Goal: Task Accomplishment & Management: Use online tool/utility

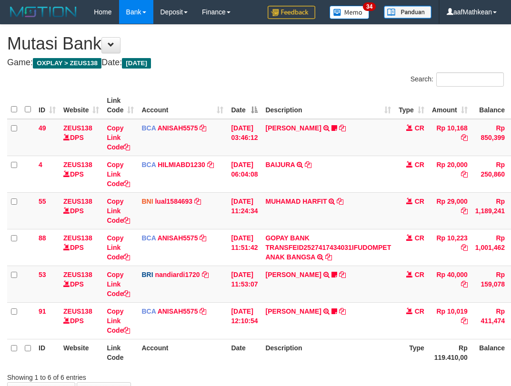
scroll to position [65, 30]
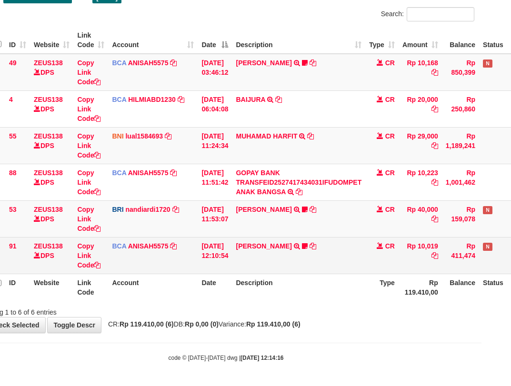
drag, startPoint x: 137, startPoint y: 240, endPoint x: 158, endPoint y: 254, distance: 25.0
click at [138, 241] on tbody "49 ZEUS138 DPS Copy Link Code BCA ANISAH5575 DPS ANISAH mutasi_20251001_3827 | …" at bounding box center [262, 164] width 568 height 220
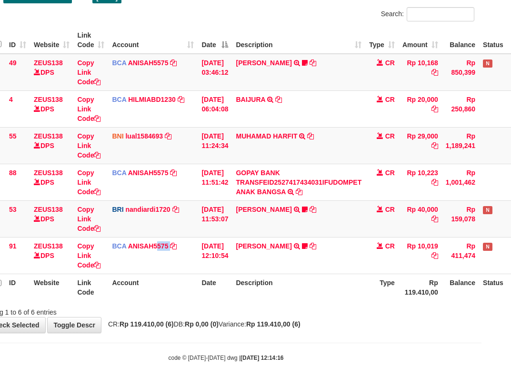
drag, startPoint x: 158, startPoint y: 254, endPoint x: 515, endPoint y: 238, distance: 357.5
click at [205, 261] on tr "91 ZEUS138 DPS Copy Link Code BCA ANISAH5575 DPS ANISAH mutasi_20251001_3827 | …" at bounding box center [262, 255] width 568 height 37
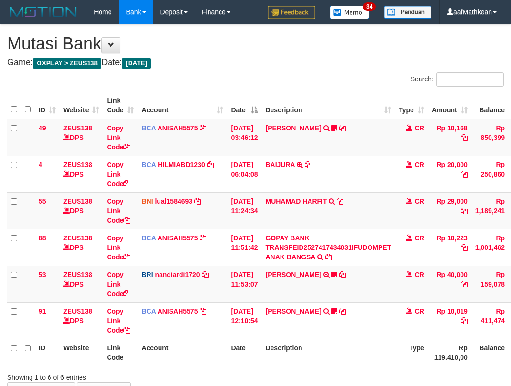
scroll to position [65, 30]
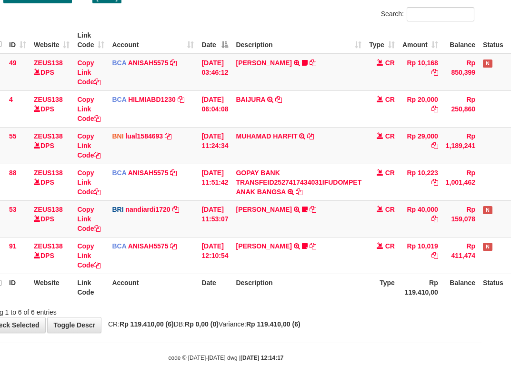
click at [205, 303] on div "ID Website Link Code Account Date Description Type Amount Balance Status Action…" at bounding box center [225, 164] width 511 height 280
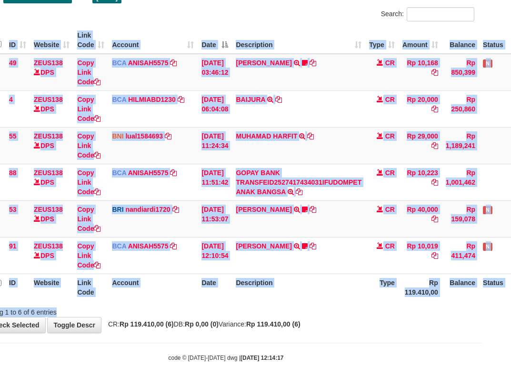
drag, startPoint x: 213, startPoint y: 301, endPoint x: 230, endPoint y: 304, distance: 16.4
click at [230, 304] on div "Search: ID Website Link Code Account Date Description Type Amount Balance Statu…" at bounding box center [226, 162] width 497 height 310
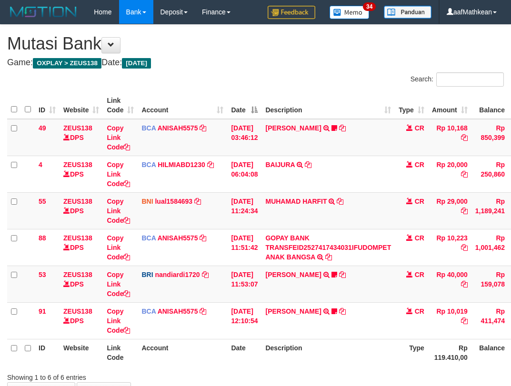
scroll to position [65, 30]
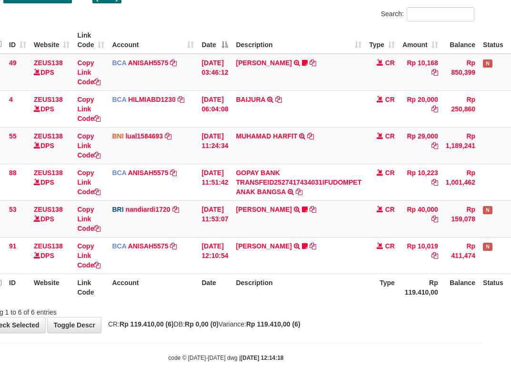
click at [242, 297] on tr "ID Website Link Code Account Date Description Type Rp 119.410,00 Balance Status…" at bounding box center [262, 287] width 568 height 27
drag, startPoint x: 255, startPoint y: 292, endPoint x: 517, endPoint y: 322, distance: 264.1
click at [469, 321] on div "**********" at bounding box center [225, 146] width 511 height 373
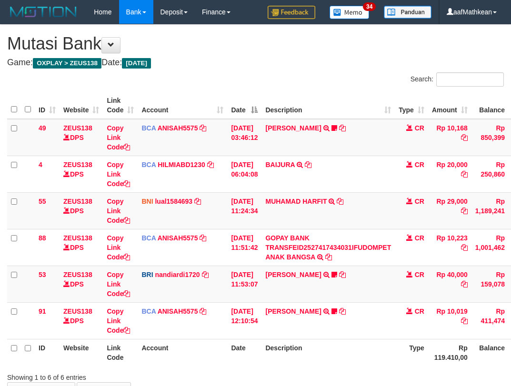
scroll to position [65, 30]
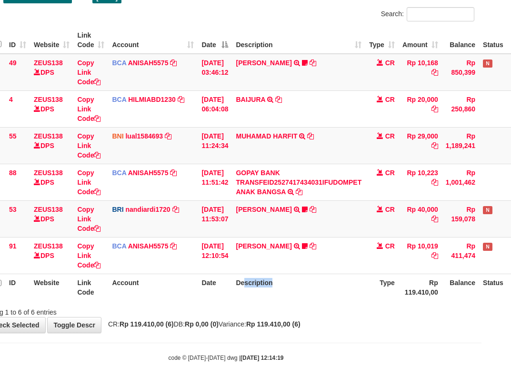
drag, startPoint x: 252, startPoint y: 289, endPoint x: 516, endPoint y: 259, distance: 265.0
click at [481, 259] on html "Toggle navigation Home Bank Account List Load By Website Group [OXPLAY] ZEUS138…" at bounding box center [225, 160] width 511 height 451
drag, startPoint x: 286, startPoint y: 242, endPoint x: 616, endPoint y: 191, distance: 333.9
click at [481, 191] on html "Toggle navigation Home Bank Account List Load By Website Group [OXPLAY] ZEUS138…" at bounding box center [225, 160] width 511 height 451
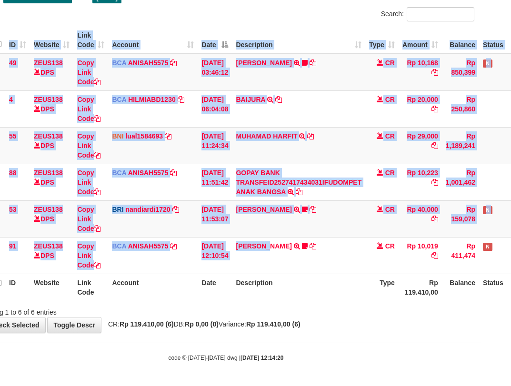
scroll to position [65, 66]
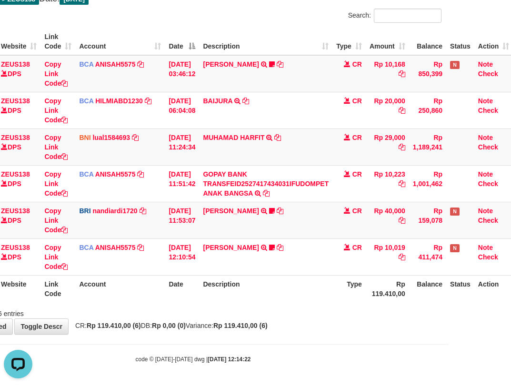
click at [275, 304] on div "ID Website Link Code Account Date Description Type Amount Balance Status Action…" at bounding box center [193, 165] width 511 height 280
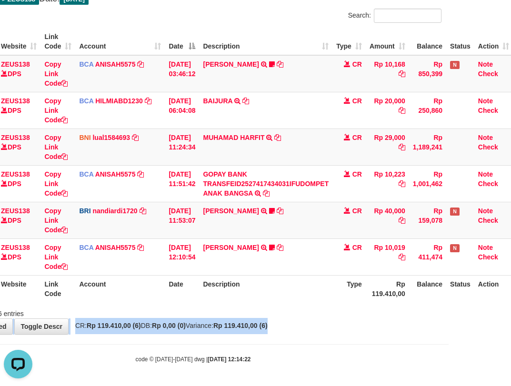
drag, startPoint x: 289, startPoint y: 318, endPoint x: 516, endPoint y: 293, distance: 228.5
click at [396, 321] on div "**********" at bounding box center [193, 147] width 511 height 373
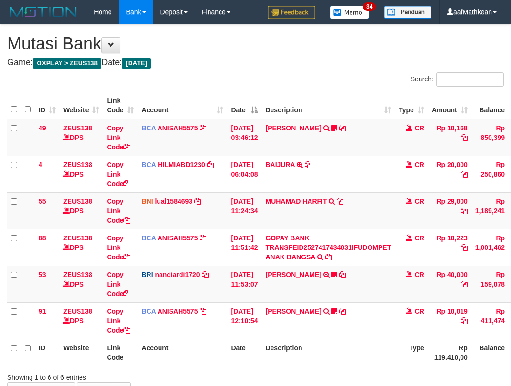
scroll to position [62, 59]
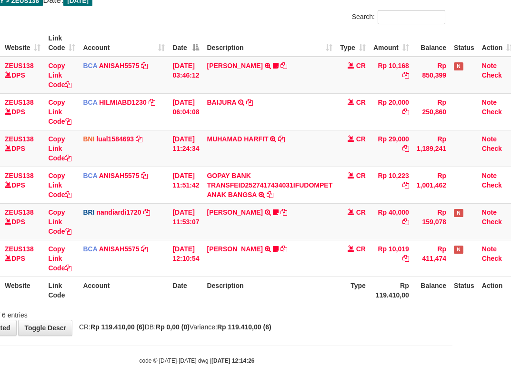
drag, startPoint x: 187, startPoint y: 267, endPoint x: 210, endPoint y: 287, distance: 31.1
click at [198, 279] on table "ID Website Link Code Account Date Description Type Amount Balance Status Action…" at bounding box center [233, 167] width 568 height 274
drag, startPoint x: 210, startPoint y: 287, endPoint x: 219, endPoint y: 298, distance: 13.9
click at [216, 298] on th "Description" at bounding box center [269, 290] width 133 height 27
click at [233, 301] on th "Description" at bounding box center [269, 290] width 133 height 27
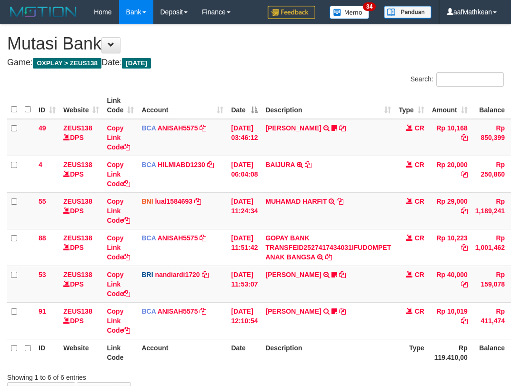
click at [220, 306] on div "ID Website Link Code Account Date Description Type Amount Balance Status Action…" at bounding box center [255, 229] width 511 height 280
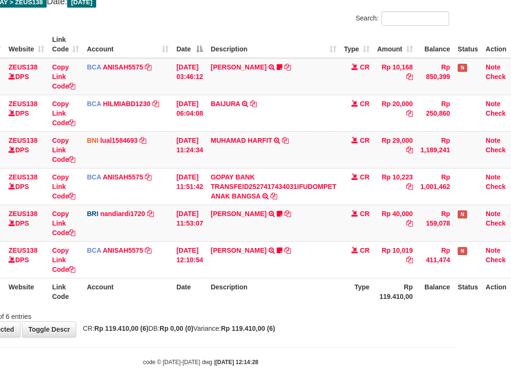
drag, startPoint x: 173, startPoint y: 324, endPoint x: 193, endPoint y: 330, distance: 21.4
click at [178, 327] on div "**********" at bounding box center [200, 150] width 511 height 373
click at [234, 322] on div "**********" at bounding box center [200, 150] width 511 height 373
click at [236, 323] on div "**********" at bounding box center [200, 150] width 511 height 373
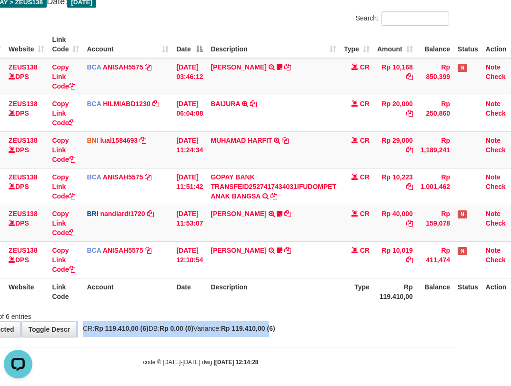
drag, startPoint x: 277, startPoint y: 321, endPoint x: 580, endPoint y: 289, distance: 304.5
click at [456, 289] on html "Toggle navigation Home Bank Account List Load By Website Group [OXPLAY] ZEUS138…" at bounding box center [200, 164] width 511 height 451
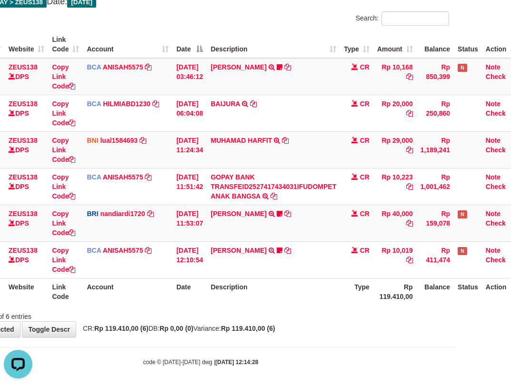
click at [264, 279] on table "ID Website Link Code Account Date Description Type Amount Balance Status Action…" at bounding box center [236, 168] width 568 height 274
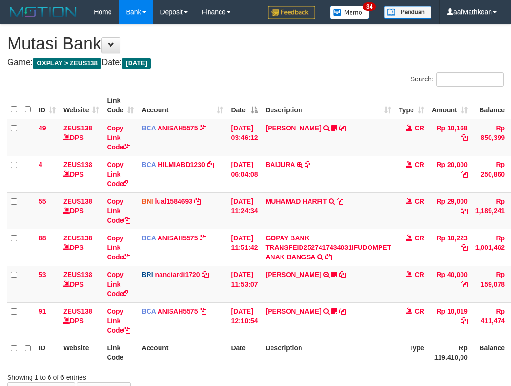
scroll to position [60, 51]
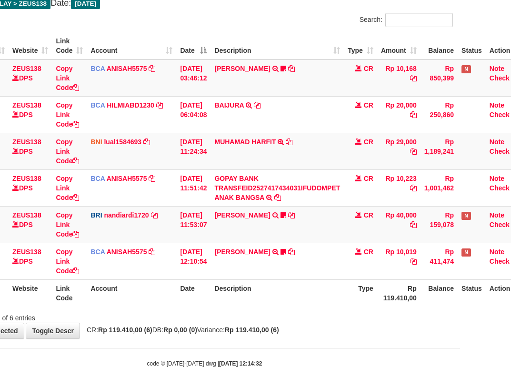
click at [273, 279] on th "Description" at bounding box center [276, 292] width 133 height 27
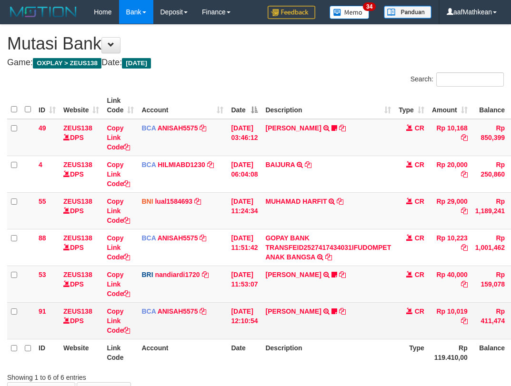
scroll to position [60, 51]
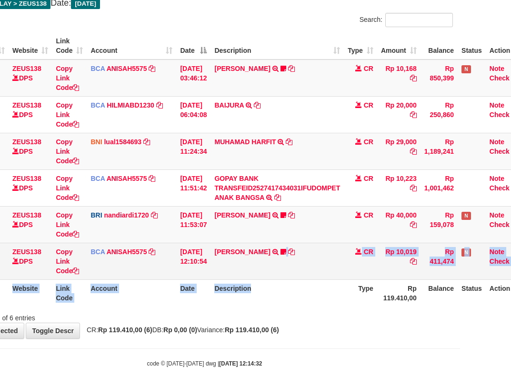
click at [275, 279] on table "ID Website Link Code Account Date Description Type Amount Balance Status Action…" at bounding box center [240, 169] width 568 height 274
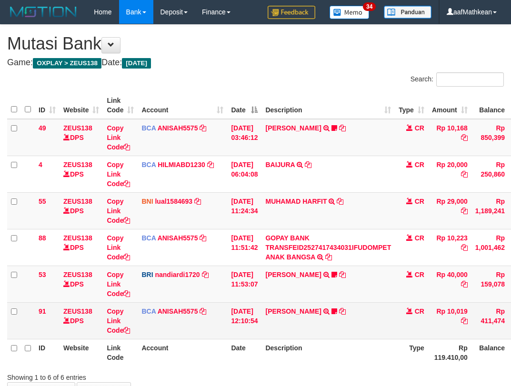
scroll to position [60, 51]
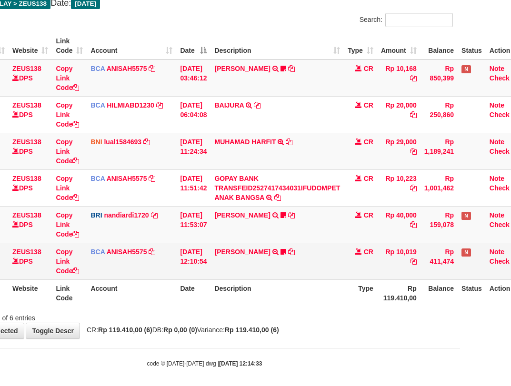
click at [268, 273] on td "SITI AISYAH TRSF E-BANKING CR 0110/FTSCY/WS95051 10019.002025100117062163 TRFDN…" at bounding box center [276, 261] width 133 height 37
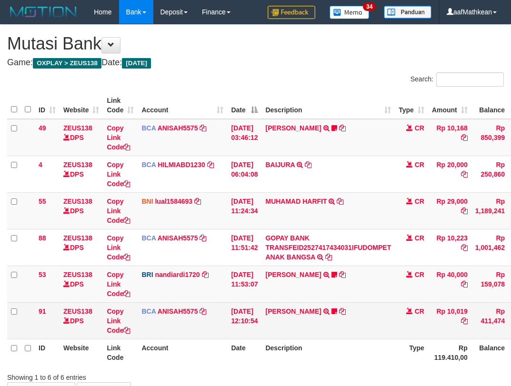
scroll to position [60, 51]
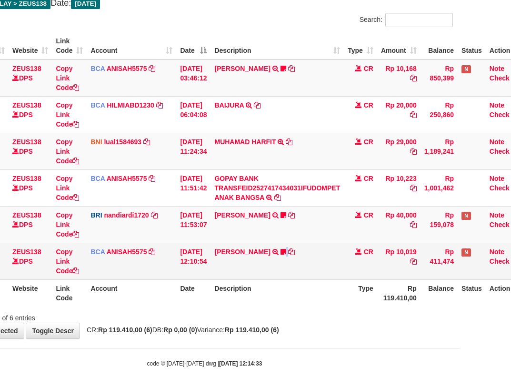
click at [283, 276] on td "SITI AISYAH TRSF E-BANKING CR 0110/FTSCY/WS95051 10019.002025100117062163 TRFDN…" at bounding box center [276, 261] width 133 height 37
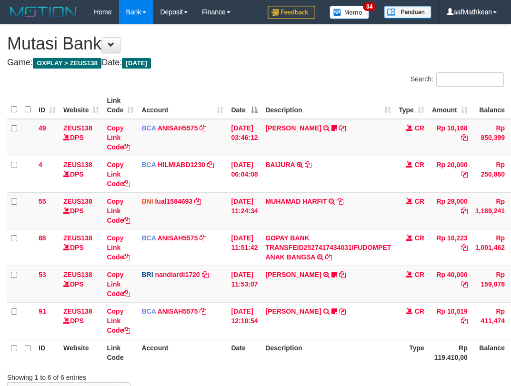
scroll to position [57, 43]
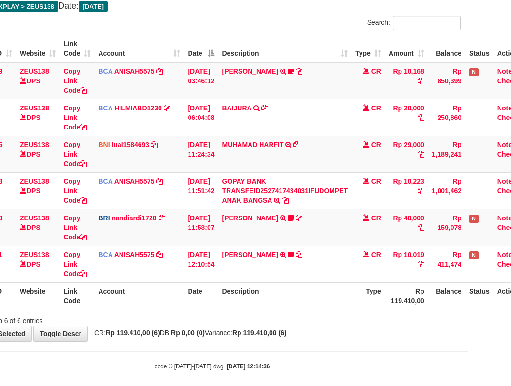
click at [429, 318] on div "Showing 1 to 6 of 6 entries" at bounding box center [212, 318] width 511 height 13
click at [440, 324] on div "Showing 1 to 6 of 6 entries" at bounding box center [212, 318] width 511 height 13
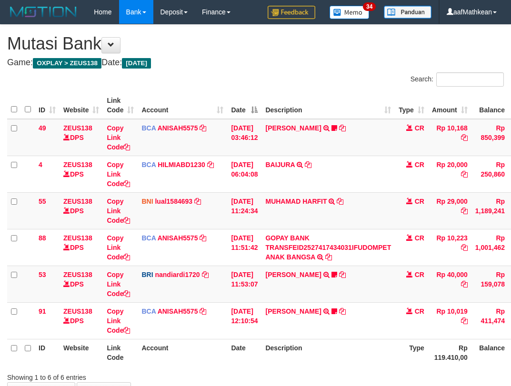
scroll to position [55, 40]
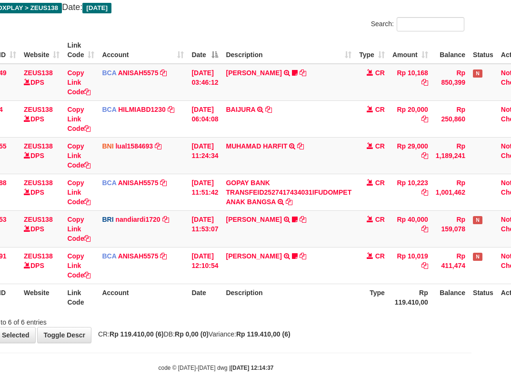
click at [450, 319] on div "Showing 1 to 6 of 6 entries" at bounding box center [215, 320] width 511 height 13
click at [302, 327] on div "**********" at bounding box center [215, 156] width 511 height 373
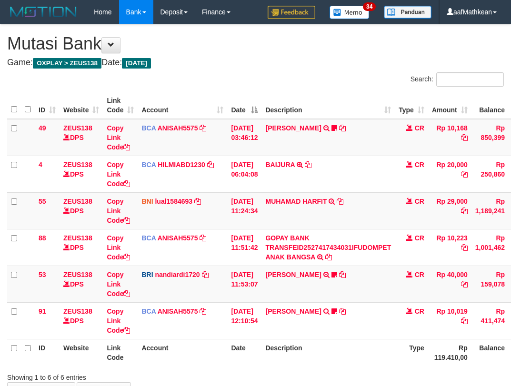
scroll to position [54, 36]
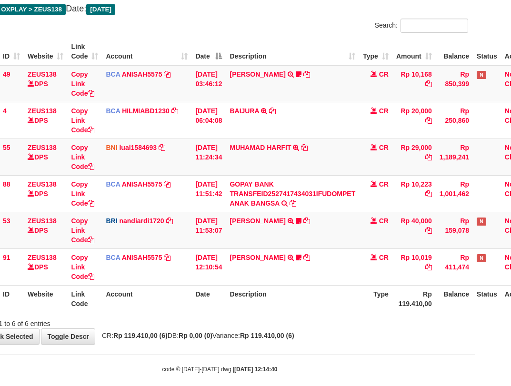
drag, startPoint x: 0, startPoint y: 0, endPoint x: 315, endPoint y: 317, distance: 446.8
click at [316, 317] on div "Search: ID Website Link Code Account Date Description Type Amount Balance Statu…" at bounding box center [219, 174] width 497 height 310
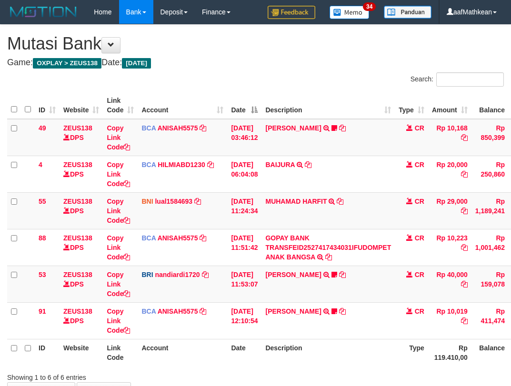
scroll to position [52, 32]
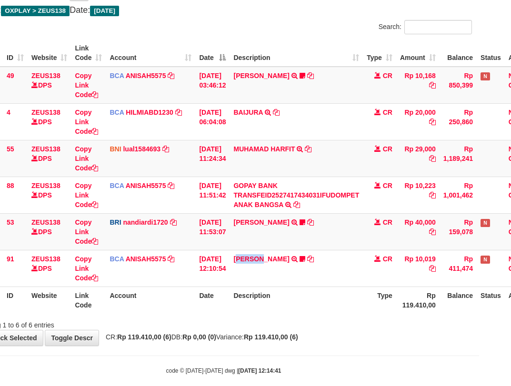
drag, startPoint x: 251, startPoint y: 281, endPoint x: 515, endPoint y: 269, distance: 263.6
click at [299, 284] on td "SITI AISYAH TRSF E-BANKING CR 0110/FTSCY/WS95051 10019.002025100117062163 TRFDN…" at bounding box center [296, 268] width 133 height 37
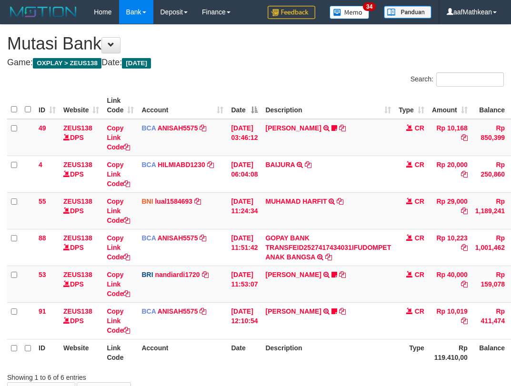
scroll to position [56, 60]
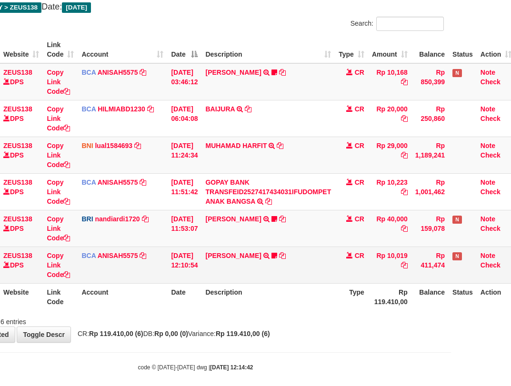
click at [290, 273] on td "SITI AISYAH TRSF E-BANKING CR 0110/FTSCY/WS95051 10019.002025100117062163 TRFDN…" at bounding box center [267, 265] width 133 height 37
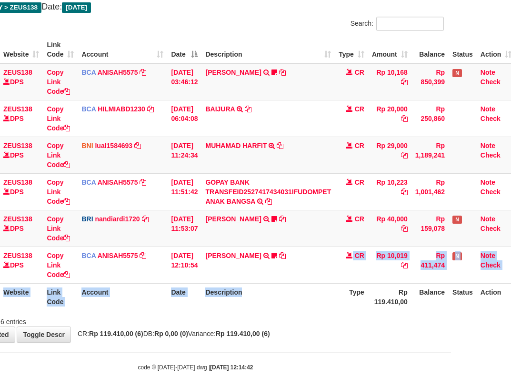
click at [300, 296] on table "ID Website Link Code Account Date Description Type Amount Balance Status Action…" at bounding box center [231, 173] width 568 height 274
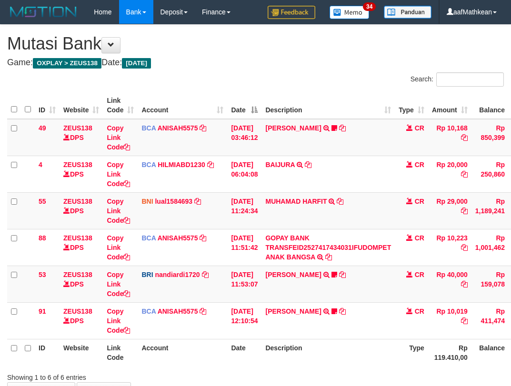
scroll to position [54, 56]
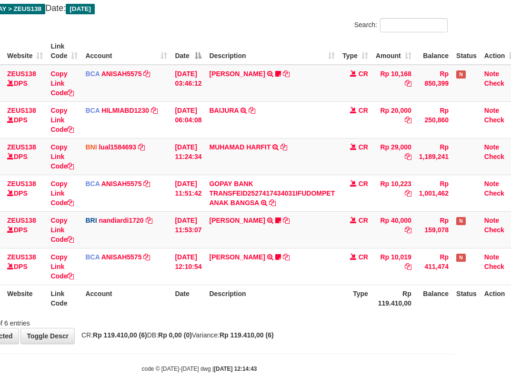
click at [402, 334] on div "**********" at bounding box center [199, 156] width 511 height 373
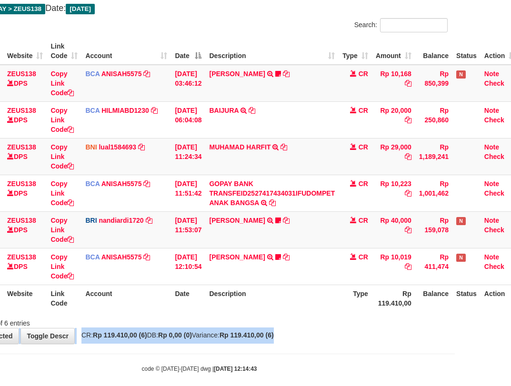
drag, startPoint x: 392, startPoint y: 348, endPoint x: 515, endPoint y: 360, distance: 123.4
click at [426, 353] on body "Toggle navigation Home Bank Account List Load By Website Group [OXPLAY] ZEUS138…" at bounding box center [199, 171] width 511 height 451
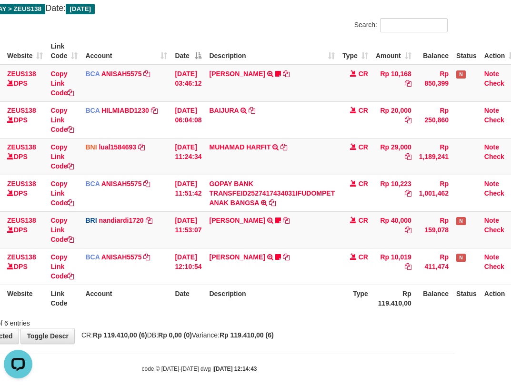
scroll to position [0, 0]
drag, startPoint x: 290, startPoint y: 307, endPoint x: 513, endPoint y: 312, distance: 222.4
click at [448, 318] on div "Search: ID Website Link Code Account Date Description Type Amount Balance Statu…" at bounding box center [199, 173] width 497 height 310
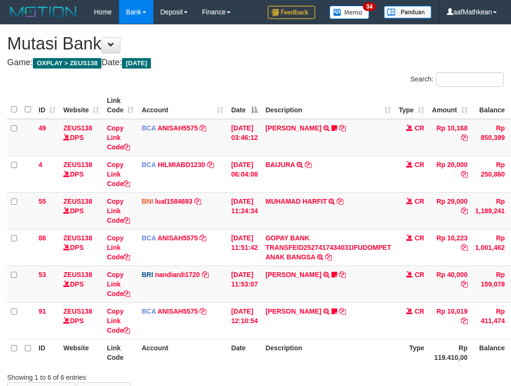
scroll to position [53, 52]
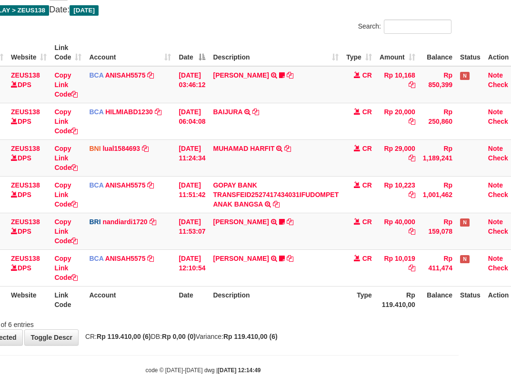
drag, startPoint x: 251, startPoint y: 321, endPoint x: 515, endPoint y: 299, distance: 264.7
click at [271, 325] on div "Showing 1 to 6 of 6 entries" at bounding box center [203, 322] width 511 height 13
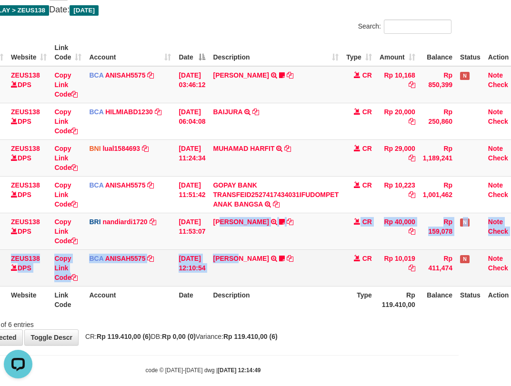
drag, startPoint x: 239, startPoint y: 254, endPoint x: 515, endPoint y: 194, distance: 282.5
click at [242, 254] on tbody "49 ZEUS138 DPS Copy Link Code BCA ANISAH5575 DPS ANISAH mutasi_20251001_3827 | …" at bounding box center [239, 176] width 568 height 220
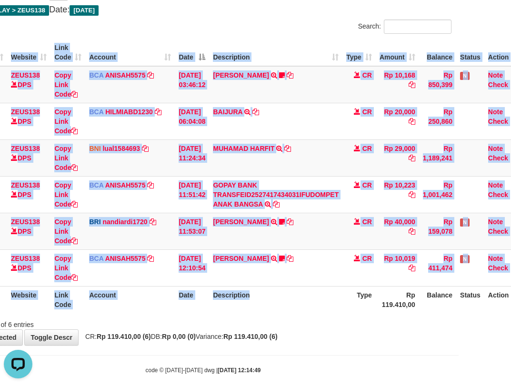
click at [297, 312] on div "ID Website Link Code Account Date Description Type Amount Balance Status Action…" at bounding box center [203, 176] width 511 height 280
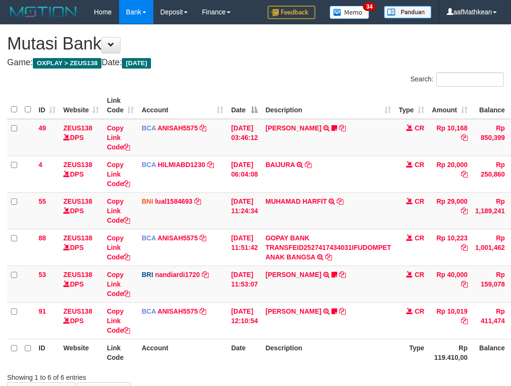
scroll to position [56, 71]
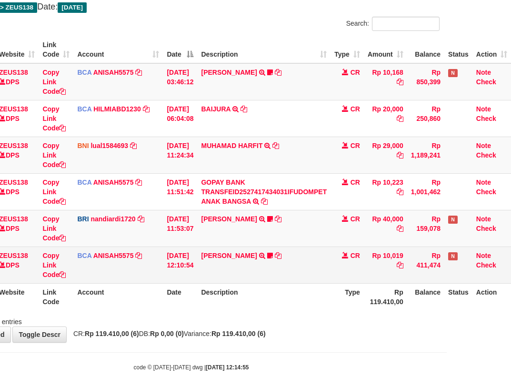
drag, startPoint x: 226, startPoint y: 279, endPoint x: 251, endPoint y: 280, distance: 25.3
click at [245, 279] on td "SITI AISYAH TRSF E-BANKING CR 0110/FTSCY/WS95051 10019.002025100117062163 TRFDN…" at bounding box center [263, 265] width 133 height 37
click at [203, 276] on tr "91 ZEUS138 DPS Copy Link Code BCA ANISAH5575 DPS [PERSON_NAME] mutasi_20251001_…" at bounding box center [227, 265] width 568 height 37
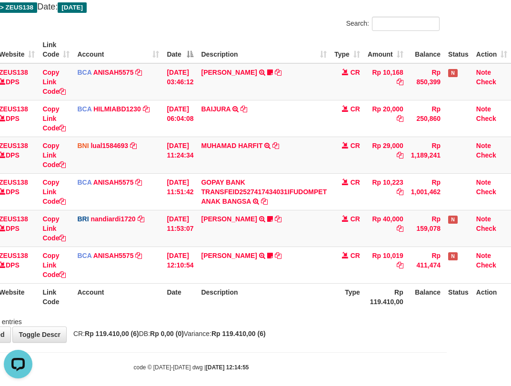
drag, startPoint x: 228, startPoint y: 340, endPoint x: 238, endPoint y: 340, distance: 9.5
click at [229, 340] on div "**********" at bounding box center [191, 155] width 511 height 373
drag, startPoint x: 252, startPoint y: 321, endPoint x: 264, endPoint y: 326, distance: 13.3
click at [260, 326] on div "**********" at bounding box center [191, 155] width 511 height 373
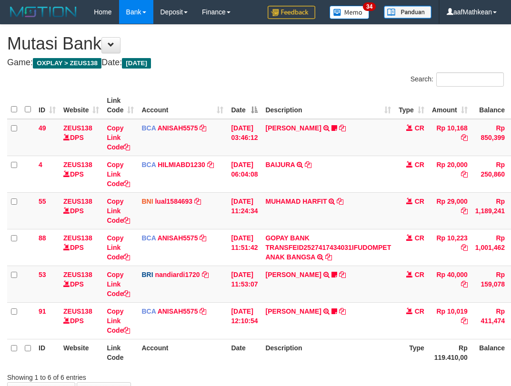
scroll to position [54, 67]
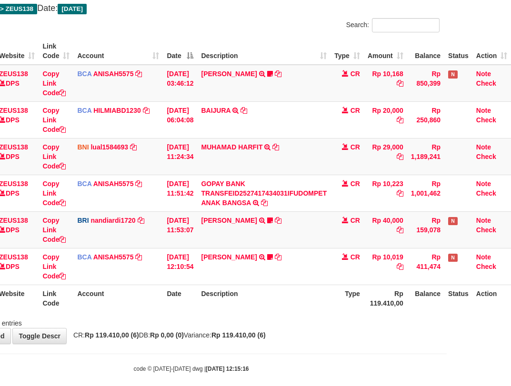
click at [284, 318] on div "Showing 1 to 6 of 6 entries" at bounding box center [191, 321] width 511 height 13
click at [286, 321] on div "Showing 1 to 6 of 6 entries" at bounding box center [191, 321] width 511 height 13
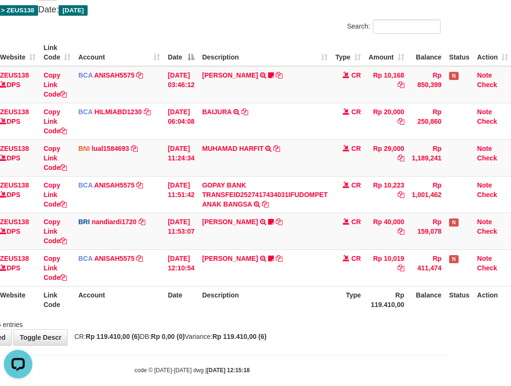
click at [309, 338] on div "**********" at bounding box center [192, 158] width 511 height 373
click at [320, 334] on div "**********" at bounding box center [192, 158] width 511 height 373
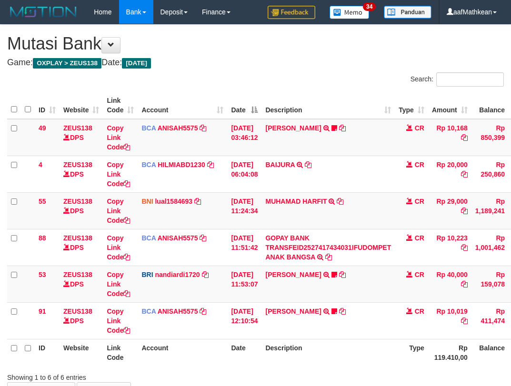
click at [316, 330] on div "**********" at bounding box center [255, 211] width 511 height 373
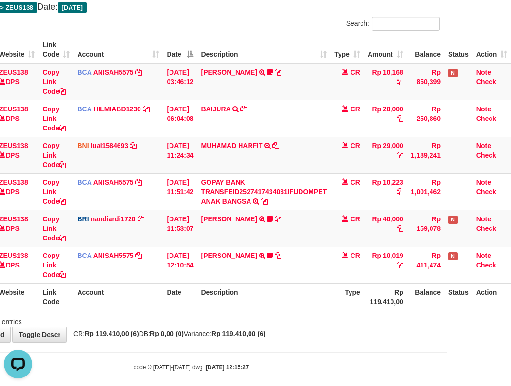
drag, startPoint x: 259, startPoint y: 285, endPoint x: 267, endPoint y: 299, distance: 15.4
click at [261, 289] on table "ID Website Link Code Account Date Description Type Amount Balance Status Action…" at bounding box center [227, 173] width 568 height 274
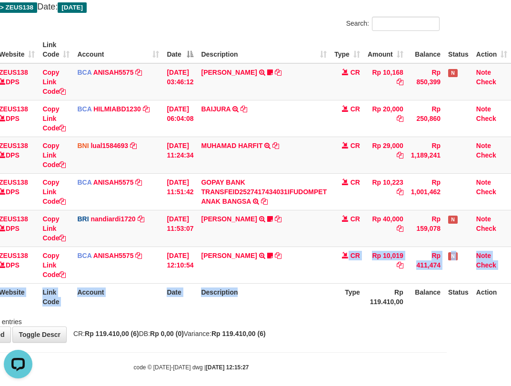
click at [307, 315] on div "Showing 1 to 6 of 6 entries" at bounding box center [191, 319] width 511 height 13
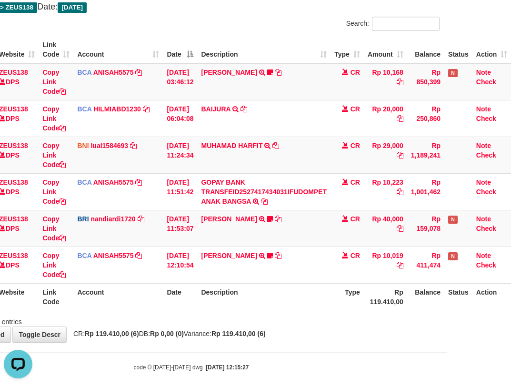
drag, startPoint x: 308, startPoint y: 316, endPoint x: 317, endPoint y: 313, distance: 9.5
click at [313, 319] on div "Showing 1 to 6 of 6 entries" at bounding box center [191, 319] width 511 height 13
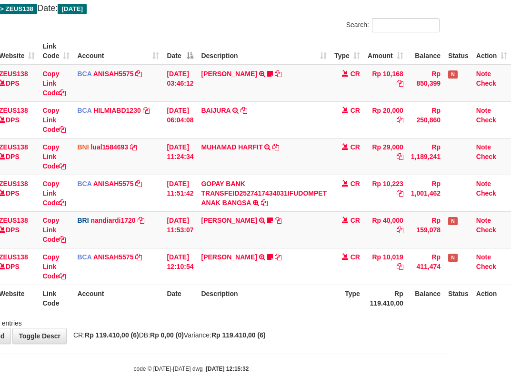
scroll to position [54, 67]
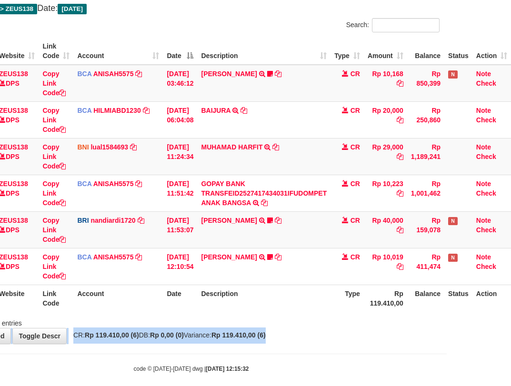
drag, startPoint x: 322, startPoint y: 327, endPoint x: 332, endPoint y: 322, distance: 11.1
click at [326, 329] on div "**********" at bounding box center [191, 156] width 511 height 373
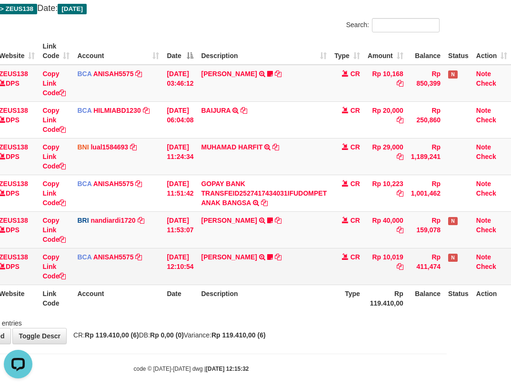
drag, startPoint x: 306, startPoint y: 261, endPoint x: 312, endPoint y: 267, distance: 8.4
click at [310, 269] on td "SITI AISYAH TRSF E-BANKING CR 0110/FTSCY/WS95051 10019.002025100117062163 TRFDN…" at bounding box center [263, 266] width 133 height 37
click at [320, 268] on td "SITI AISYAH TRSF E-BANKING CR 0110/FTSCY/WS95051 10019.002025100117062163 TRFDN…" at bounding box center [263, 266] width 133 height 37
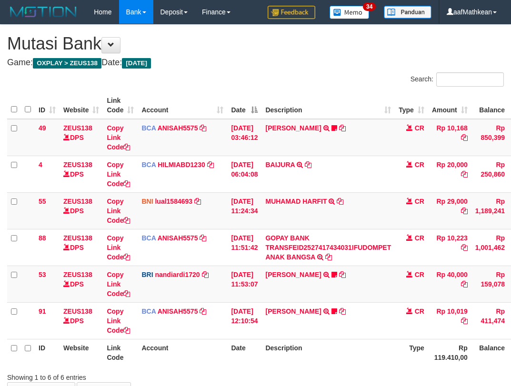
scroll to position [53, 63]
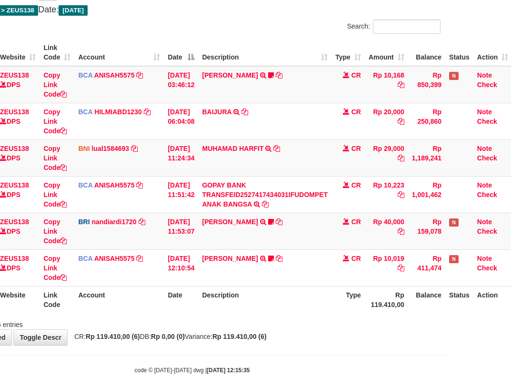
click at [324, 258] on td "SITI AISYAH TRSF E-BANKING CR 0110/FTSCY/WS95051 10019.002025100117062163 TRFDN…" at bounding box center [264, 267] width 133 height 37
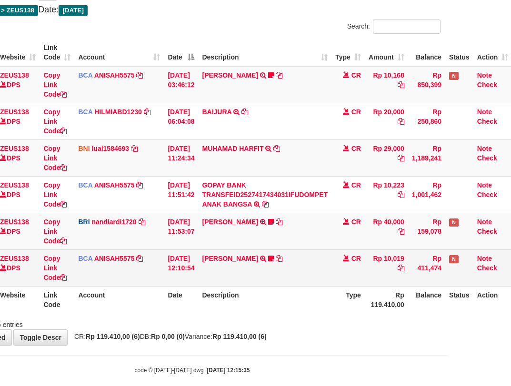
click at [307, 259] on td "SITI AISYAH TRSF E-BANKING CR 0110/FTSCY/WS95051 10019.002025100117062163 TRFDN…" at bounding box center [264, 267] width 133 height 37
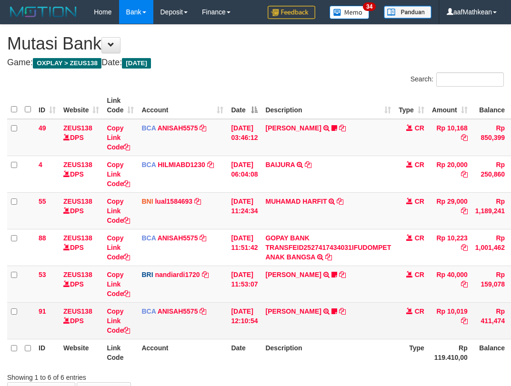
scroll to position [56, 71]
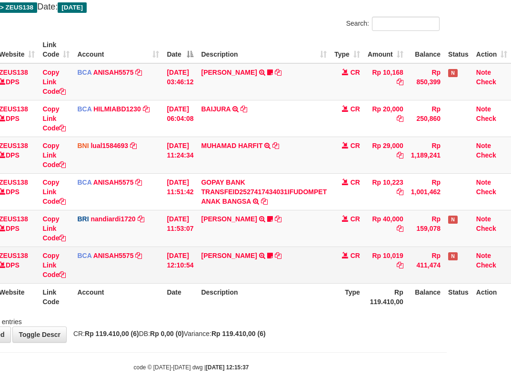
click at [304, 260] on td "SITI AISYAH TRSF E-BANKING CR 0110/FTSCY/WS95051 10019.002025100117062163 TRFDN…" at bounding box center [263, 265] width 133 height 37
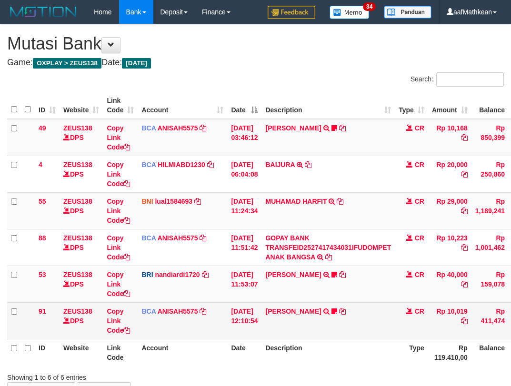
scroll to position [56, 71]
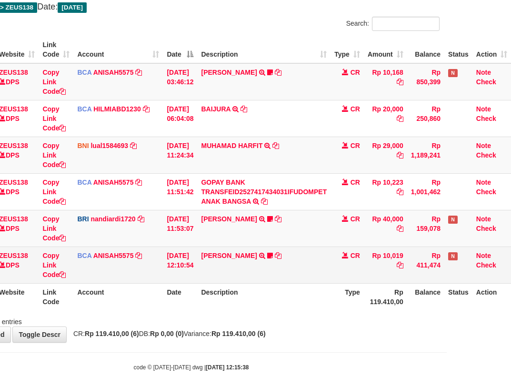
click at [281, 254] on td "SITI AISYAH TRSF E-BANKING CR 0110/FTSCY/WS95051 10019.002025100117062163 TRFDN…" at bounding box center [263, 265] width 133 height 37
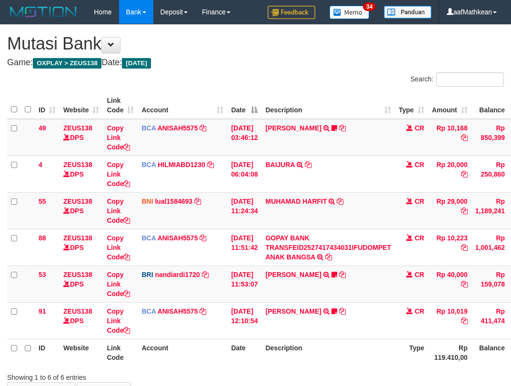
click at [274, 302] on td "SITI AISYAH TRSF E-BANKING CR 0110/FTSCY/WS95051 10019.002025100117062163 TRFDN…" at bounding box center [327, 320] width 133 height 37
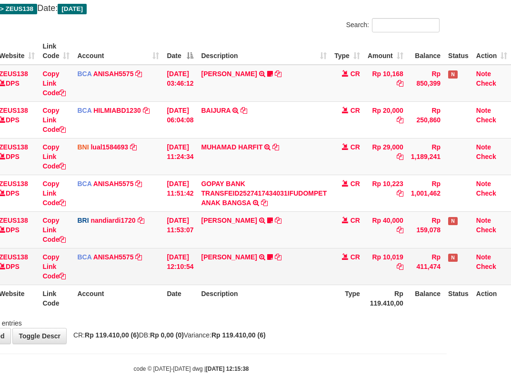
click at [276, 249] on td "SITI AISYAH TRSF E-BANKING CR 0110/FTSCY/WS95051 10019.002025100117062163 TRFDN…" at bounding box center [263, 266] width 133 height 37
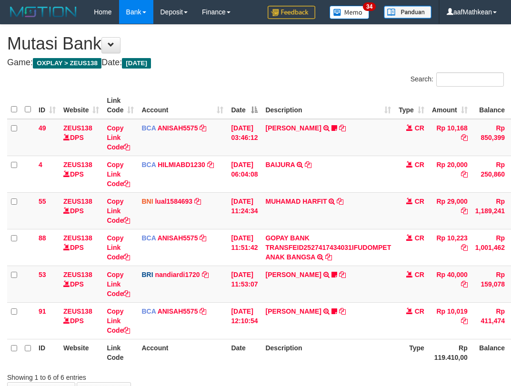
scroll to position [53, 63]
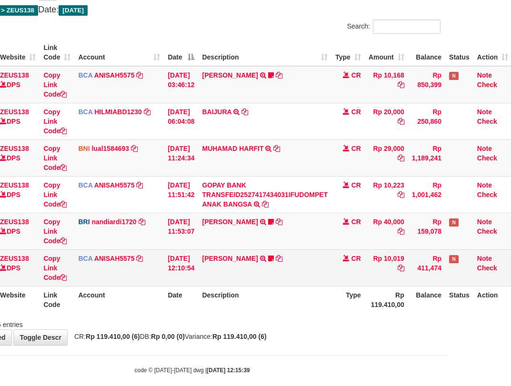
drag, startPoint x: 0, startPoint y: 0, endPoint x: 276, endPoint y: 250, distance: 372.8
click at [276, 250] on td "SITI AISYAH TRSF E-BANKING CR 0110/FTSCY/WS95051 10019.002025100117062163 TRFDN…" at bounding box center [264, 267] width 133 height 37
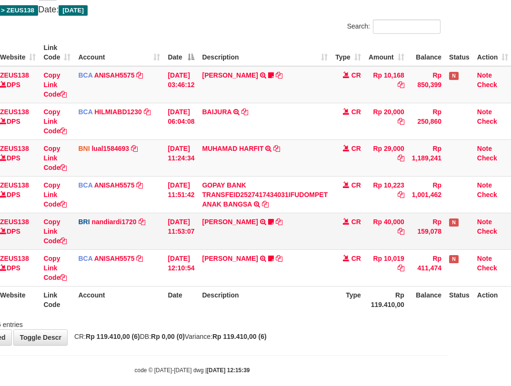
drag, startPoint x: 269, startPoint y: 250, endPoint x: 279, endPoint y: 240, distance: 14.8
click at [282, 251] on td "SITI AISYAH TRSF E-BANKING CR 0110/FTSCY/WS95051 10019.002025100117062163 TRFDN…" at bounding box center [264, 267] width 133 height 37
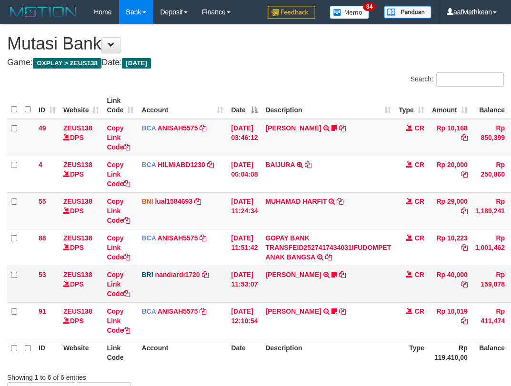
click at [279, 247] on tbody "49 ZEUS138 DPS Copy Link Code BCA ANISAH5575 DPS [PERSON_NAME] mutasi_20251001_…" at bounding box center [291, 229] width 568 height 220
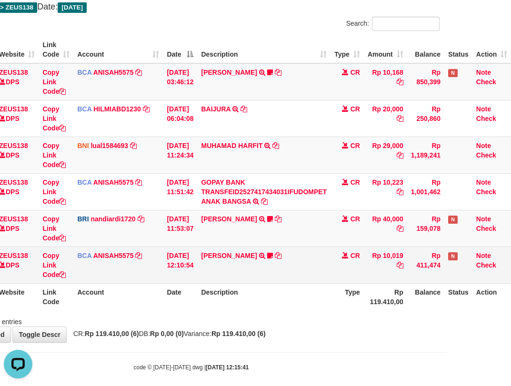
drag, startPoint x: 282, startPoint y: 247, endPoint x: 288, endPoint y: 253, distance: 8.1
click at [288, 253] on td "SITI AISYAH TRSF E-BANKING CR 0110/FTSCY/WS95051 10019.002025100117062163 TRFDN…" at bounding box center [263, 265] width 133 height 37
drag, startPoint x: 304, startPoint y: 247, endPoint x: 305, endPoint y: 263, distance: 16.3
click at [299, 251] on td "SITI AISYAH TRSF E-BANKING CR 0110/FTSCY/WS95051 10019.002025100117062163 TRFDN…" at bounding box center [263, 265] width 133 height 37
drag, startPoint x: 305, startPoint y: 263, endPoint x: 299, endPoint y: 264, distance: 5.9
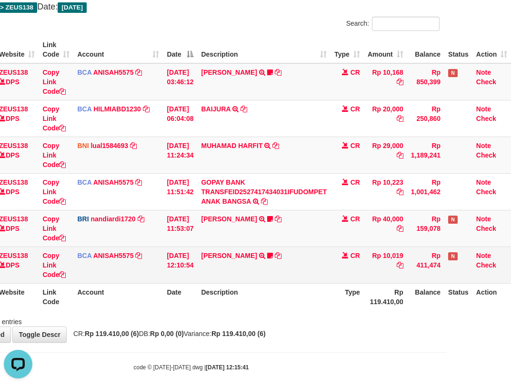
click at [306, 266] on td "SITI AISYAH TRSF E-BANKING CR 0110/FTSCY/WS95051 10019.002025100117062163 TRFDN…" at bounding box center [263, 265] width 133 height 37
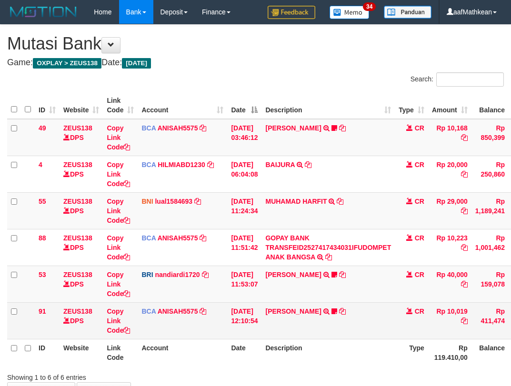
scroll to position [54, 67]
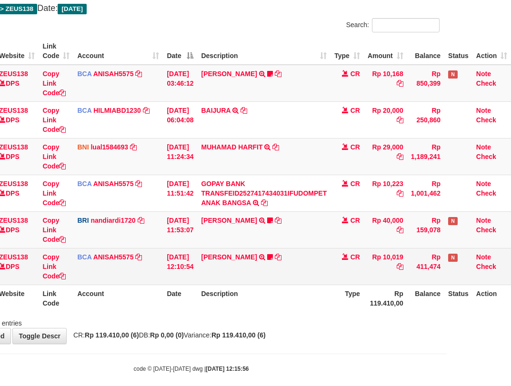
drag, startPoint x: 314, startPoint y: 263, endPoint x: 309, endPoint y: 257, distance: 7.8
click at [315, 261] on td "SITI AISYAH TRSF E-BANKING CR 0110/FTSCY/WS95051 10019.002025100117062163 TRFDN…" at bounding box center [263, 266] width 133 height 37
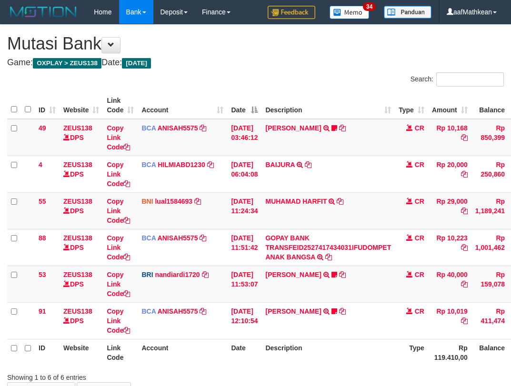
click at [315, 302] on td "SITI AISYAH TRSF E-BANKING CR 0110/FTSCY/WS95051 10019.002025100117062163 TRFDN…" at bounding box center [327, 320] width 133 height 37
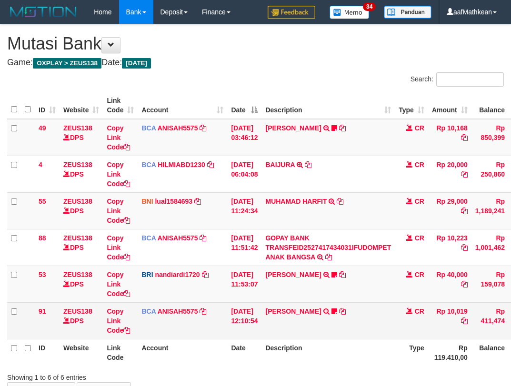
scroll to position [54, 67]
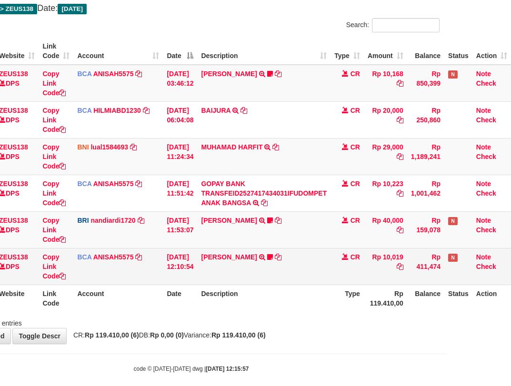
drag, startPoint x: 313, startPoint y: 261, endPoint x: 319, endPoint y: 272, distance: 11.9
click at [319, 271] on td "SITI AISYAH TRSF E-BANKING CR 0110/FTSCY/WS95051 10019.002025100117062163 TRFDN…" at bounding box center [263, 266] width 133 height 37
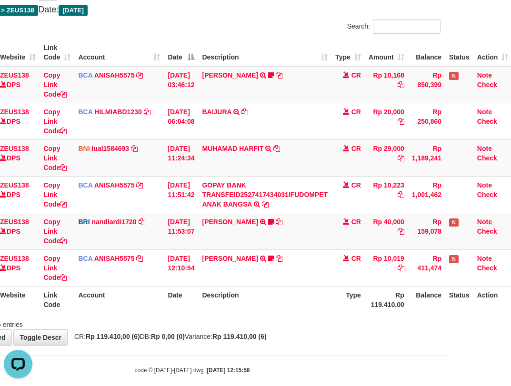
click at [300, 290] on th "Description" at bounding box center [264, 299] width 133 height 27
drag, startPoint x: 300, startPoint y: 290, endPoint x: 297, endPoint y: 295, distance: 5.2
click at [303, 295] on th "Description" at bounding box center [264, 299] width 133 height 27
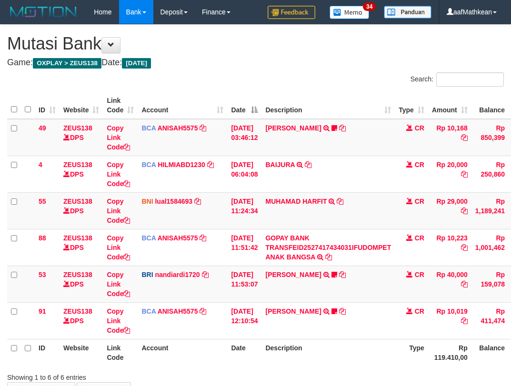
scroll to position [56, 71]
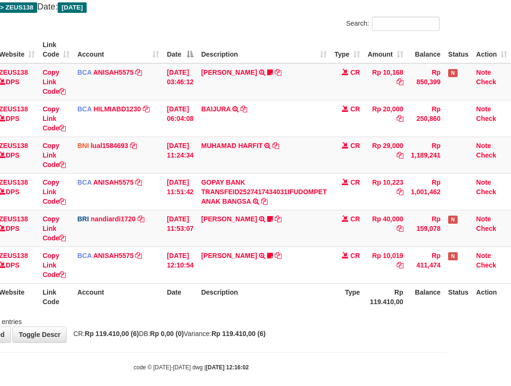
click at [298, 296] on th "Description" at bounding box center [263, 296] width 133 height 27
drag, startPoint x: 289, startPoint y: 297, endPoint x: 278, endPoint y: 295, distance: 10.7
click at [289, 299] on th "Description" at bounding box center [263, 296] width 133 height 27
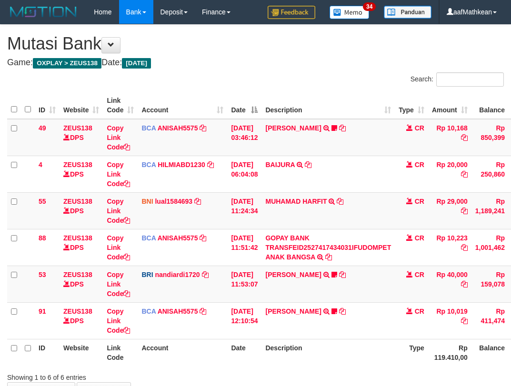
click at [287, 339] on th "Description" at bounding box center [327, 352] width 133 height 27
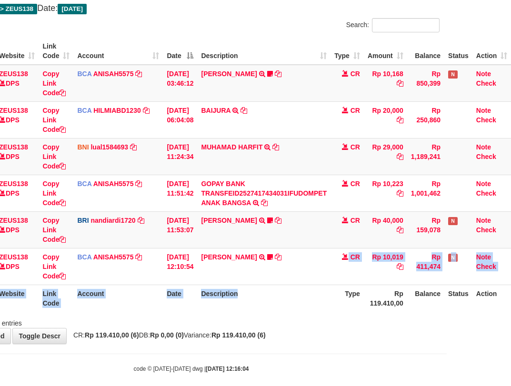
click at [286, 287] on table "ID Website Link Code Account Date Description Type Amount Balance Status Action…" at bounding box center [227, 175] width 568 height 274
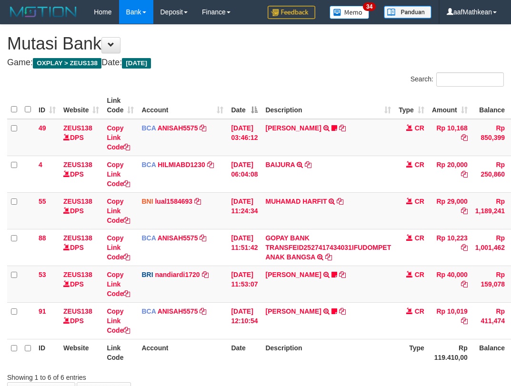
scroll to position [54, 67]
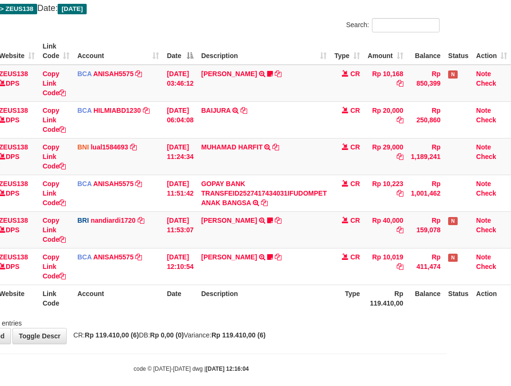
click at [299, 287] on th "Description" at bounding box center [263, 298] width 133 height 27
drag, startPoint x: 299, startPoint y: 285, endPoint x: 304, endPoint y: 290, distance: 7.8
click at [306, 291] on th "Description" at bounding box center [263, 298] width 133 height 27
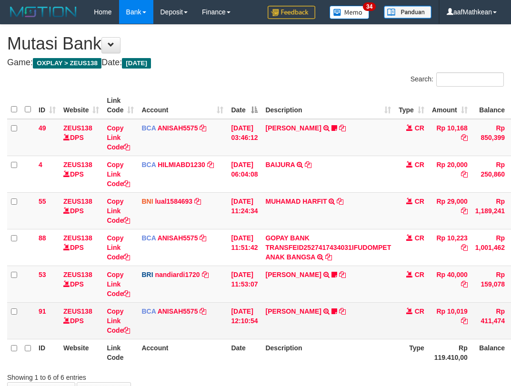
scroll to position [53, 63]
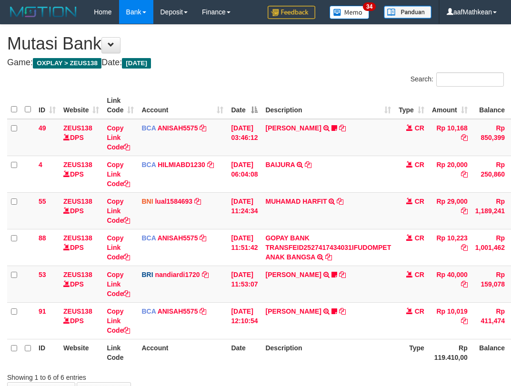
scroll to position [53, 63]
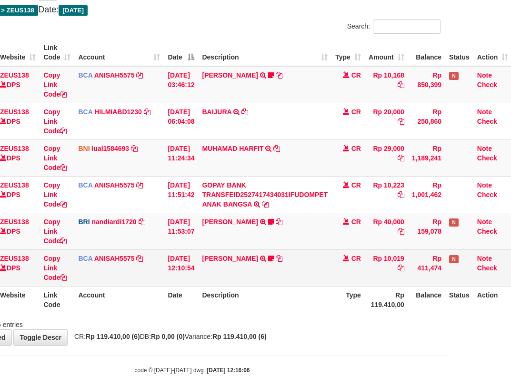
click at [302, 282] on td "SITI AISYAH TRSF E-BANKING CR 0110/FTSCY/WS95051 10019.002025100117062163 TRFDN…" at bounding box center [264, 267] width 133 height 37
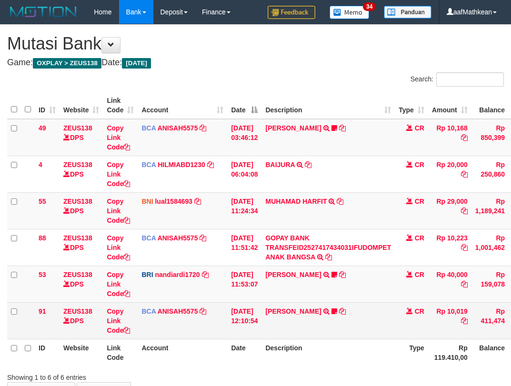
scroll to position [53, 63]
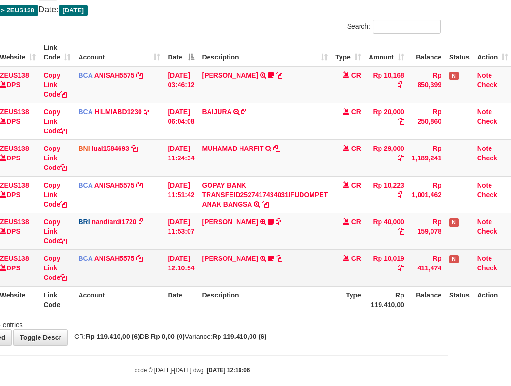
click at [300, 280] on td "SITI AISYAH TRSF E-BANKING CR 0110/FTSCY/WS95051 10019.002025100117062163 TRFDN…" at bounding box center [264, 267] width 133 height 37
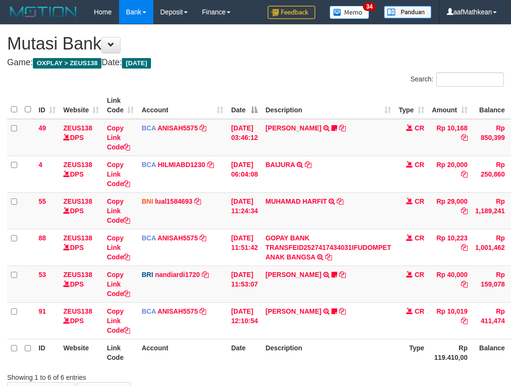
scroll to position [53, 63]
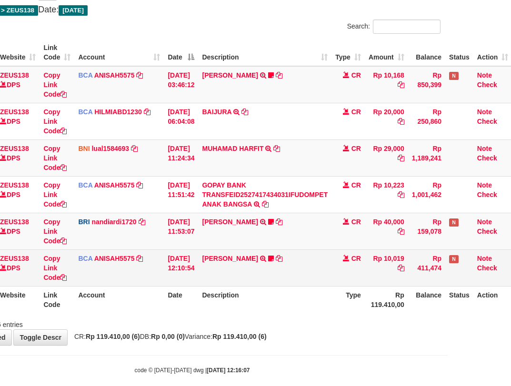
click at [302, 276] on td "SITI AISYAH TRSF E-BANKING CR 0110/FTSCY/WS95051 10019.002025100117062163 TRFDN…" at bounding box center [264, 267] width 133 height 37
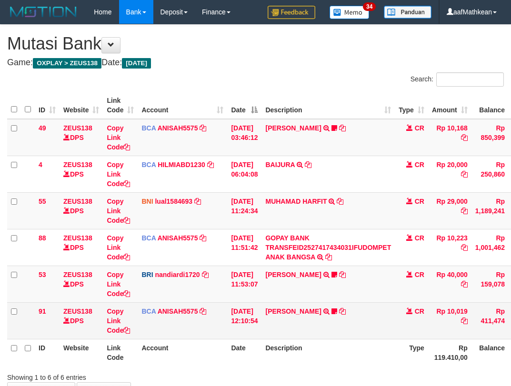
scroll to position [53, 63]
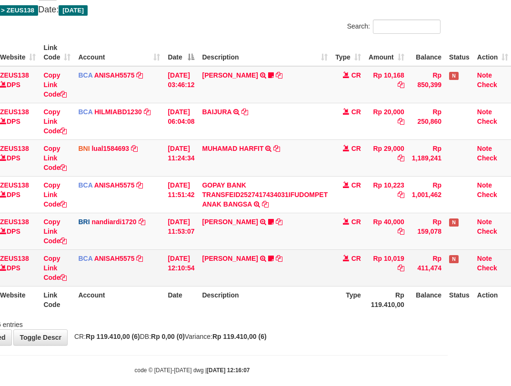
click at [303, 278] on td "SITI AISYAH TRSF E-BANKING CR 0110/FTSCY/WS95051 10019.002025100117062163 TRFDN…" at bounding box center [264, 267] width 133 height 37
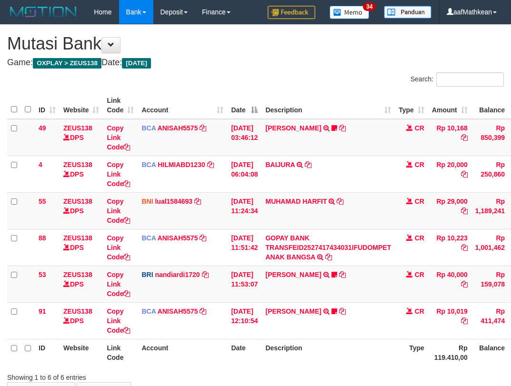
scroll to position [53, 63]
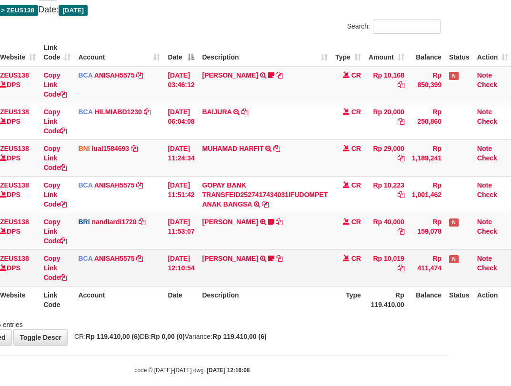
click at [302, 278] on td "SITI AISYAH TRSF E-BANKING CR 0110/FTSCY/WS95051 10019.002025100117062163 TRFDN…" at bounding box center [264, 267] width 133 height 37
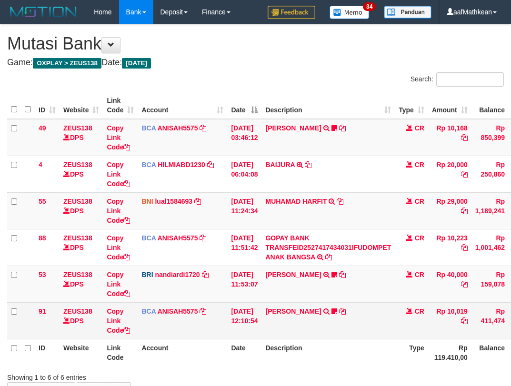
scroll to position [53, 63]
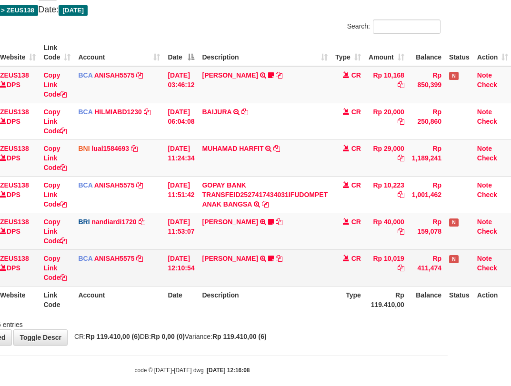
click at [301, 277] on td "SITI AISYAH TRSF E-BANKING CR 0110/FTSCY/WS95051 10019.002025100117062163 TRFDN…" at bounding box center [264, 267] width 133 height 37
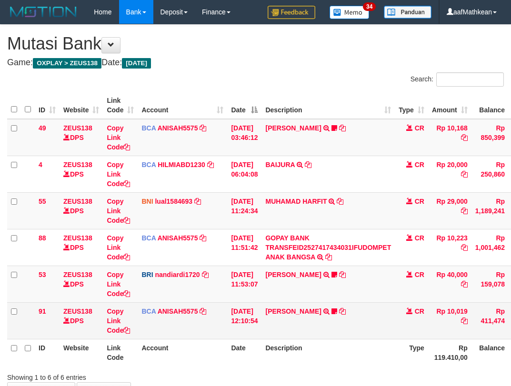
scroll to position [53, 63]
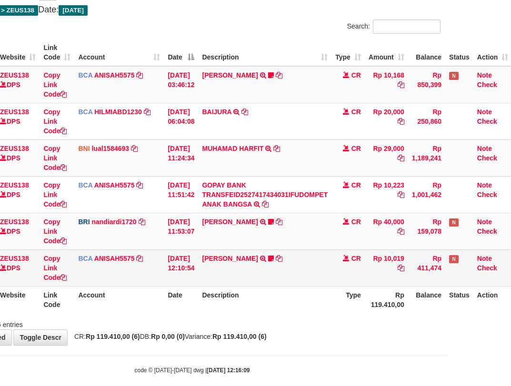
click at [299, 274] on td "SITI AISYAH TRSF E-BANKING CR 0110/FTSCY/WS95051 10019.002025100117062163 TRFDN…" at bounding box center [264, 267] width 133 height 37
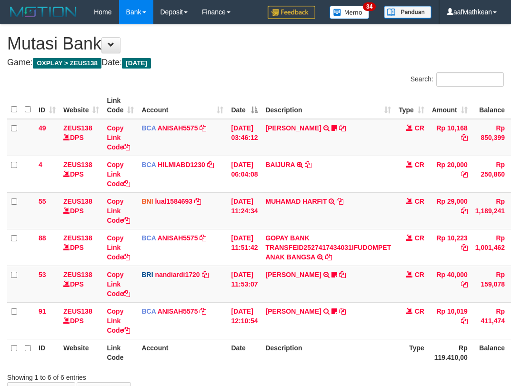
scroll to position [56, 71]
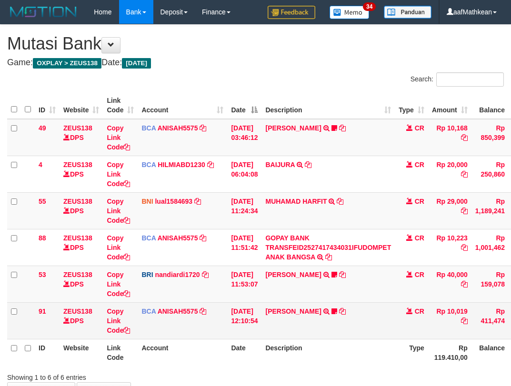
scroll to position [54, 67]
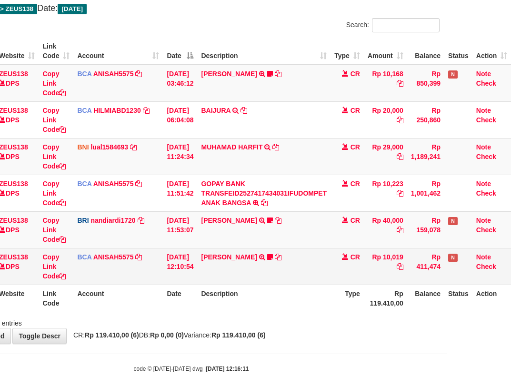
click at [300, 275] on td "SITI AISYAH TRSF E-BANKING CR 0110/FTSCY/WS95051 10019.002025100117062163 TRFDN…" at bounding box center [263, 266] width 133 height 37
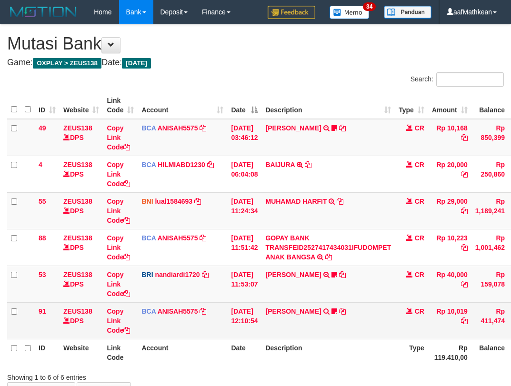
scroll to position [54, 67]
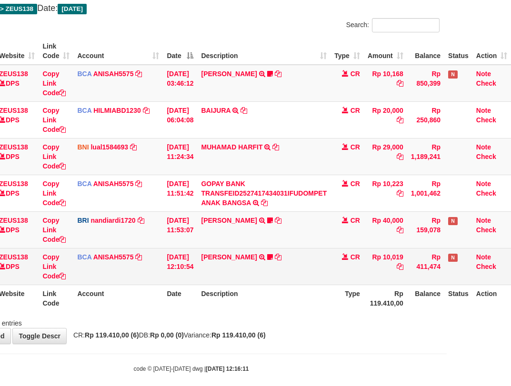
click at [289, 273] on td "SITI AISYAH TRSF E-BANKING CR 0110/FTSCY/WS95051 10019.002025100117062163 TRFDN…" at bounding box center [263, 266] width 133 height 37
click at [287, 274] on td "SITI AISYAH TRSF E-BANKING CR 0110/FTSCY/WS95051 10019.002025100117062163 TRFDN…" at bounding box center [263, 266] width 133 height 37
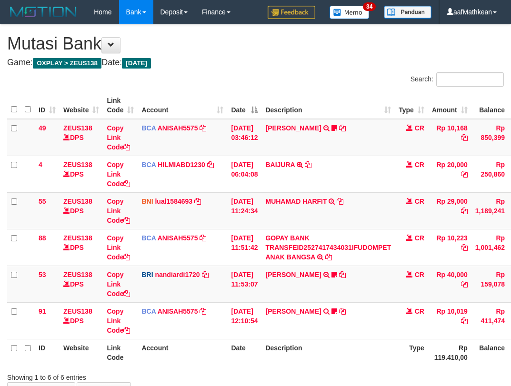
scroll to position [54, 67]
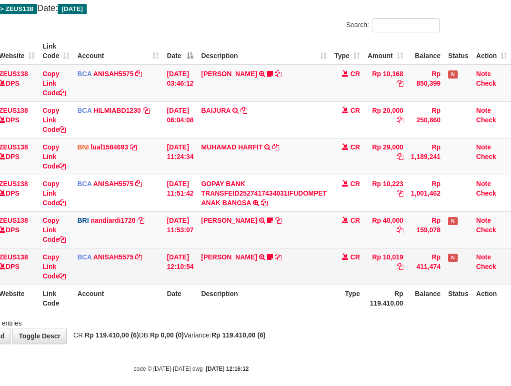
click at [302, 279] on td "SITI AISYAH TRSF E-BANKING CR 0110/FTSCY/WS95051 10019.002025100117062163 TRFDN…" at bounding box center [263, 266] width 133 height 37
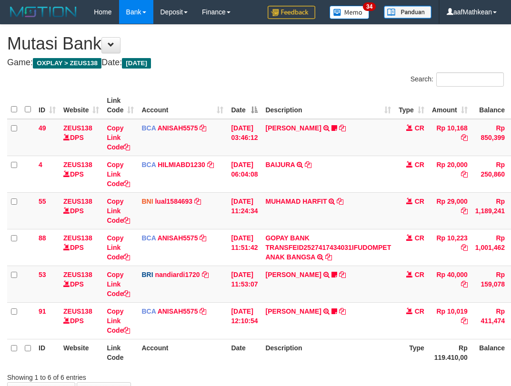
click at [312, 302] on td "SITI AISYAH TRSF E-BANKING CR 0110/FTSCY/WS95051 10019.002025100117062163 TRFDN…" at bounding box center [327, 320] width 133 height 37
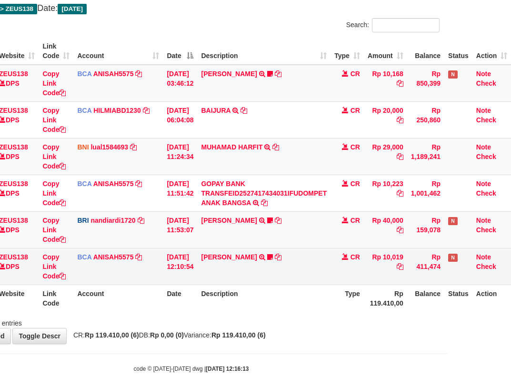
drag, startPoint x: 316, startPoint y: 276, endPoint x: 309, endPoint y: 275, distance: 7.7
click at [314, 278] on td "SITI AISYAH TRSF E-BANKING CR 0110/FTSCY/WS95051 10019.002025100117062163 TRFDN…" at bounding box center [263, 266] width 133 height 37
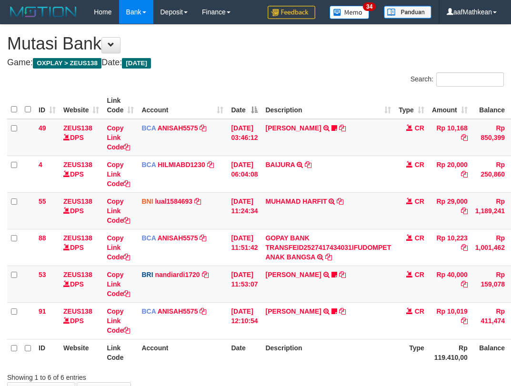
click at [304, 302] on td "SITI AISYAH TRSF E-BANKING CR 0110/FTSCY/WS95051 10019.002025100117062163 TRFDN…" at bounding box center [327, 320] width 133 height 37
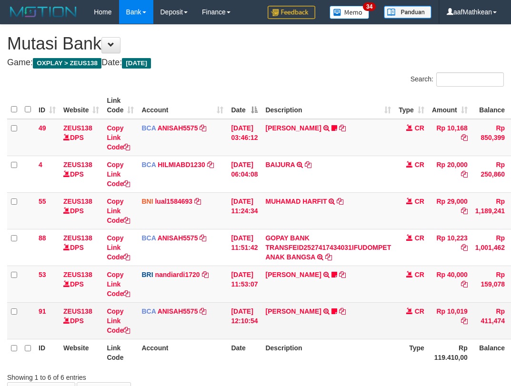
scroll to position [56, 71]
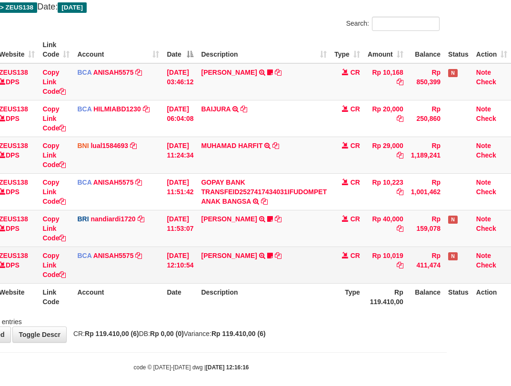
click at [304, 273] on td "SITI AISYAH TRSF E-BANKING CR 0110/FTSCY/WS95051 10019.002025100117062163 TRFDN…" at bounding box center [263, 265] width 133 height 37
click at [306, 274] on td "SITI AISYAH TRSF E-BANKING CR 0110/FTSCY/WS95051 10019.002025100117062163 TRFDN…" at bounding box center [263, 265] width 133 height 37
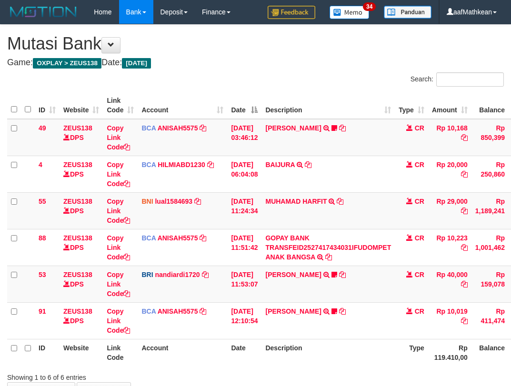
scroll to position [54, 67]
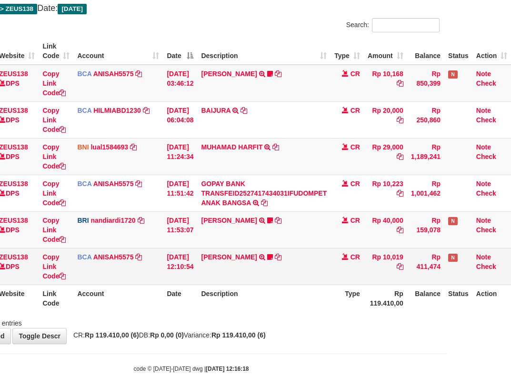
drag, startPoint x: 0, startPoint y: 0, endPoint x: 299, endPoint y: 266, distance: 400.7
click at [299, 266] on td "SITI AISYAH TRSF E-BANKING CR 0110/FTSCY/WS95051 10019.002025100117062163 TRFDN…" at bounding box center [263, 266] width 133 height 37
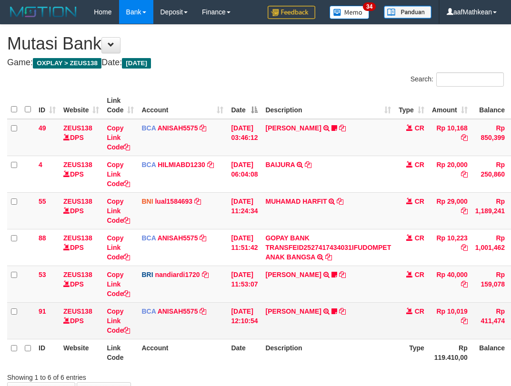
scroll to position [54, 67]
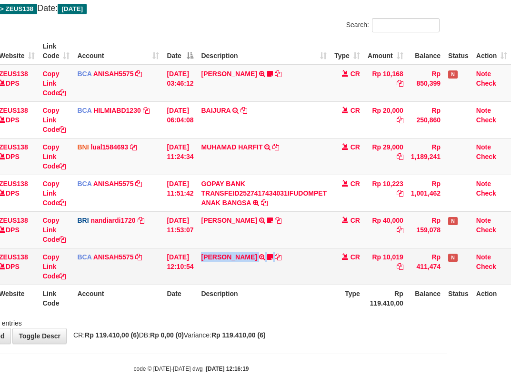
click at [300, 266] on td "SITI AISYAH TRSF E-BANKING CR 0110/FTSCY/WS95051 10019.002025100117062163 TRFDN…" at bounding box center [263, 266] width 133 height 37
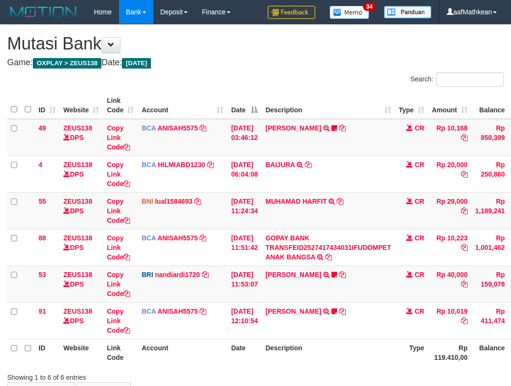
scroll to position [54, 67]
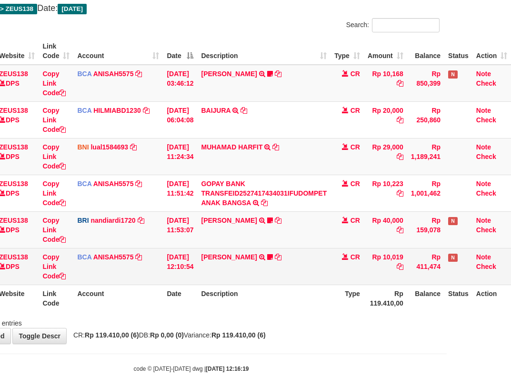
click at [290, 256] on td "SITI AISYAH TRSF E-BANKING CR 0110/FTSCY/WS95051 10019.002025100117062163 TRFDN…" at bounding box center [263, 266] width 133 height 37
click at [289, 263] on td "SITI AISYAH TRSF E-BANKING CR 0110/FTSCY/WS95051 10019.002025100117062163 TRFDN…" at bounding box center [263, 266] width 133 height 37
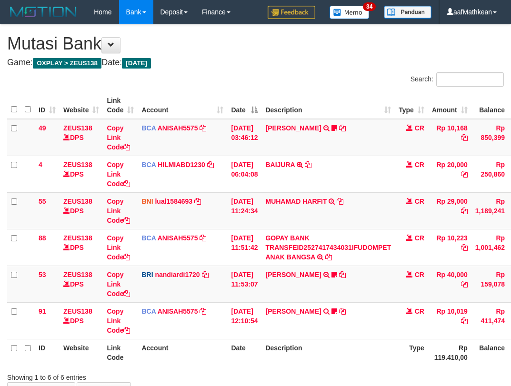
scroll to position [54, 67]
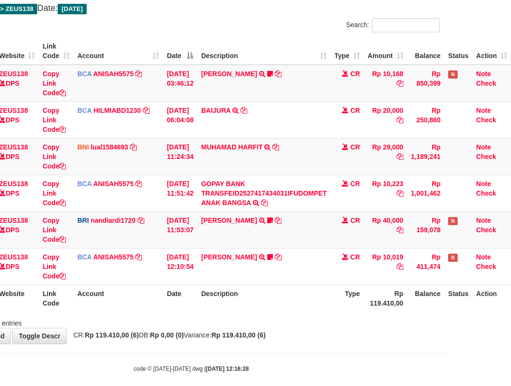
click at [300, 287] on th "Description" at bounding box center [263, 298] width 133 height 27
click at [307, 299] on th "Description" at bounding box center [263, 298] width 133 height 27
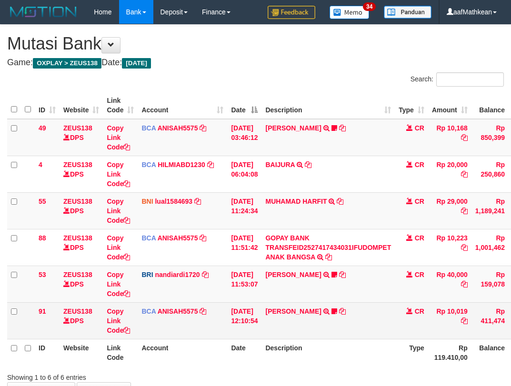
scroll to position [54, 67]
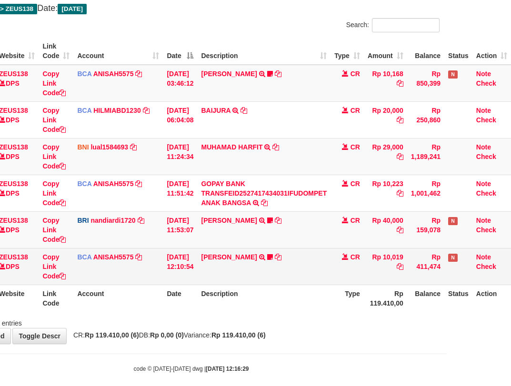
click at [293, 287] on th "Description" at bounding box center [263, 298] width 133 height 27
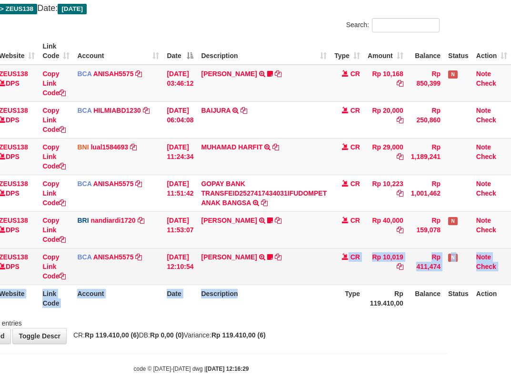
drag, startPoint x: 291, startPoint y: 284, endPoint x: 353, endPoint y: 280, distance: 62.5
click at [301, 284] on td "SITI AISYAH TRSF E-BANKING CR 0110/FTSCY/WS95051 10019.002025100117062163 TRFDN…" at bounding box center [263, 266] width 133 height 37
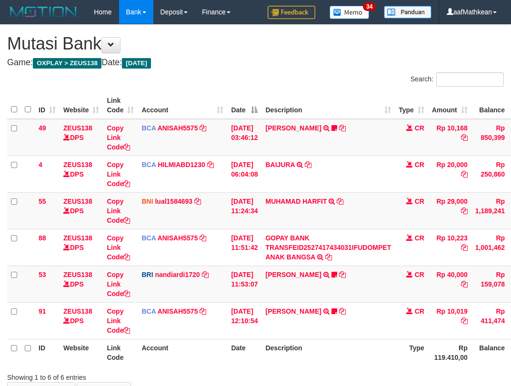
scroll to position [53, 63]
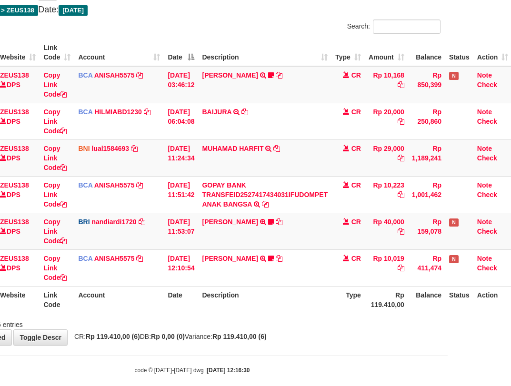
drag, startPoint x: 233, startPoint y: 284, endPoint x: 251, endPoint y: 292, distance: 19.2
click at [242, 288] on table "ID Website Link Code Account Date Description Type Amount Balance Status Action…" at bounding box center [228, 176] width 568 height 274
drag, startPoint x: 251, startPoint y: 292, endPoint x: 276, endPoint y: 296, distance: 25.5
click at [263, 296] on th "Description" at bounding box center [264, 299] width 133 height 27
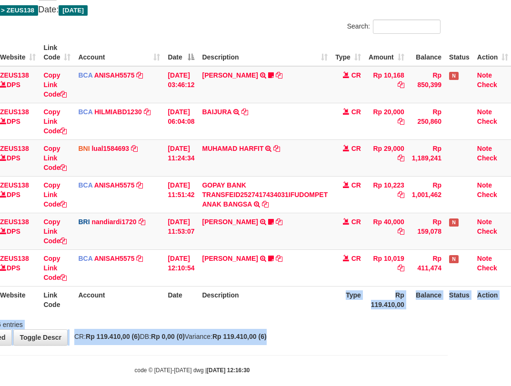
click at [448, 381] on html "Toggle navigation Home Bank Account List Load By Website Group [OXPLAY] ZEUS138…" at bounding box center [192, 172] width 511 height 451
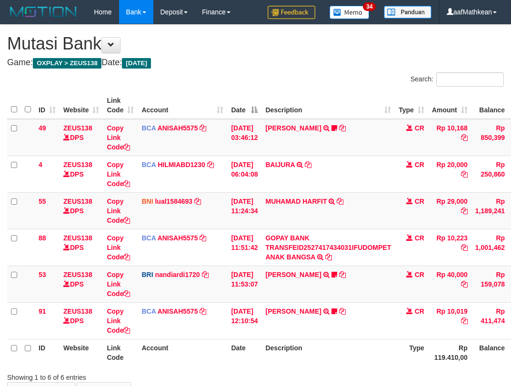
scroll to position [53, 67]
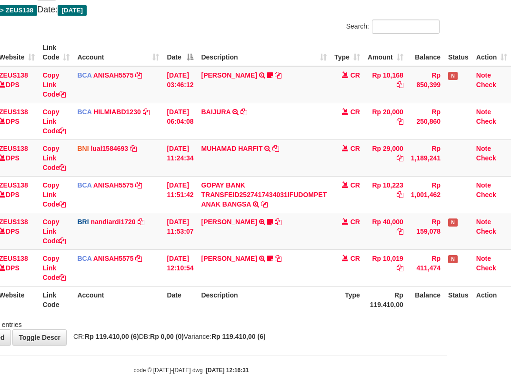
drag, startPoint x: 166, startPoint y: 301, endPoint x: 197, endPoint y: 305, distance: 31.2
click at [176, 302] on th "Date" at bounding box center [180, 299] width 34 height 27
drag, startPoint x: 202, startPoint y: 308, endPoint x: 209, endPoint y: 302, distance: 8.1
click at [201, 308] on tr "ID Website Link Code Account Date Description Type Rp 119.410,00 Balance Status…" at bounding box center [227, 299] width 568 height 27
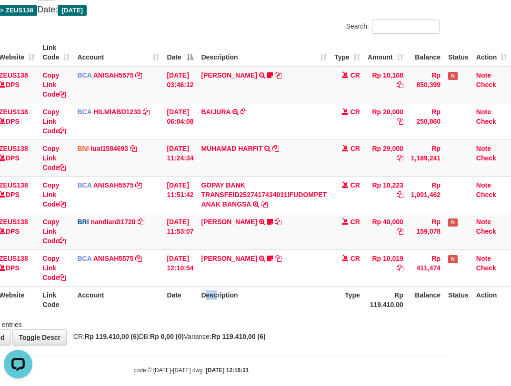
click at [221, 304] on th "Description" at bounding box center [263, 299] width 133 height 27
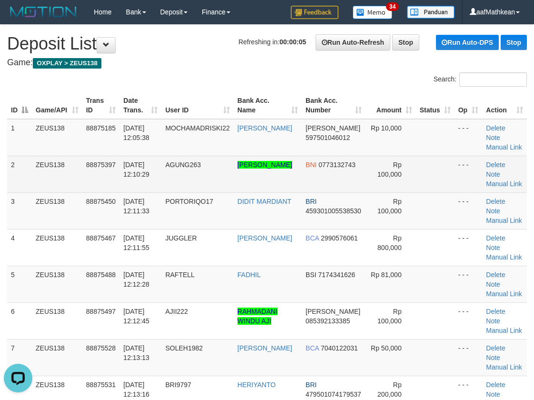
drag, startPoint x: 168, startPoint y: 171, endPoint x: 277, endPoint y: 180, distance: 109.4
click at [282, 180] on tr "2 ZEUS138 88875397 01/10/2025 12:10:29 AGUNG263 AGUNG WAHYU HARYANTO BNI 077313…" at bounding box center [267, 174] width 520 height 37
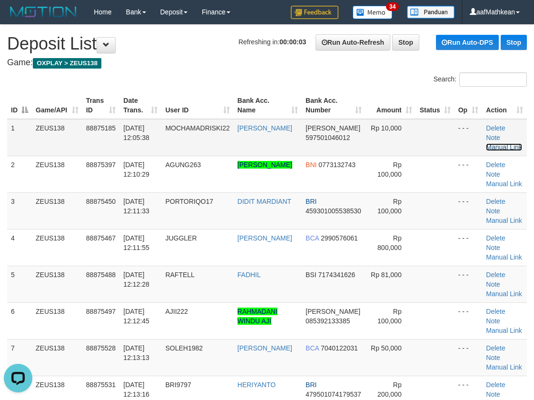
click at [505, 143] on link "Manual Link" at bounding box center [504, 147] width 36 height 8
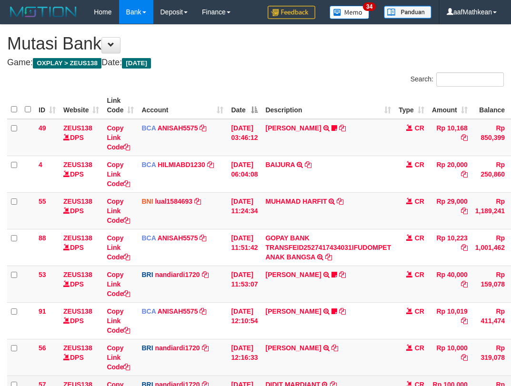
scroll to position [77, 71]
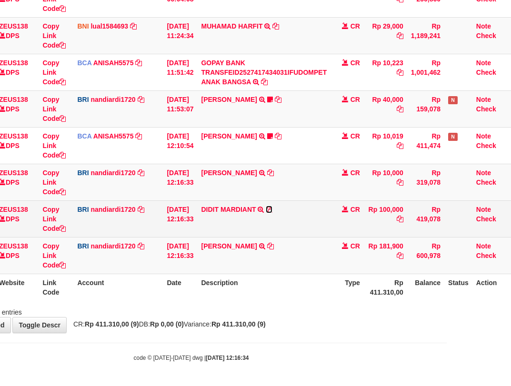
click at [270, 208] on icon at bounding box center [269, 209] width 7 height 7
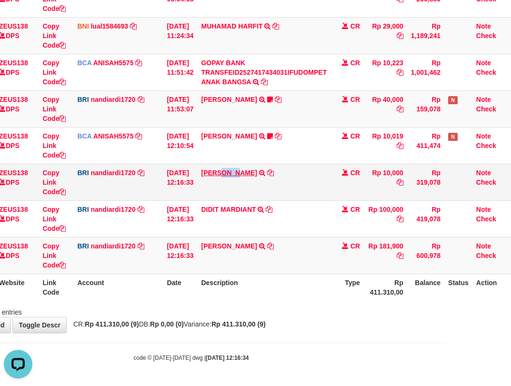
drag, startPoint x: 224, startPoint y: 165, endPoint x: 242, endPoint y: 171, distance: 19.1
click at [242, 171] on td "DANA MOCHAMADRISK TRANSFER NBMB DANA MOCHAMADRISK TO NANDI ARDIANSYAH" at bounding box center [263, 182] width 133 height 37
drag, startPoint x: 243, startPoint y: 240, endPoint x: 283, endPoint y: 247, distance: 40.6
click at [219, 248] on td "WAHYU SETIAWAN TRANSFER NBMB WAHYU SETIAWAN TO NANDI ARDIANSYAH" at bounding box center [263, 255] width 133 height 37
click at [59, 191] on icon at bounding box center [62, 192] width 7 height 7
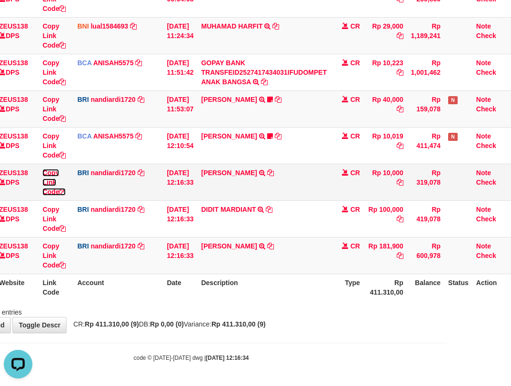
scroll to position [120, 0]
click at [59, 191] on icon at bounding box center [62, 192] width 7 height 7
click at [59, 192] on icon at bounding box center [62, 192] width 7 height 7
click at [52, 195] on link "Copy Link Code" at bounding box center [53, 182] width 23 height 27
click at [274, 246] on icon at bounding box center [270, 246] width 7 height 7
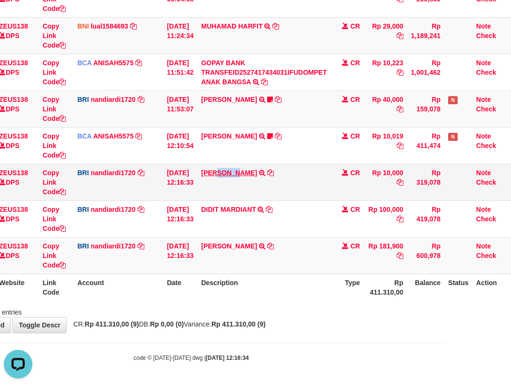
drag, startPoint x: 222, startPoint y: 168, endPoint x: 347, endPoint y: 147, distance: 127.0
click at [243, 174] on td "DANA MOCHAMADRISK TRANSFER NBMB DANA MOCHAMADRISK TO NANDI ARDIANSYAH" at bounding box center [263, 182] width 133 height 37
click at [289, 233] on td "DIDIT MARDIANT TRANSFER NBMB DIDIT MARDIANT TO NANDI ARDIANSYAH" at bounding box center [263, 218] width 133 height 37
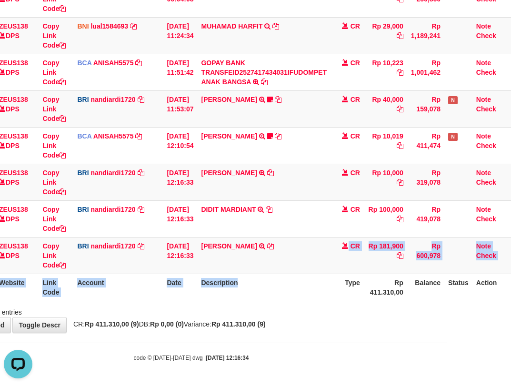
drag, startPoint x: 306, startPoint y: 271, endPoint x: 305, endPoint y: 286, distance: 14.8
click at [308, 289] on table "ID Website Link Code Account Date Description Type Amount Balance Status Action…" at bounding box center [227, 109] width 568 height 384
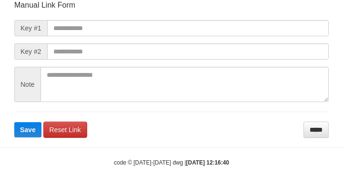
scroll to position [111, 0]
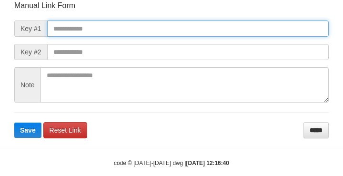
click at [132, 29] on input "text" at bounding box center [187, 28] width 281 height 16
paste input "**********"
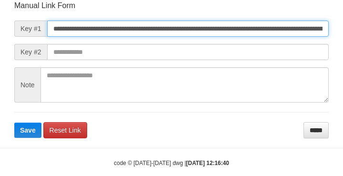
scroll to position [0, 573]
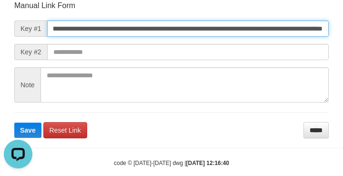
type input "**********"
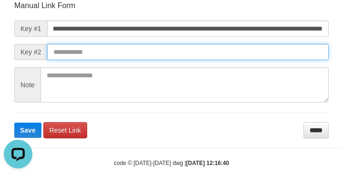
click at [14, 122] on button "Save" at bounding box center [27, 129] width 27 height 15
click at [250, 48] on input "text" at bounding box center [187, 52] width 281 height 16
click at [14, 122] on button "Save" at bounding box center [27, 129] width 27 height 15
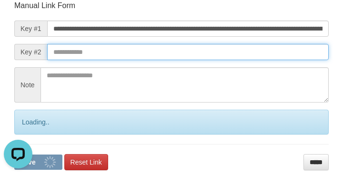
click at [249, 52] on input "text" at bounding box center [187, 52] width 281 height 16
click at [242, 57] on input "text" at bounding box center [187, 52] width 281 height 16
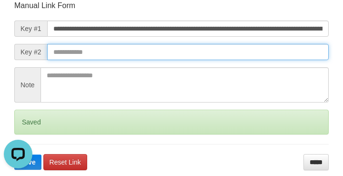
click at [246, 58] on input "text" at bounding box center [187, 52] width 281 height 16
click at [14, 154] on button "Save" at bounding box center [27, 161] width 27 height 15
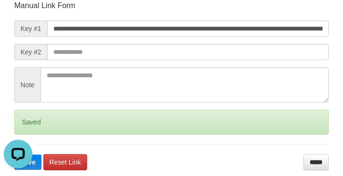
click at [246, 59] on input "text" at bounding box center [187, 52] width 281 height 16
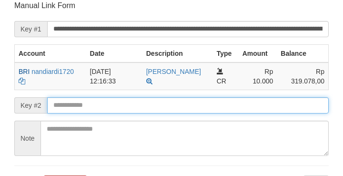
click at [157, 104] on input "text" at bounding box center [187, 105] width 281 height 16
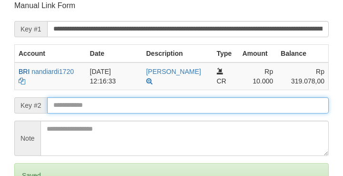
click at [156, 104] on form "**********" at bounding box center [171, 111] width 314 height 222
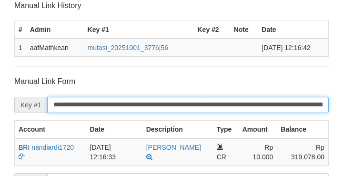
click at [154, 102] on input "**********" at bounding box center [187, 105] width 281 height 16
click at [157, 106] on input "**********" at bounding box center [187, 105] width 281 height 16
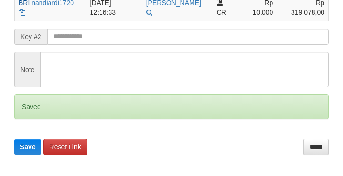
click at [85, 46] on form "**********" at bounding box center [171, 43] width 314 height 222
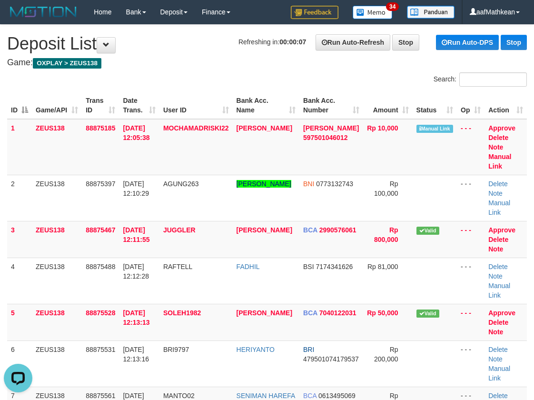
drag, startPoint x: 260, startPoint y: 66, endPoint x: 244, endPoint y: 76, distance: 18.6
click at [260, 67] on h4 "Game: OXPLAY > ZEUS138" at bounding box center [267, 63] width 520 height 10
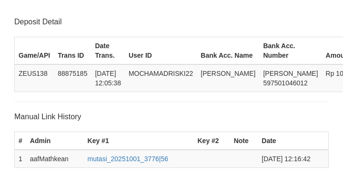
scroll to position [255, 0]
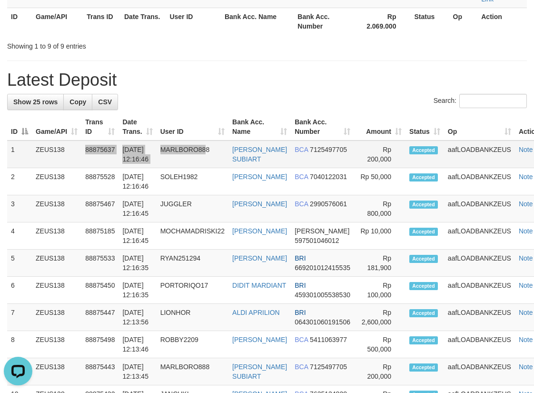
drag, startPoint x: 87, startPoint y: 87, endPoint x: 219, endPoint y: 80, distance: 132.0
click at [218, 140] on tr "1 ZEUS138 88875637 01/10/2025 12:16:46 MARLBORO888 MARTIN JOE SUBIART BCA 71254…" at bounding box center [280, 154] width 547 height 28
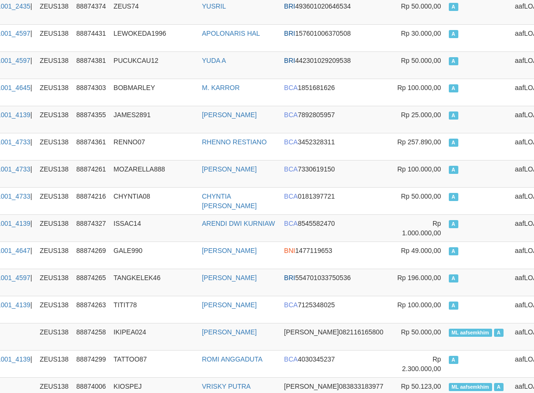
drag, startPoint x: 380, startPoint y: 230, endPoint x: 376, endPoint y: 226, distance: 5.7
click at [402, 229] on span "Rp 1.000.000,00" at bounding box center [421, 228] width 39 height 17
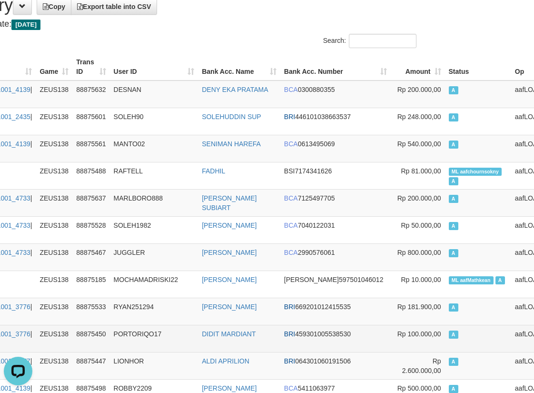
scroll to position [95, 110]
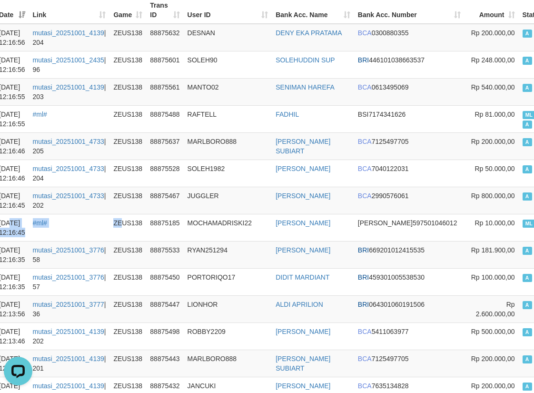
drag, startPoint x: 53, startPoint y: 224, endPoint x: 0, endPoint y: 223, distance: 52.9
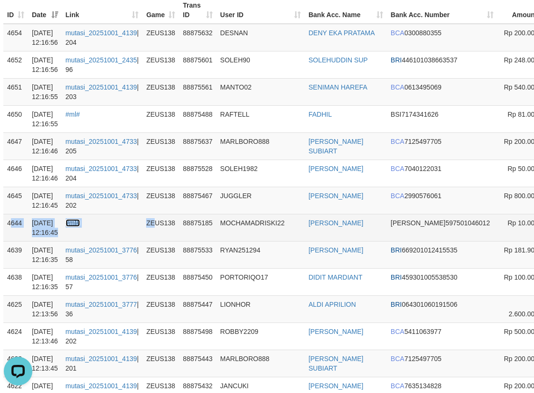
click at [80, 223] on link "#ml#" at bounding box center [73, 223] width 14 height 8
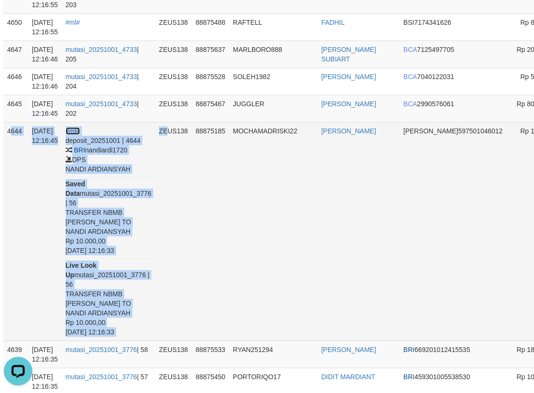
scroll to position [190, 4]
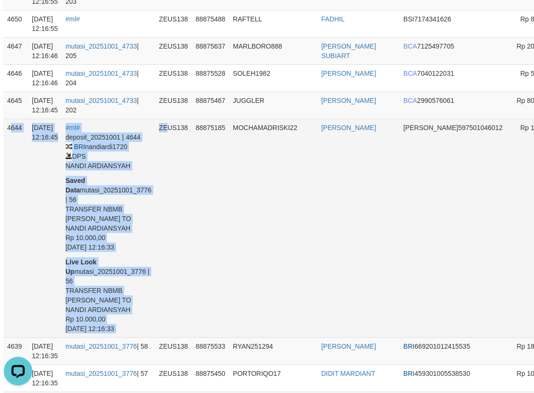
click at [115, 290] on div "deposit_20251001 | 4644 BRI nandiardi1720 DPS NANDI ARDIANSYAH Saved Data mutas…" at bounding box center [109, 232] width 86 height 201
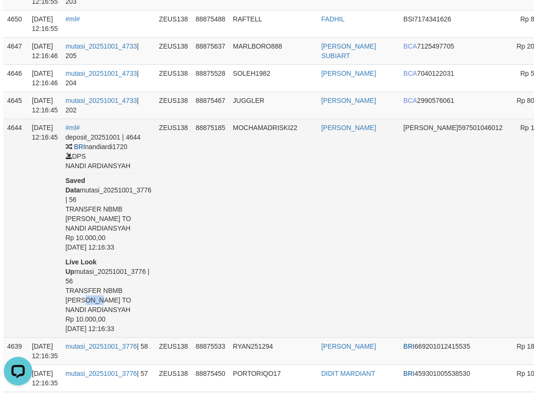
drag, startPoint x: 73, startPoint y: 327, endPoint x: 257, endPoint y: 231, distance: 207.4
click at [92, 329] on div "deposit_20251001 | 4644 BRI nandiardi1720 DPS NANDI ARDIANSYAH Saved Data mutas…" at bounding box center [109, 232] width 86 height 201
copy div "MOCH"
click at [293, 214] on td "MOCHAMADRISKI22" at bounding box center [273, 228] width 89 height 219
drag, startPoint x: 113, startPoint y: 326, endPoint x: 127, endPoint y: 329, distance: 14.1
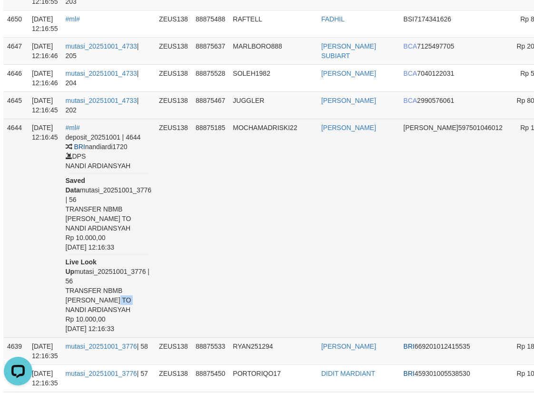
click at [127, 329] on div "deposit_20251001 | 4644 BRI nandiardi1720 DPS NANDI ARDIANSYAH Saved Data mutas…" at bounding box center [109, 232] width 86 height 201
copy div "RISK"
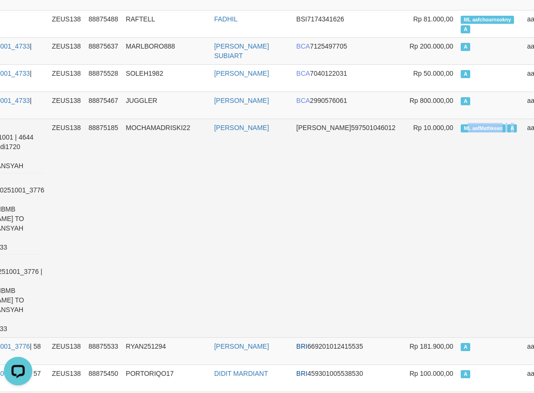
drag, startPoint x: 514, startPoint y: 123, endPoint x: 445, endPoint y: 128, distance: 69.2
click at [457, 130] on td "ML aafMathkean A" at bounding box center [490, 228] width 66 height 219
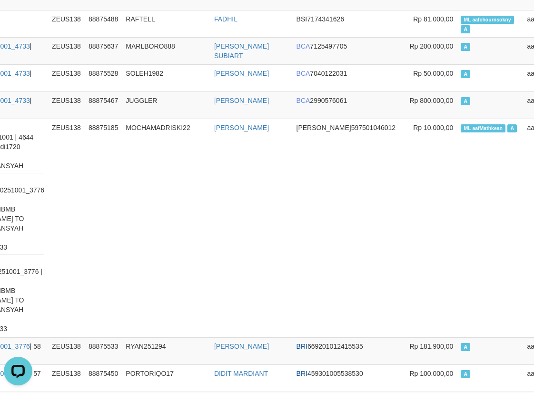
scroll to position [613, 111]
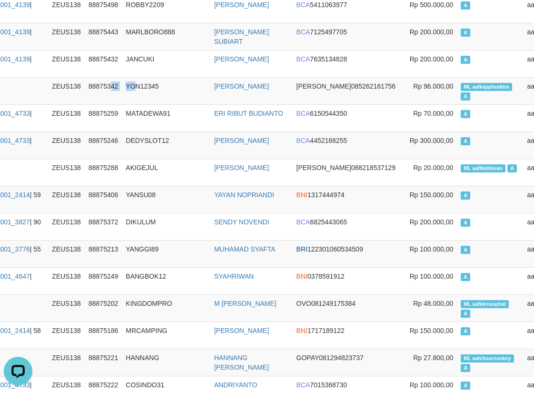
drag, startPoint x: 110, startPoint y: 118, endPoint x: 85, endPoint y: 0, distance: 120.3
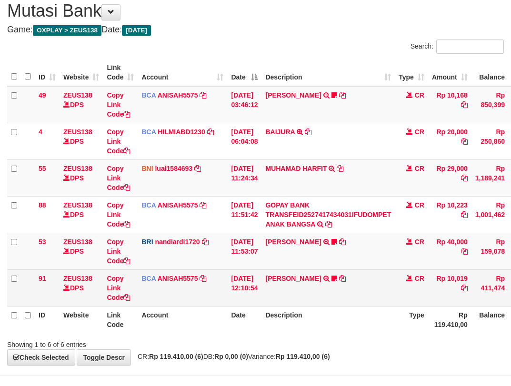
scroll to position [65, 0]
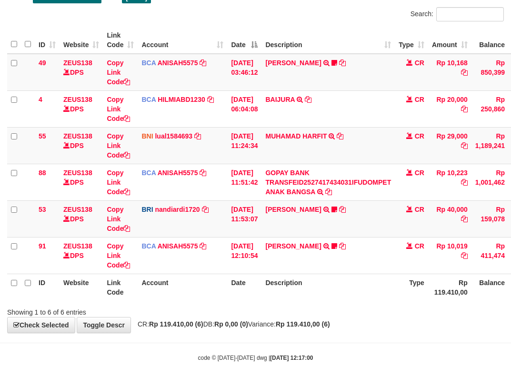
drag, startPoint x: 226, startPoint y: 283, endPoint x: 233, endPoint y: 295, distance: 13.5
click at [226, 287] on th "Account" at bounding box center [183, 287] width 90 height 27
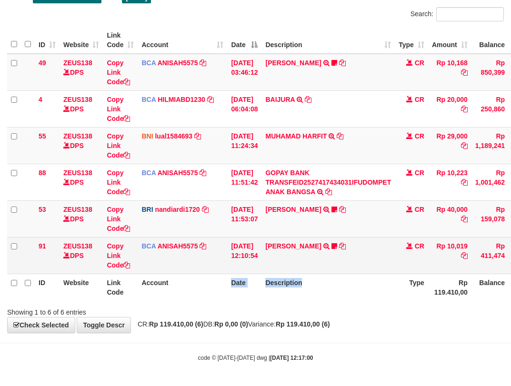
drag, startPoint x: 233, startPoint y: 295, endPoint x: 510, endPoint y: 254, distance: 280.1
click at [501, 256] on table "ID Website Link Code Account Date Description Type Amount Balance Status Action…" at bounding box center [291, 164] width 568 height 274
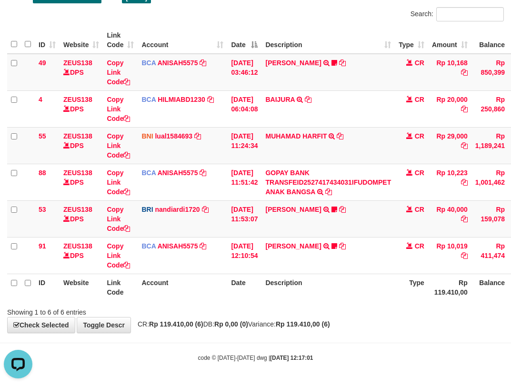
click at [247, 292] on th "Date" at bounding box center [244, 287] width 34 height 27
click at [250, 295] on th "Date" at bounding box center [244, 287] width 34 height 27
click at [259, 291] on th "Date" at bounding box center [244, 287] width 34 height 27
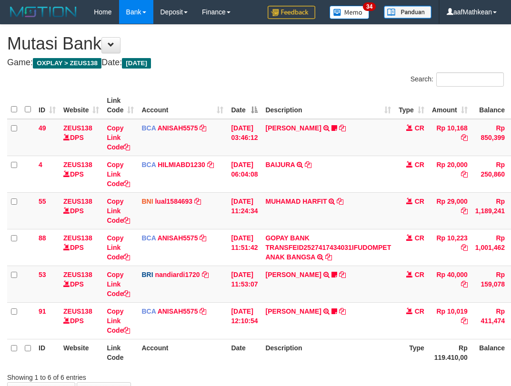
scroll to position [65, 0]
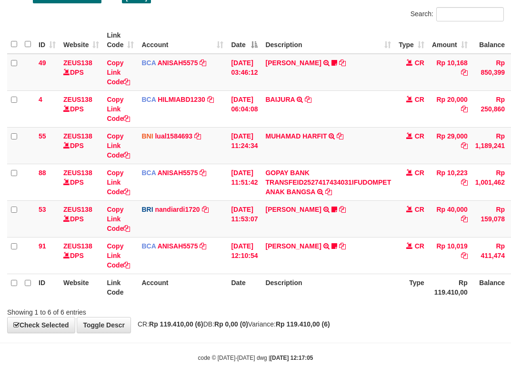
click at [324, 281] on th "Description" at bounding box center [327, 287] width 133 height 27
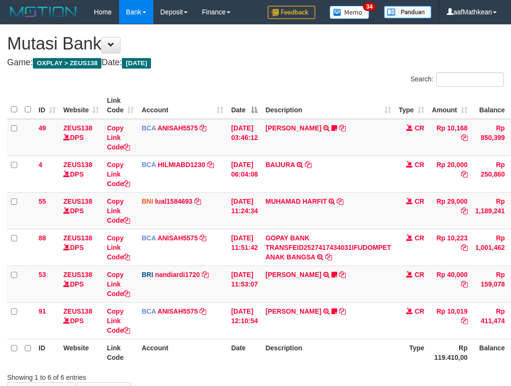
scroll to position [65, 0]
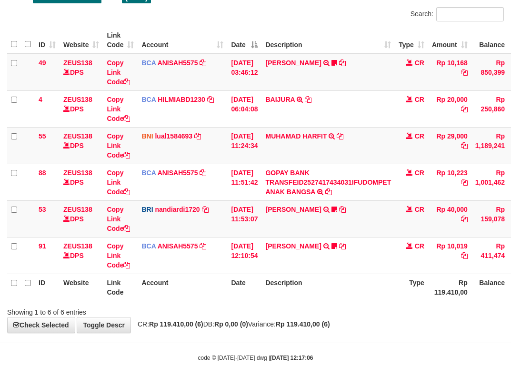
drag, startPoint x: 187, startPoint y: 282, endPoint x: 217, endPoint y: 290, distance: 30.7
click at [190, 283] on th "Account" at bounding box center [183, 287] width 90 height 27
drag, startPoint x: 217, startPoint y: 290, endPoint x: 419, endPoint y: 275, distance: 202.9
click at [284, 288] on tr "ID Website Link Code Account Date Description Type Rp 119.410,00 Balance Status…" at bounding box center [291, 287] width 568 height 27
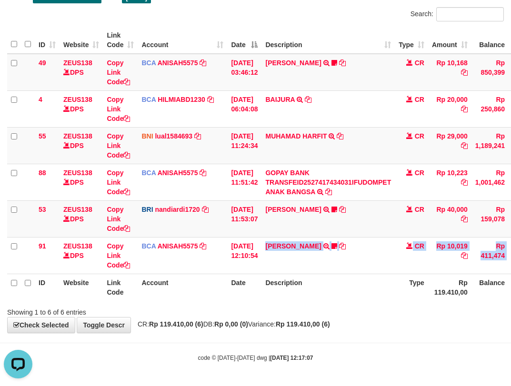
drag, startPoint x: 270, startPoint y: 248, endPoint x: 595, endPoint y: 265, distance: 325.2
click at [510, 265] on html "Toggle navigation Home Bank Account List Load By Website Group [OXPLAY] ZEUS138…" at bounding box center [255, 160] width 511 height 451
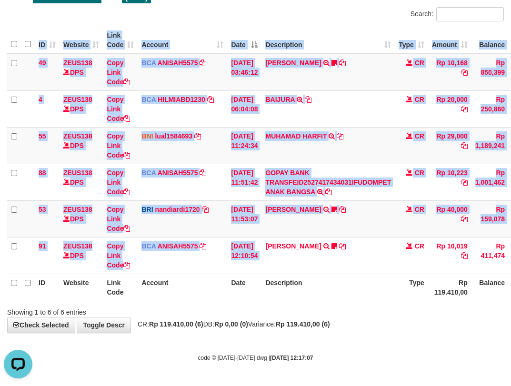
scroll to position [65, 26]
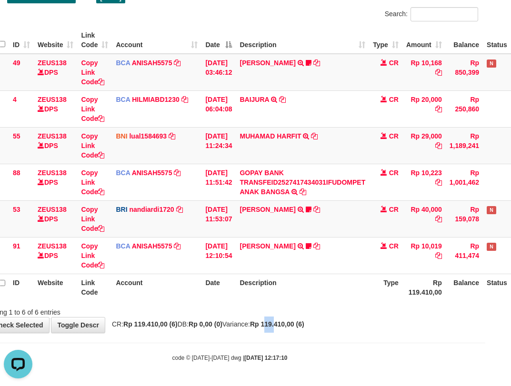
drag, startPoint x: 288, startPoint y: 329, endPoint x: 295, endPoint y: 326, distance: 7.1
click at [293, 327] on strong "Rp 119.410,00 (6)" at bounding box center [277, 324] width 54 height 8
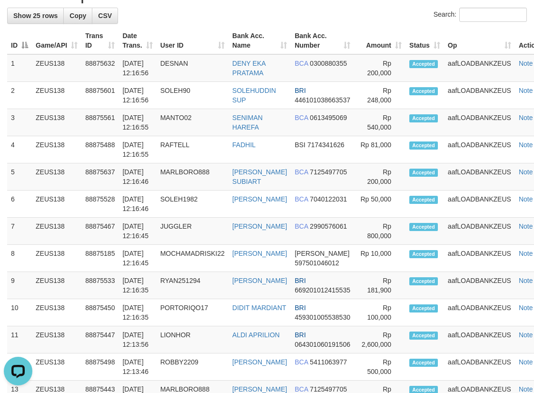
scroll to position [418, 0]
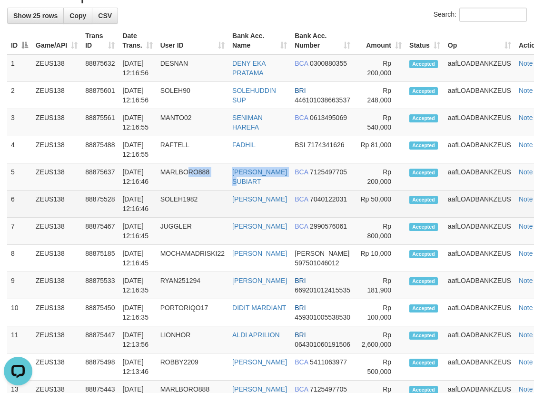
click at [247, 163] on tr "5 ZEUS138 88875637 [DATE] 12:16:46 MARLBORO888 [PERSON_NAME] BCA 7125497705 Rp …" at bounding box center [280, 176] width 547 height 27
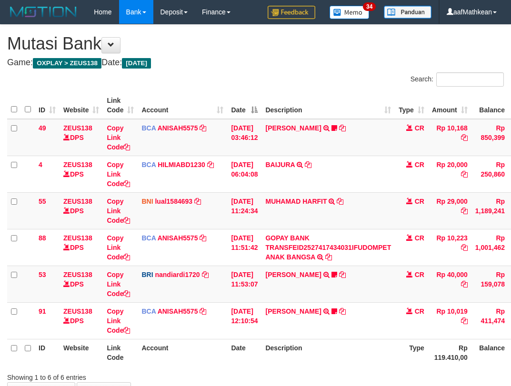
scroll to position [65, 26]
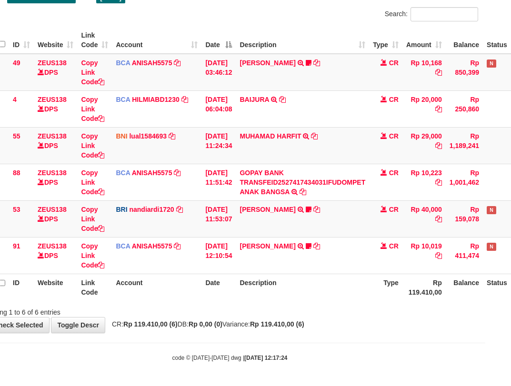
click at [310, 305] on div "Showing 1 to 6 of 6 entries" at bounding box center [229, 310] width 511 height 13
click at [312, 304] on div "Showing 1 to 6 of 6 entries" at bounding box center [229, 310] width 511 height 13
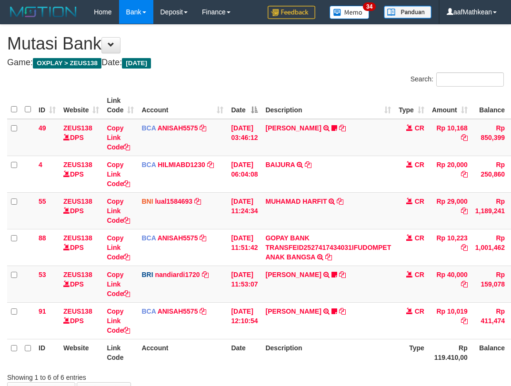
scroll to position [65, 26]
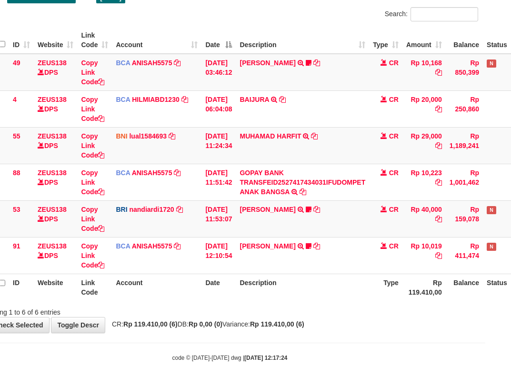
click at [363, 312] on div "Showing 1 to 6 of 6 entries" at bounding box center [229, 310] width 511 height 13
drag, startPoint x: 355, startPoint y: 314, endPoint x: 516, endPoint y: 315, distance: 160.9
click at [449, 316] on div "Showing 1 to 6 of 6 entries" at bounding box center [229, 310] width 511 height 13
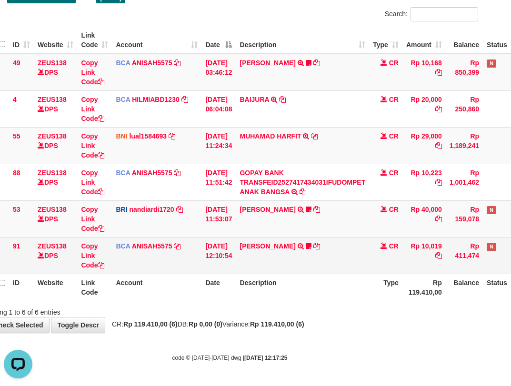
click at [204, 252] on tr "91 ZEUS138 DPS Copy Link Code BCA ANISAH5575 DPS [PERSON_NAME] mutasi_20251001_…" at bounding box center [265, 255] width 568 height 37
click at [224, 261] on td "[DATE] 12:10:54" at bounding box center [218, 255] width 34 height 37
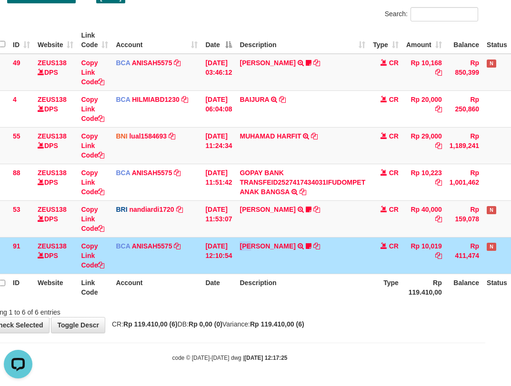
drag, startPoint x: 246, startPoint y: 256, endPoint x: 263, endPoint y: 271, distance: 22.3
click at [264, 274] on table "ID Website Link Code Account Date Description Type Amount Balance Status Action…" at bounding box center [265, 164] width 568 height 274
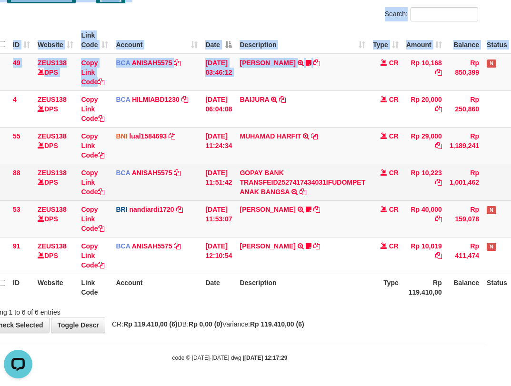
click at [225, 142] on html "Toggle navigation Home Bank Account List Load By Website Group [OXPLAY] ZEUS138…" at bounding box center [229, 160] width 511 height 451
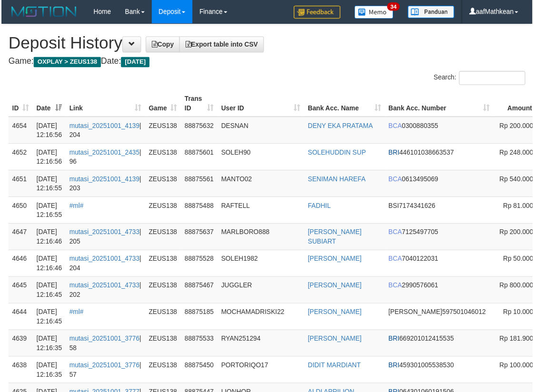
scroll to position [393, 111]
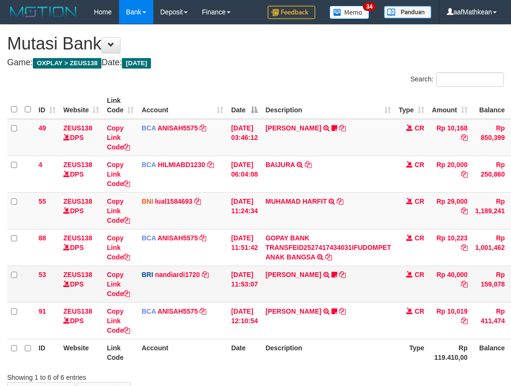
scroll to position [65, 26]
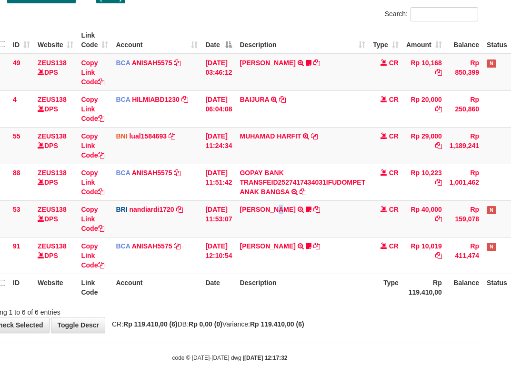
drag, startPoint x: 280, startPoint y: 215, endPoint x: 221, endPoint y: 26, distance: 197.6
click at [272, 197] on tbody "49 ZEUS138 DPS Copy Link Code BCA ANISAH5575 DPS [PERSON_NAME] mutasi_20251001_…" at bounding box center [265, 164] width 568 height 220
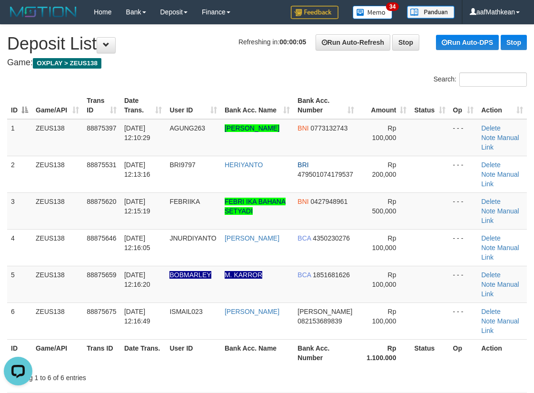
click at [221, 156] on td "BRI9797" at bounding box center [193, 174] width 55 height 37
click at [179, 122] on table "ID Game/API Trans ID Date Trans. User ID Bank Acc. Name Bank Acc. Number Amount…" at bounding box center [267, 229] width 520 height 274
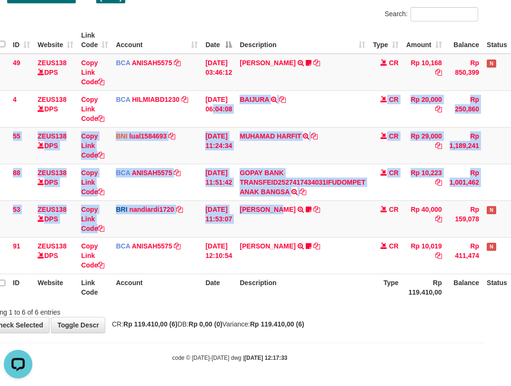
drag, startPoint x: 282, startPoint y: 221, endPoint x: 308, endPoint y: 385, distance: 165.8
click at [302, 349] on body "Toggle navigation Home Bank Account List Load By Website Group [OXPLAY] ZEUS138…" at bounding box center [229, 160] width 511 height 451
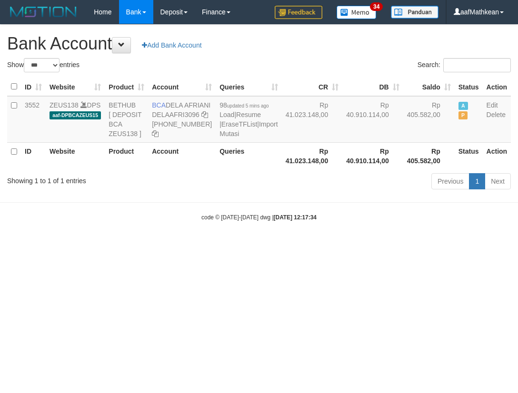
select select "***"
drag, startPoint x: 179, startPoint y: 113, endPoint x: 187, endPoint y: 117, distance: 8.9
click at [187, 117] on td "BCA DELA AFRIANI DELAAFRI3096 869-245-8639" at bounding box center [182, 119] width 68 height 47
drag, startPoint x: 309, startPoint y: 218, endPoint x: 304, endPoint y: 223, distance: 7.4
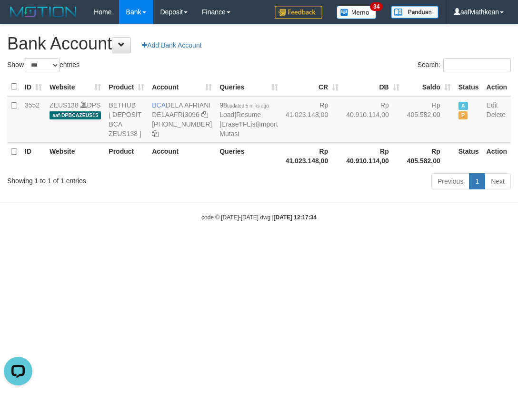
click at [305, 193] on div "Previous 1 Next" at bounding box center [367, 182] width 288 height 20
click at [205, 70] on div "Show ** ** ** *** *** entries Search: ID Website Product Account Queries CR DB …" at bounding box center [259, 125] width 504 height 135
select select "***"
click at [262, 246] on body "Toggle navigation Home Bank Account List Load By Website Group [OXPLAY] ZEUS138…" at bounding box center [259, 123] width 518 height 246
click at [277, 246] on html "Toggle navigation Home Bank Account List Load By Website Group [OXPLAY] ZEUS138…" at bounding box center [259, 123] width 518 height 246
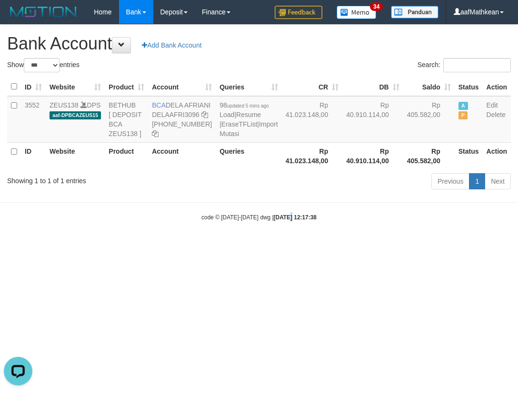
drag, startPoint x: 280, startPoint y: 269, endPoint x: 288, endPoint y: 261, distance: 10.4
click at [283, 246] on body "Toggle navigation Home Bank Account List Load By Website Group [OXPLAY] ZEUS138…" at bounding box center [259, 123] width 518 height 246
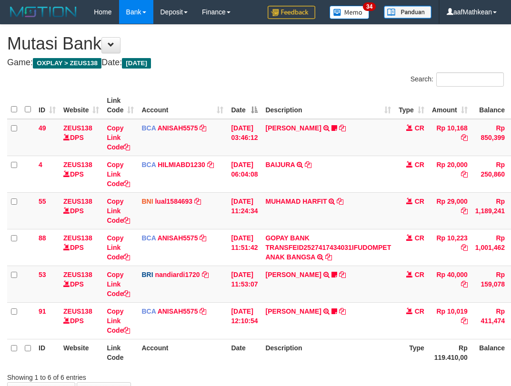
scroll to position [65, 26]
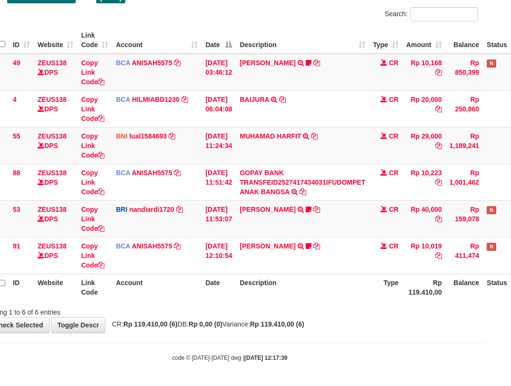
click at [274, 286] on th "Description" at bounding box center [302, 287] width 133 height 27
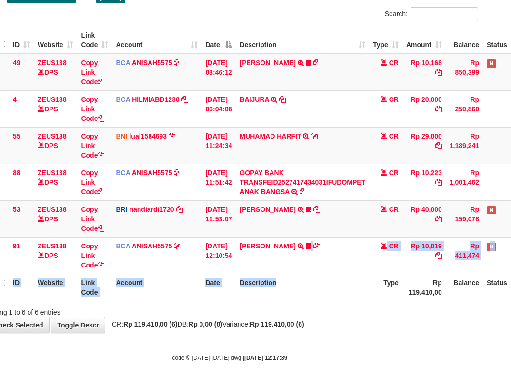
drag, startPoint x: 296, startPoint y: 276, endPoint x: 180, endPoint y: 2, distance: 297.0
click at [289, 254] on table "ID Website Link Code Account Date Description Type Amount Balance Status Action…" at bounding box center [265, 164] width 568 height 274
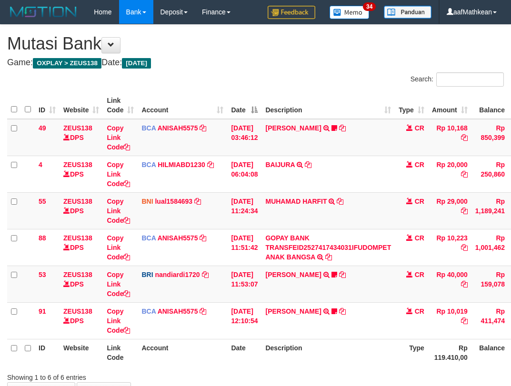
scroll to position [65, 26]
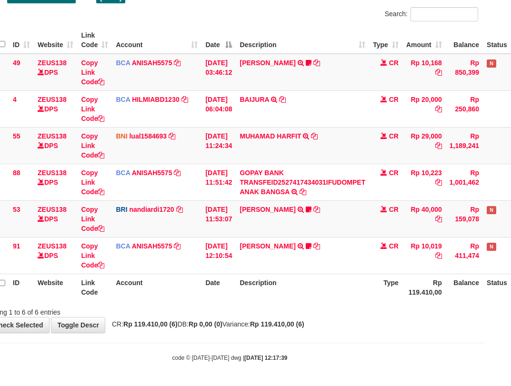
drag, startPoint x: 156, startPoint y: 108, endPoint x: 518, endPoint y: 164, distance: 365.8
click at [198, 169] on table "ID Website Link Code Account Date Description Type Amount Balance Status Action…" at bounding box center [265, 164] width 568 height 274
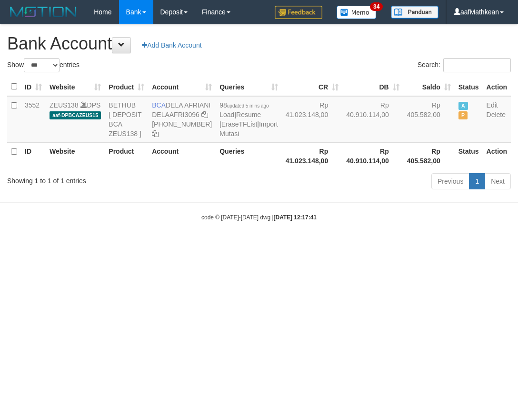
select select "***"
click at [276, 199] on body "Toggle navigation Home Bank Account List Load By Website Group [OXPLAY] ZEUS138…" at bounding box center [259, 123] width 518 height 246
select select "***"
click at [265, 193] on div "Previous 1 Next" at bounding box center [367, 182] width 288 height 20
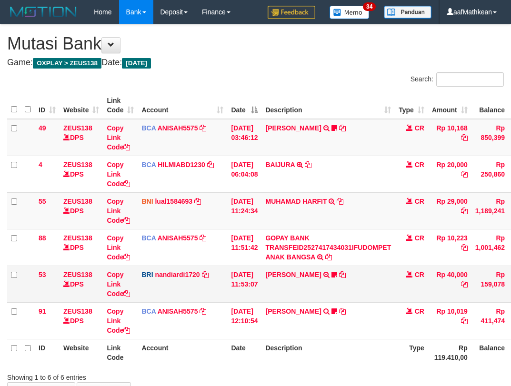
click at [286, 302] on td "SITI AISYAH TRSF E-BANKING CR 0110/FTSCY/WS95051 10019.002025100117062163 TRFDN…" at bounding box center [327, 320] width 133 height 37
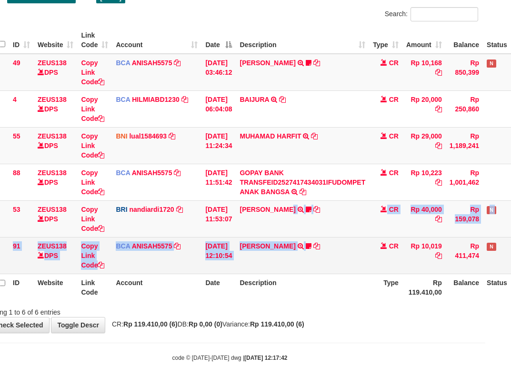
click at [300, 240] on tbody "49 ZEUS138 DPS Copy Link Code BCA ANISAH5575 DPS [PERSON_NAME] mutasi_20251001_…" at bounding box center [265, 164] width 568 height 220
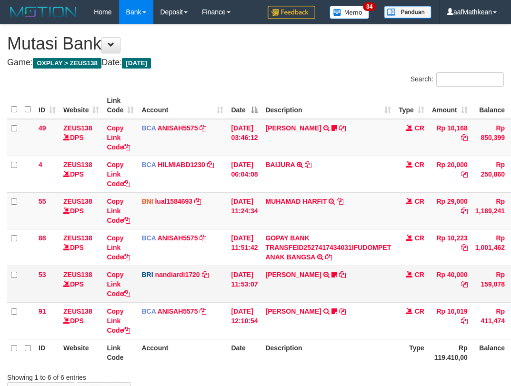
scroll to position [65, 26]
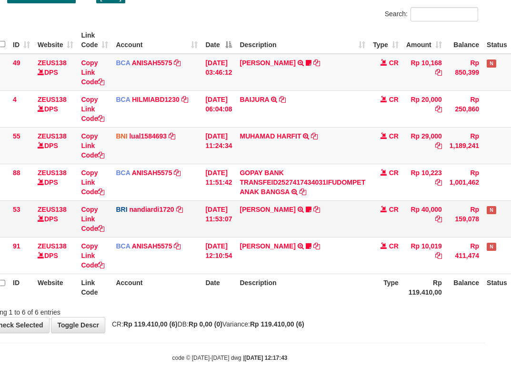
click at [282, 235] on td "[PERSON_NAME] TRANSFER NBMB [PERSON_NAME] TO NANDI ARDIANSYAH Basilius08" at bounding box center [302, 218] width 133 height 37
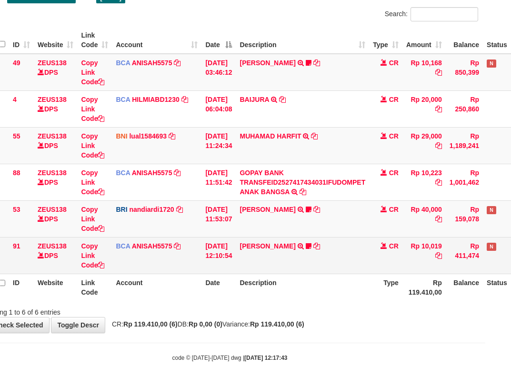
click at [280, 257] on td "SITI AISYAH TRSF E-BANKING CR 0110/FTSCY/WS95051 10019.002025100117062163 TRFDN…" at bounding box center [302, 255] width 133 height 37
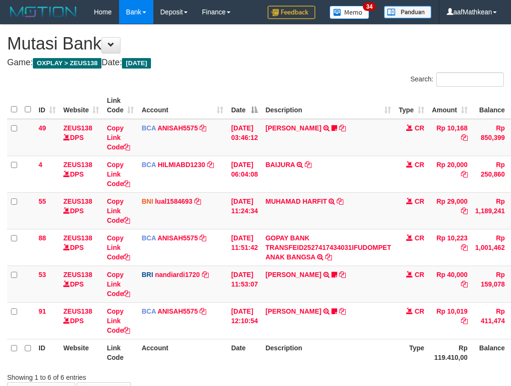
scroll to position [65, 26]
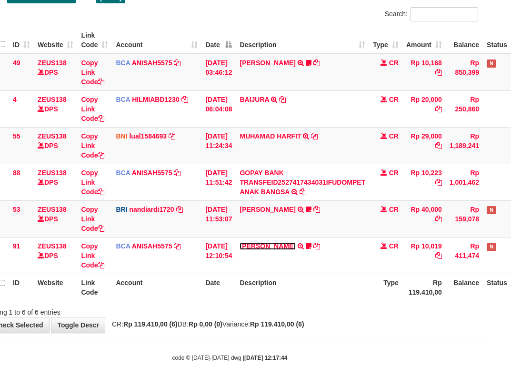
click at [240, 242] on link "[PERSON_NAME]" at bounding box center [268, 246] width 56 height 8
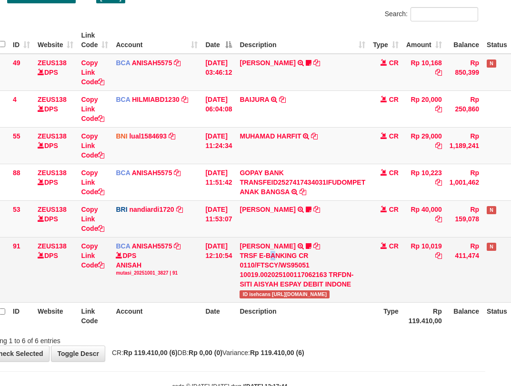
click at [281, 253] on div "TRSF E-BANKING CR 0110/FTSCY/WS95051 10019.002025100117062163 TRFDN-SITI AISYAH…" at bounding box center [303, 270] width 126 height 38
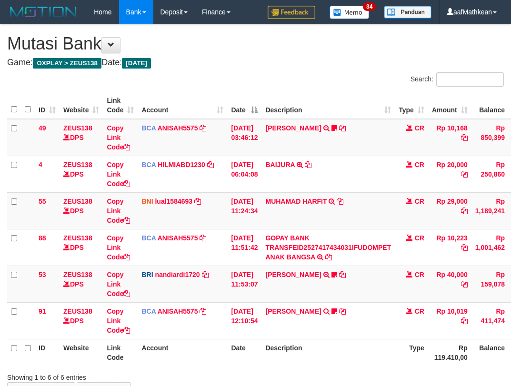
scroll to position [65, 26]
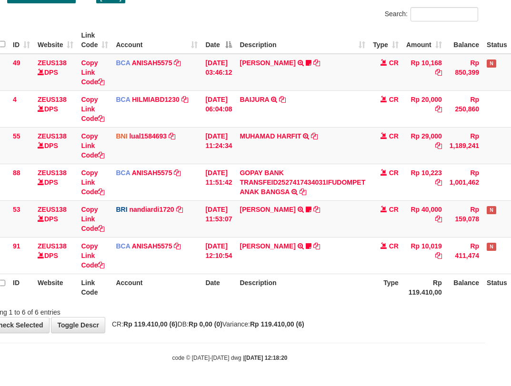
click at [310, 276] on th "Description" at bounding box center [302, 287] width 133 height 27
click at [314, 276] on th "Description" at bounding box center [302, 287] width 133 height 27
click at [315, 279] on th "Description" at bounding box center [302, 287] width 133 height 27
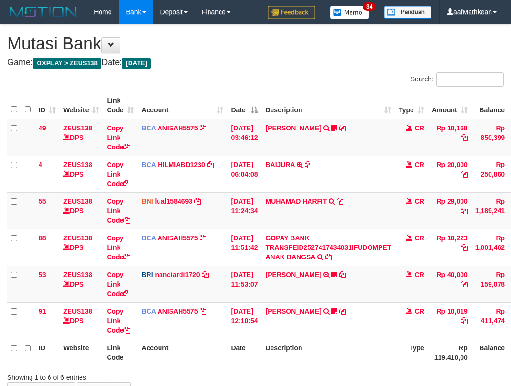
scroll to position [65, 26]
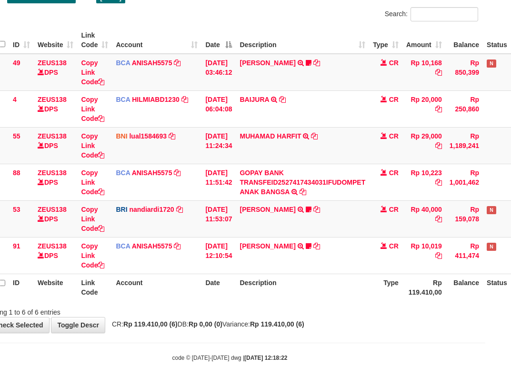
drag, startPoint x: 327, startPoint y: 275, endPoint x: 321, endPoint y: 278, distance: 6.4
click at [326, 276] on th "Description" at bounding box center [302, 287] width 133 height 27
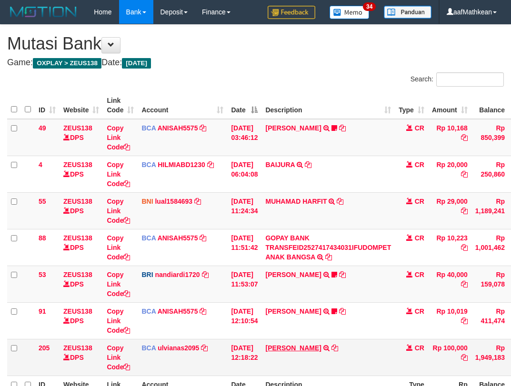
scroll to position [66, 26]
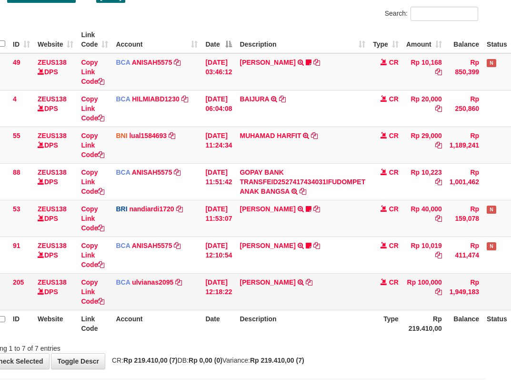
click at [321, 297] on td "JERI NURDIYANTO TRSF E-BANKING CR 0110/FTSCY/WS95031 100000.00JERI NURDIYANTO" at bounding box center [302, 291] width 133 height 37
drag, startPoint x: 317, startPoint y: 292, endPoint x: 327, endPoint y: 304, distance: 15.9
click at [317, 293] on td "JERI NURDIYANTO TRSF E-BANKING CR 0110/FTSCY/WS95031 100000.00JERI NURDIYANTO" at bounding box center [302, 291] width 133 height 37
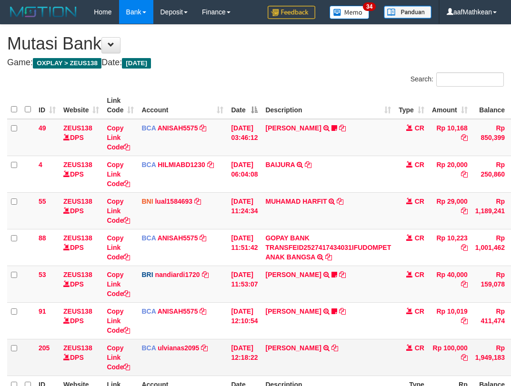
scroll to position [66, 26]
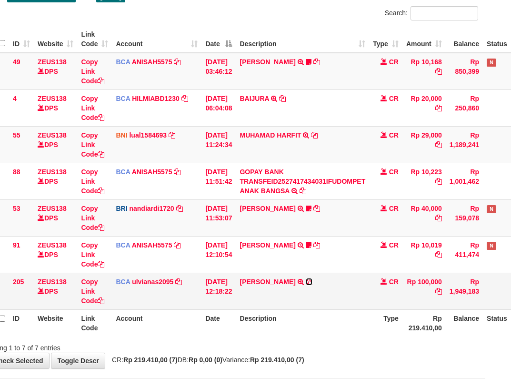
click at [312, 281] on icon at bounding box center [309, 282] width 7 height 7
click at [224, 292] on td "01/10/2025 12:18:22" at bounding box center [218, 291] width 34 height 37
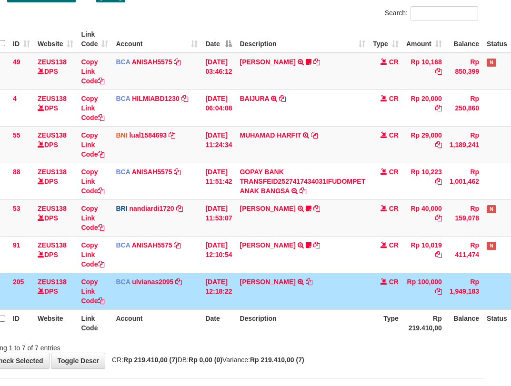
drag, startPoint x: 236, startPoint y: 308, endPoint x: 409, endPoint y: 321, distance: 173.8
click at [272, 327] on table "ID Website Link Code Account Date Description Type Amount Balance Status Action…" at bounding box center [265, 181] width 568 height 311
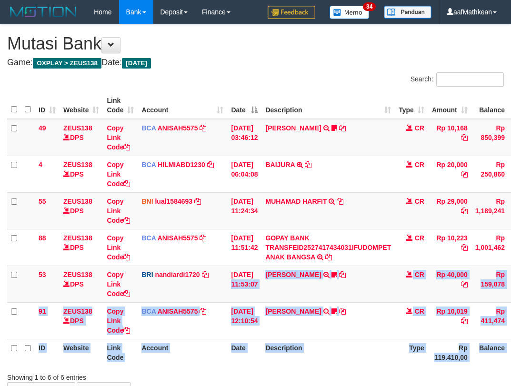
drag, startPoint x: 258, startPoint y: 296, endPoint x: 552, endPoint y: 361, distance: 301.4
click at [510, 361] on html "Toggle navigation Home Bank Account List Load By Website Group [OXPLAY] ZEUS138…" at bounding box center [255, 225] width 511 height 451
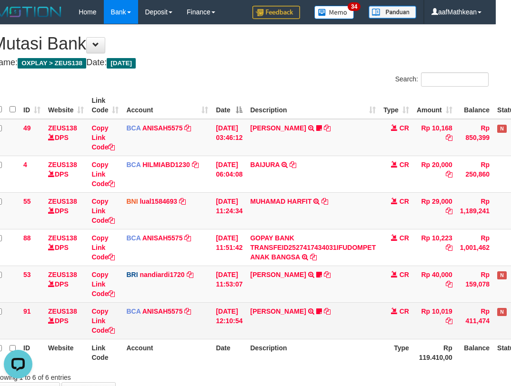
click at [341, 321] on td "SITI AISYAH TRSF E-BANKING CR 0110/FTSCY/WS95051 10019.002025100117062163 TRFDN…" at bounding box center [312, 320] width 133 height 37
drag, startPoint x: 332, startPoint y: 315, endPoint x: 325, endPoint y: 321, distance: 9.1
click at [326, 326] on td "SITI AISYAH TRSF E-BANKING CR 0110/FTSCY/WS95051 10019.002025100117062163 TRFDN…" at bounding box center [312, 320] width 133 height 37
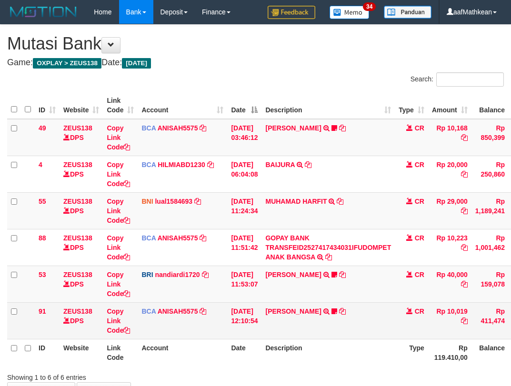
scroll to position [0, 15]
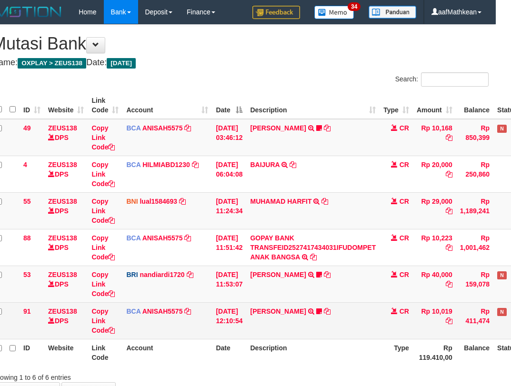
click at [340, 313] on td "SITI AISYAH TRSF E-BANKING CR 0110/FTSCY/WS95051 10019.002025100117062163 TRFDN…" at bounding box center [312, 320] width 133 height 37
click at [339, 312] on td "SITI AISYAH TRSF E-BANKING CR 0110/FTSCY/WS95051 10019.002025100117062163 TRFDN…" at bounding box center [312, 320] width 133 height 37
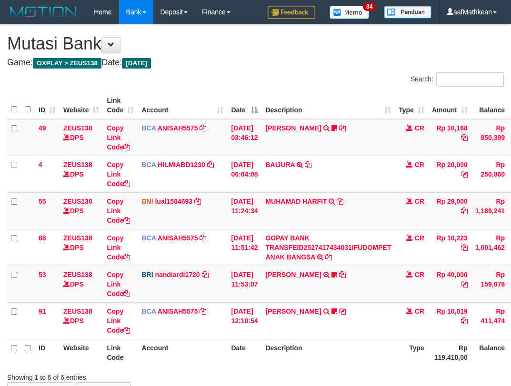
scroll to position [0, 15]
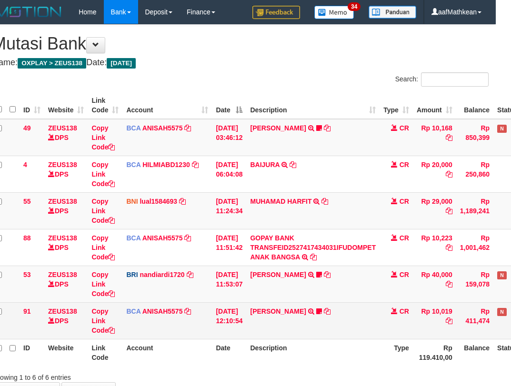
drag, startPoint x: 329, startPoint y: 331, endPoint x: 328, endPoint y: 324, distance: 7.8
click at [329, 332] on td "SITI AISYAH TRSF E-BANKING CR 0110/FTSCY/WS95051 10019.002025100117062163 TRFDN…" at bounding box center [312, 320] width 133 height 37
click at [326, 322] on td "SITI AISYAH TRSF E-BANKING CR 0110/FTSCY/WS95051 10019.002025100117062163 TRFDN…" at bounding box center [312, 320] width 133 height 37
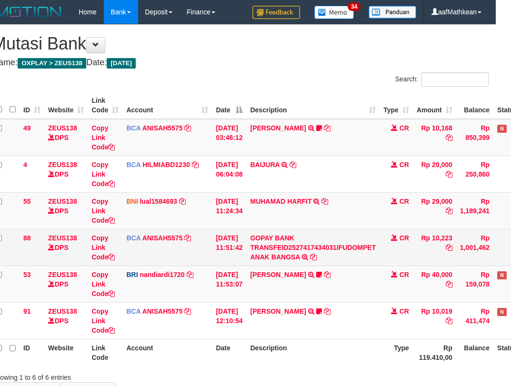
click at [324, 268] on td "[PERSON_NAME] TRANSFER NBMB [PERSON_NAME] TO NANDI ARDIANSYAH Basilius08" at bounding box center [312, 284] width 133 height 37
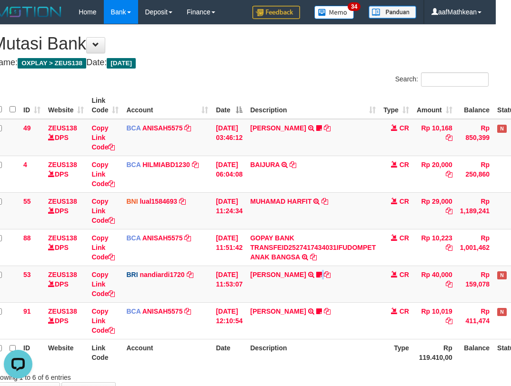
scroll to position [0, 0]
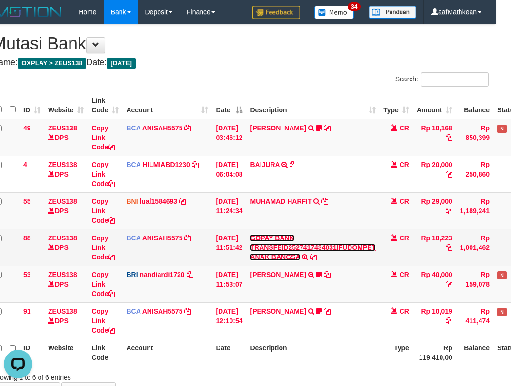
click at [250, 234] on link "GOPAY BANK TRANSFEID2527417434031IFUDOMPET ANAK BANGSA" at bounding box center [313, 247] width 126 height 27
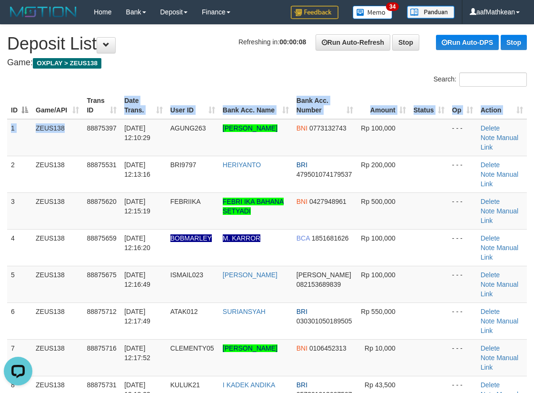
click at [103, 115] on table "ID Game/API Trans ID Date Trans. User ID Bank Acc. Name Bank Acc. Number Amount…" at bounding box center [267, 266] width 520 height 348
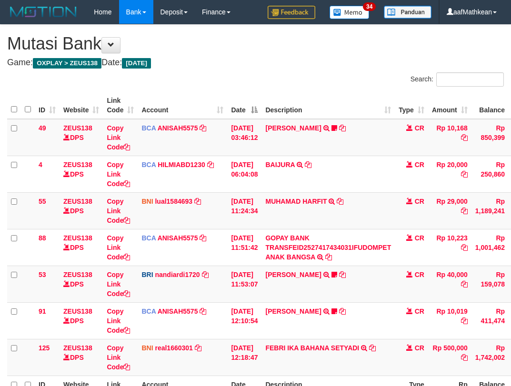
scroll to position [102, 15]
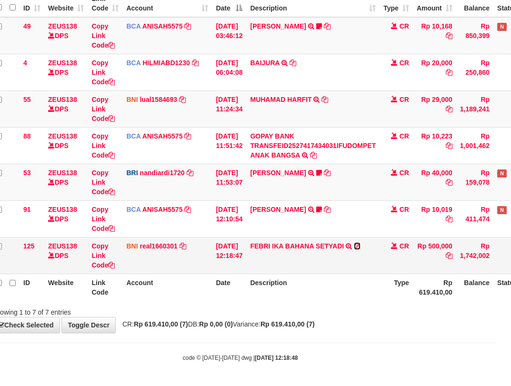
click at [360, 247] on icon at bounding box center [357, 246] width 7 height 7
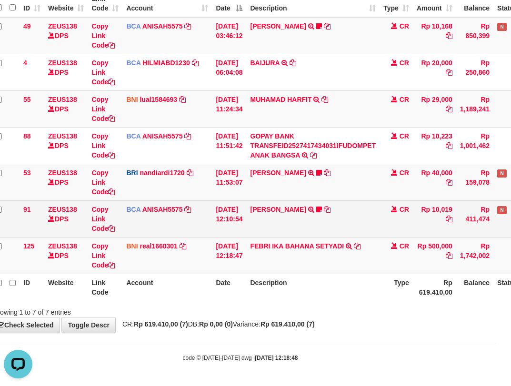
drag, startPoint x: 241, startPoint y: 224, endPoint x: 249, endPoint y: 236, distance: 14.4
click at [242, 229] on td "01/10/2025 12:10:54" at bounding box center [229, 218] width 34 height 37
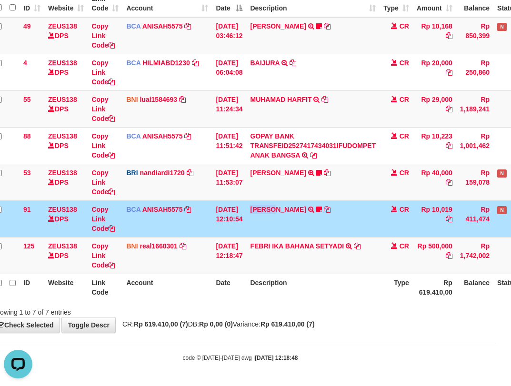
drag, startPoint x: 268, startPoint y: 232, endPoint x: 352, endPoint y: 227, distance: 84.9
click at [294, 236] on td "SITI AISYAH TRSF E-BANKING CR 0110/FTSCY/WS95051 10019.002025100117062163 TRFDN…" at bounding box center [312, 218] width 133 height 37
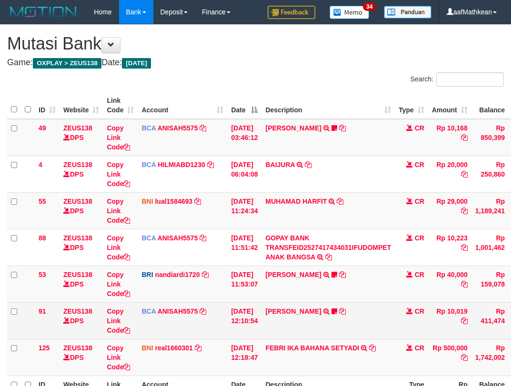
scroll to position [102, 15]
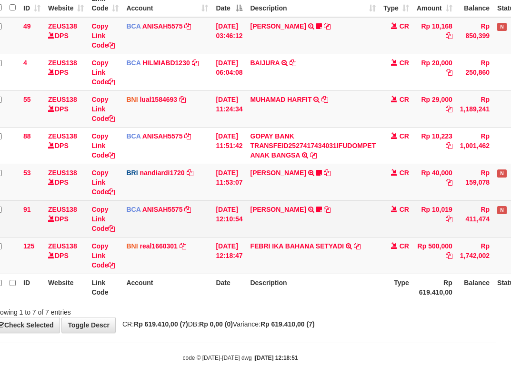
click at [363, 222] on td "SITI AISYAH TRSF E-BANKING CR 0110/FTSCY/WS95051 10019.002025100117062163 TRFDN…" at bounding box center [312, 218] width 133 height 37
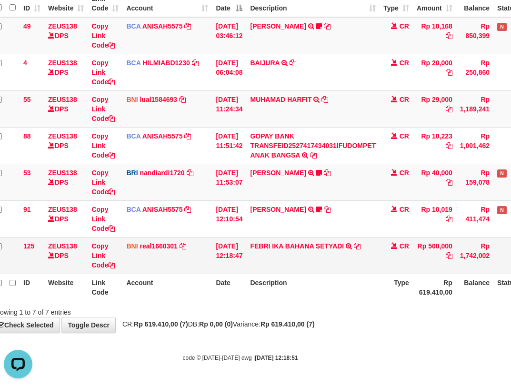
click at [366, 221] on td "SITI AISYAH TRSF E-BANKING CR 0110/FTSCY/WS95051 10019.002025100117062163 TRFDN…" at bounding box center [312, 218] width 133 height 37
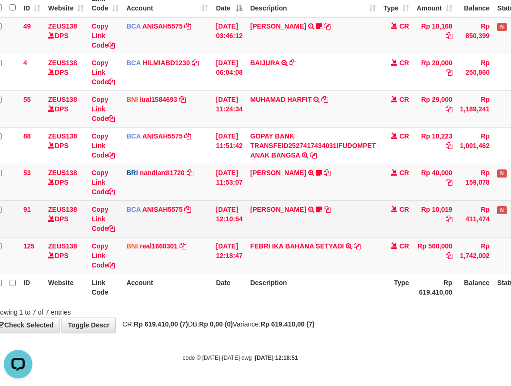
drag, startPoint x: 358, startPoint y: 240, endPoint x: 344, endPoint y: 227, distance: 18.2
click at [358, 239] on td "FEBRI IKA BAHANA SETYADI TRANSFER DARI SDR FEBRI IKA BAHANA SETYADI" at bounding box center [312, 255] width 133 height 37
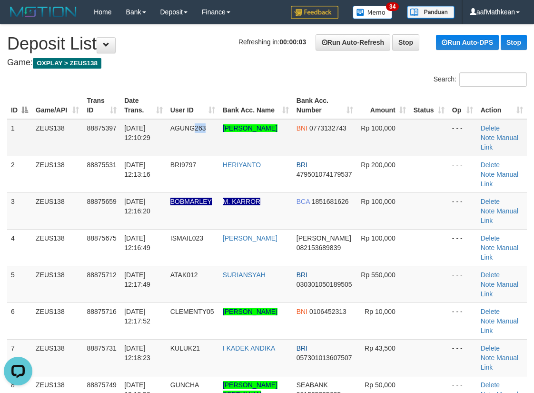
click at [211, 142] on td "AGUNG263" at bounding box center [193, 137] width 52 height 37
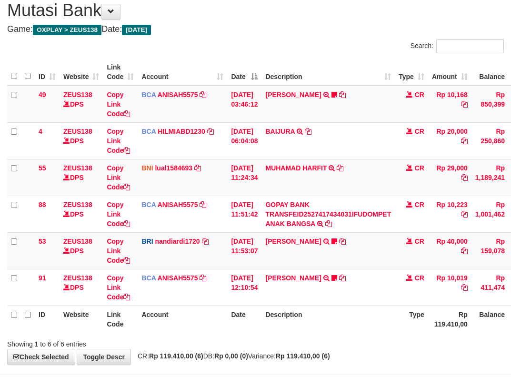
scroll to position [65, 0]
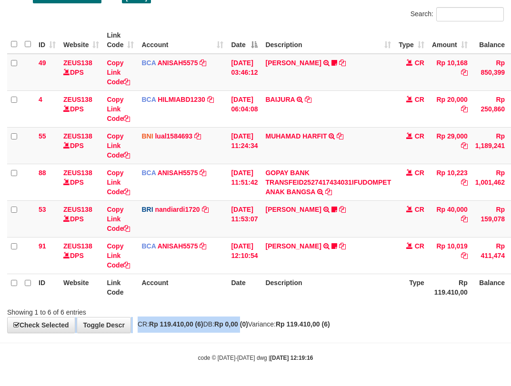
click at [255, 318] on div "**********" at bounding box center [255, 146] width 511 height 373
click at [259, 319] on div "**********" at bounding box center [255, 146] width 511 height 373
click at [263, 318] on div "**********" at bounding box center [255, 146] width 511 height 373
click at [270, 314] on div "Showing 1 to 6 of 6 entries" at bounding box center [255, 310] width 511 height 13
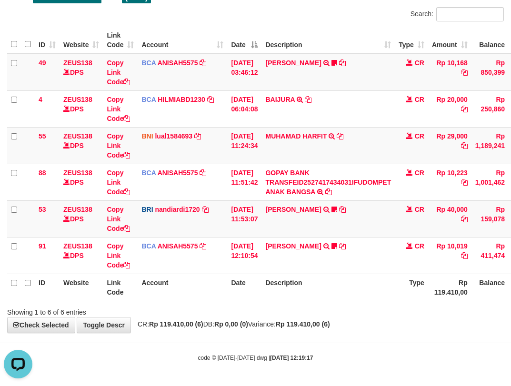
click at [292, 338] on body "Toggle navigation Home Bank Account List Load By Website Group [OXPLAY] ZEUS138…" at bounding box center [255, 160] width 511 height 451
drag, startPoint x: 273, startPoint y: 339, endPoint x: 511, endPoint y: 233, distance: 260.7
click at [383, 283] on body "Toggle navigation Home Bank Account List Load By Website Group [OXPLAY] ZEUS138…" at bounding box center [255, 160] width 511 height 451
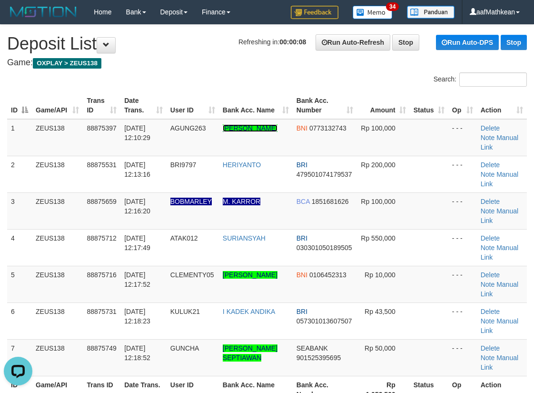
click at [223, 124] on link "AGUNG WAHYU HARYANTO" at bounding box center [250, 128] width 55 height 8
click at [252, 80] on div "Search:" at bounding box center [267, 80] width 534 height 17
click at [248, 86] on div "Search:" at bounding box center [267, 80] width 534 height 17
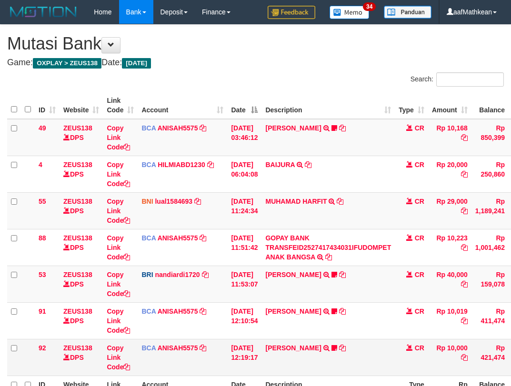
scroll to position [66, 0]
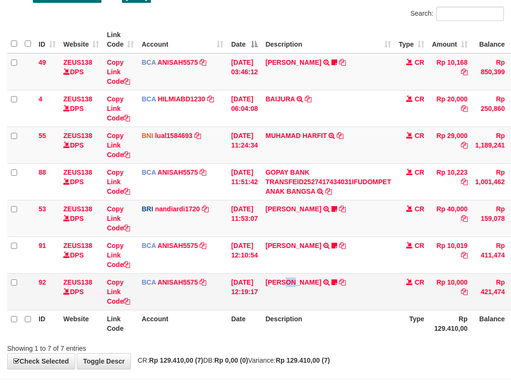
click at [376, 298] on td "TYAS PRATOMO TRSF E-BANKING CR 0110/FTSCY/WS95051 10000.002025100138738753 TRFD…" at bounding box center [327, 291] width 133 height 37
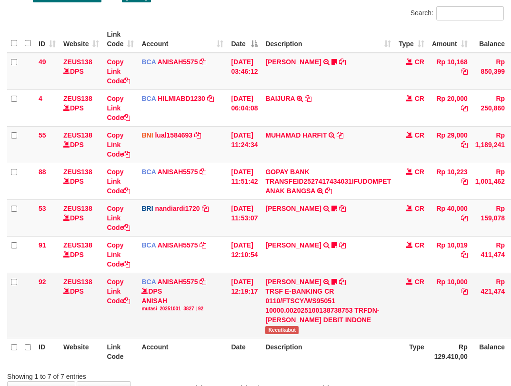
scroll to position [66, 0]
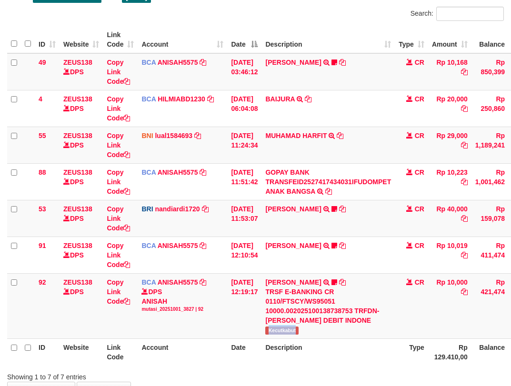
drag, startPoint x: 271, startPoint y: 329, endPoint x: 514, endPoint y: 231, distance: 261.7
click at [310, 332] on td "TYAS PRATOMO TRSF E-BANKING CR 0110/FTSCY/WS95051 10000.002025100138738753 TRFD…" at bounding box center [327, 305] width 133 height 65
copy span "Kecutkabut"
click at [219, 274] on tbody "49 ZEUS138 DPS Copy Link Code BCA ANISAH5575 DPS ANISAH mutasi_20251001_3827 | …" at bounding box center [291, 196] width 568 height 286
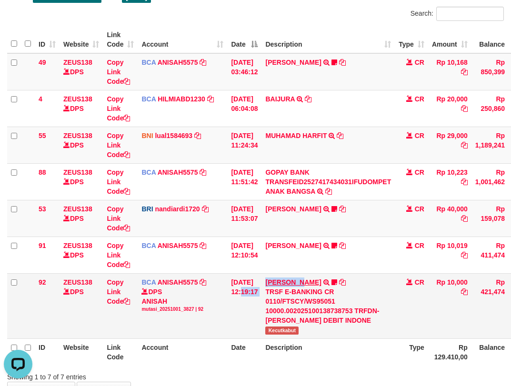
drag, startPoint x: 309, startPoint y: 282, endPoint x: 517, endPoint y: 214, distance: 218.9
click at [344, 274] on tr "92 ZEUS138 DPS Copy Link Code BCA ANISAH5575 DPS ANISAH mutasi_20251001_3827 | …" at bounding box center [291, 305] width 568 height 65
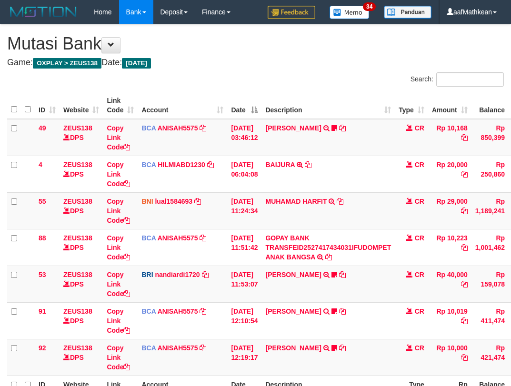
scroll to position [66, 0]
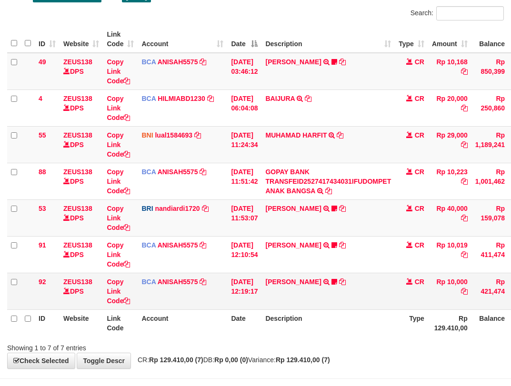
drag, startPoint x: 246, startPoint y: 289, endPoint x: 494, endPoint y: 273, distance: 248.6
click at [349, 309] on table "ID Website Link Code Account Date Description Type Amount Balance Status Action…" at bounding box center [291, 181] width 568 height 311
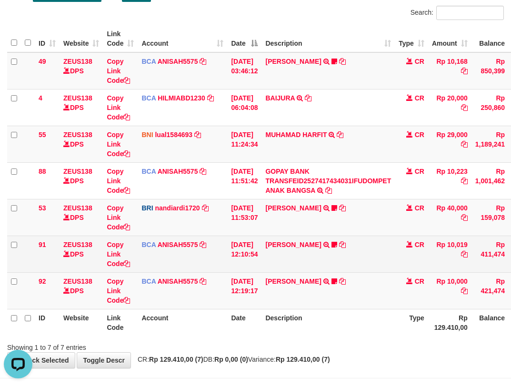
click at [344, 240] on td "SITI AISYAH TRSF E-BANKING CR 0110/FTSCY/WS95051 10019.002025100117062163 TRFDN…" at bounding box center [327, 254] width 133 height 37
click at [344, 246] on td "SITI AISYAH TRSF E-BANKING CR 0110/FTSCY/WS95051 10019.002025100117062163 TRFDN…" at bounding box center [327, 254] width 133 height 37
click at [339, 241] on link at bounding box center [342, 245] width 7 height 8
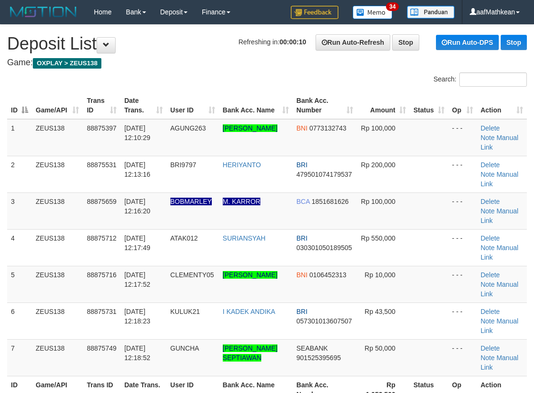
click at [218, 53] on h1 "Refreshing in: 00:00:10 Run Auto-Refresh Stop Run Auto-DPS Stop Deposit List" at bounding box center [267, 43] width 520 height 19
click at [199, 62] on h4 "Game: OXPLAY > ZEUS138" at bounding box center [267, 63] width 520 height 10
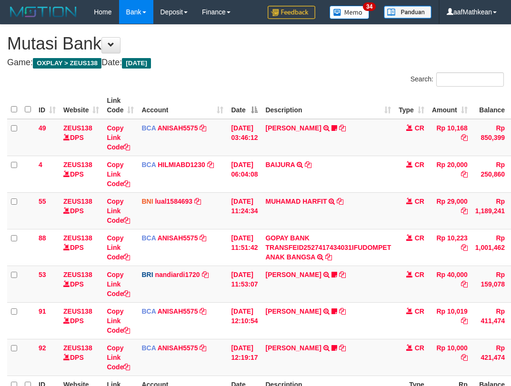
scroll to position [67, 0]
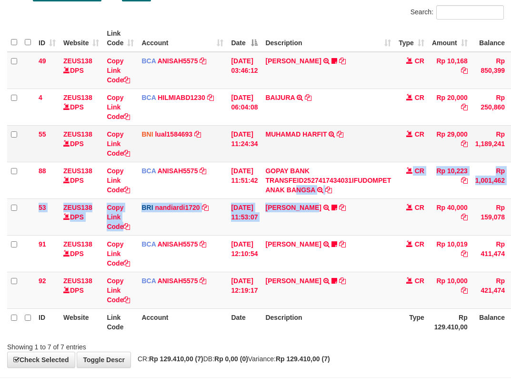
click at [303, 184] on tbody "49 ZEUS138 DPS Copy Link Code BCA ANISAH5575 DPS [PERSON_NAME] mutasi_20251001_…" at bounding box center [291, 180] width 568 height 257
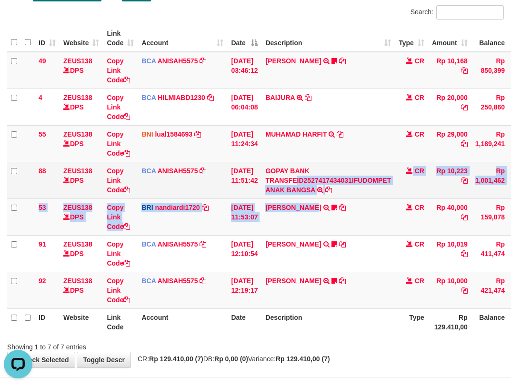
click at [194, 180] on table "ID Website Link Code Account Date Description Type Amount Balance Status Action…" at bounding box center [291, 180] width 568 height 311
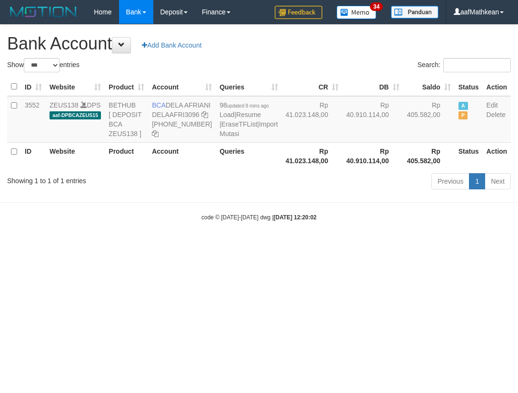
select select "***"
drag, startPoint x: 169, startPoint y: 101, endPoint x: 190, endPoint y: 119, distance: 27.0
click at [190, 119] on td "BCA DELA AFRIANI DELAAFRI3096 869-245-8639" at bounding box center [182, 119] width 68 height 47
drag, startPoint x: 355, startPoint y: 226, endPoint x: 513, endPoint y: 219, distance: 157.8
click at [359, 226] on body "Toggle navigation Home Bank Account List Load By Website Group [OXPLAY] ZEUS138…" at bounding box center [259, 123] width 518 height 246
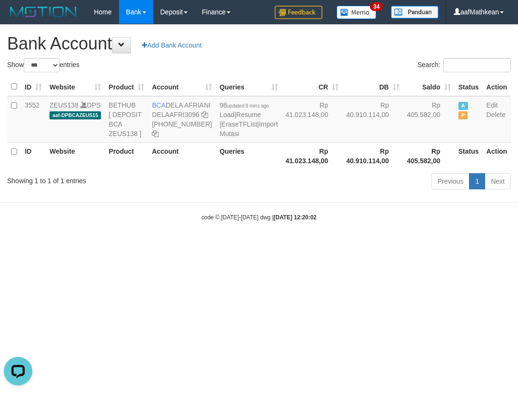
click at [296, 224] on body "Toggle navigation Home Bank Account List Load By Website Group [OXPLAY] ZEUS138…" at bounding box center [259, 123] width 518 height 246
click at [201, 118] on icon at bounding box center [204, 114] width 7 height 7
drag, startPoint x: 159, startPoint y: 135, endPoint x: 210, endPoint y: 138, distance: 51.0
click at [199, 138] on td "BCA DELA AFRIANI DELAAFRI3096 [PHONE_NUMBER]" at bounding box center [182, 119] width 68 height 47
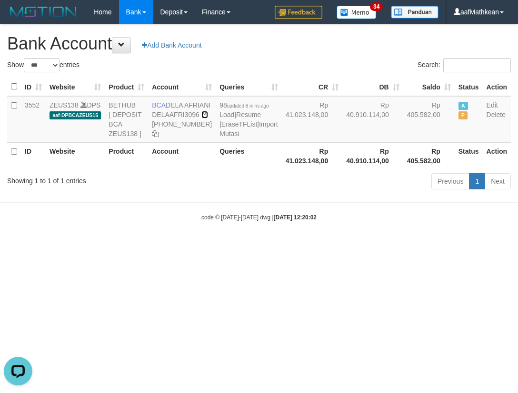
click at [201, 111] on link at bounding box center [204, 115] width 7 height 8
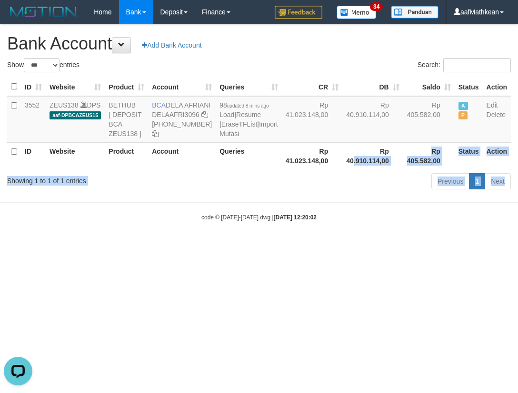
click at [315, 227] on body "Toggle navigation Home Bank Account List Load By Website Group [OXPLAY] ZEUS138…" at bounding box center [259, 123] width 518 height 246
click at [319, 232] on body "Toggle navigation Home Bank Account List Load By Website Group [OXPLAY] ZEUS138…" at bounding box center [259, 123] width 518 height 246
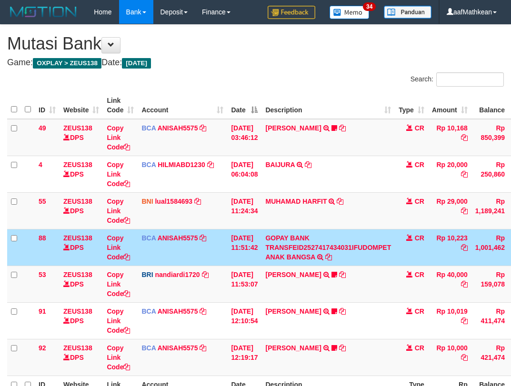
scroll to position [68, 0]
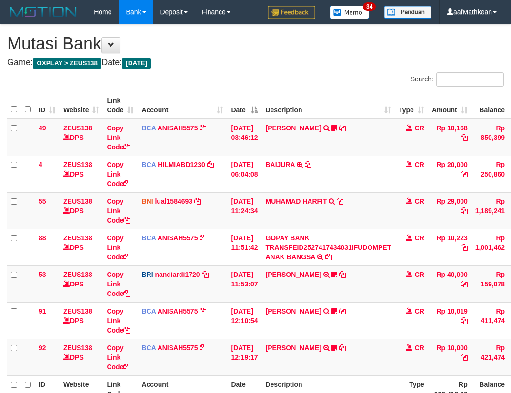
click at [185, 229] on tr "88 ZEUS138 DPS Copy Link Code BCA ANISAH5575 DPS [PERSON_NAME] mutasi_20251001_…" at bounding box center [291, 247] width 568 height 37
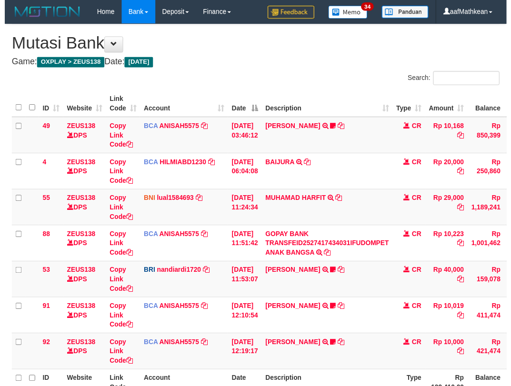
scroll to position [68, 0]
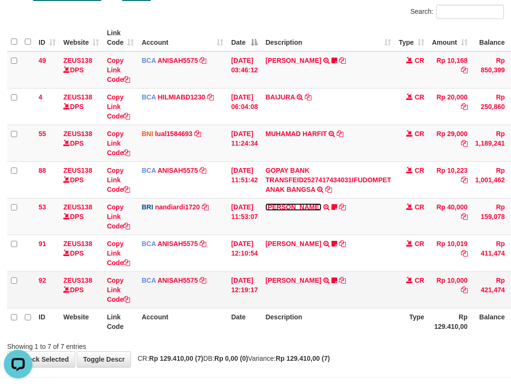
click at [265, 203] on link "BASILIUS CHARL" at bounding box center [293, 207] width 56 height 8
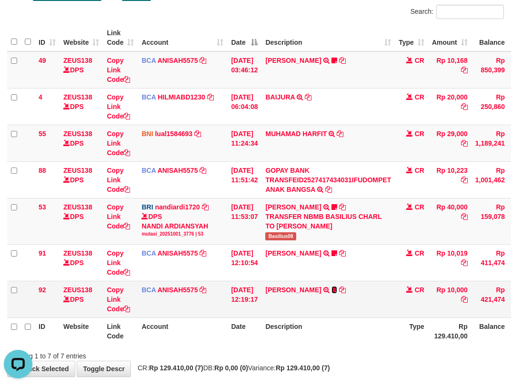
click at [331, 286] on link at bounding box center [334, 290] width 6 height 8
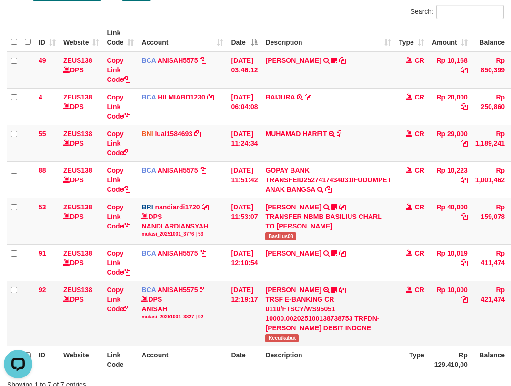
drag, startPoint x: 216, startPoint y: 294, endPoint x: 213, endPoint y: 301, distance: 8.1
click at [219, 295] on tbody "49 ZEUS138 DPS Copy Link Code BCA ANISAH5575 DPS ANISAH mutasi_20251001_3827 | …" at bounding box center [291, 198] width 568 height 295
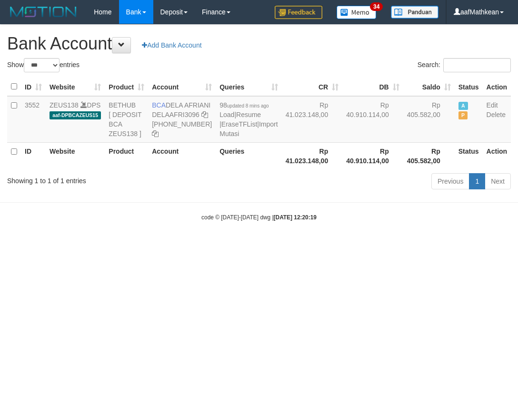
select select "***"
click at [201, 118] on icon at bounding box center [204, 114] width 7 height 7
drag, startPoint x: 153, startPoint y: 133, endPoint x: 515, endPoint y: 119, distance: 362.6
click at [161, 134] on td "BCA DELA AFRIANI DELAAFRI3096 [PHONE_NUMBER]" at bounding box center [182, 119] width 68 height 47
drag, startPoint x: 152, startPoint y: 100, endPoint x: 197, endPoint y: 118, distance: 48.9
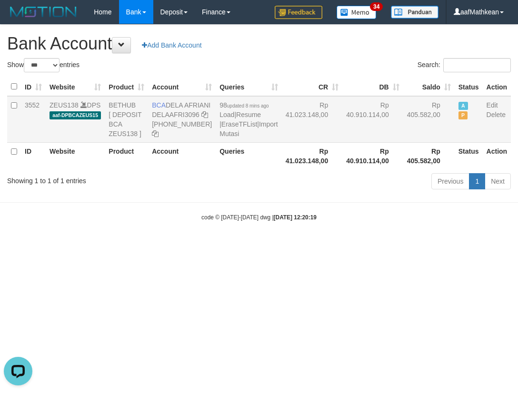
click at [194, 116] on td "BCA DELA AFRIANI DELAAFRI3096 [PHONE_NUMBER]" at bounding box center [182, 119] width 68 height 47
copy td "BCA DELA AFRIANI"
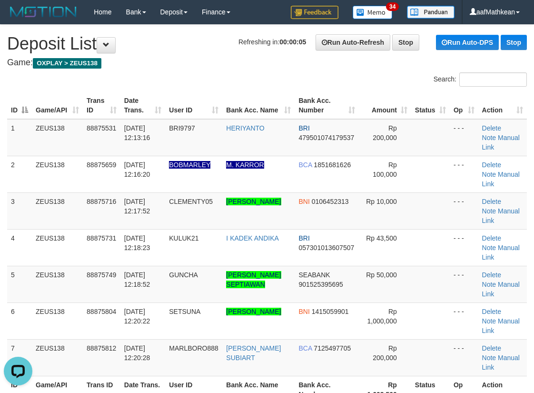
click at [3, 202] on div "ID Game/API Trans ID Date Trans. User ID Bank Acc. Name Bank Acc. Number Amount…" at bounding box center [267, 247] width 534 height 317
click at [181, 195] on tr "3 ZEUS138 88875716 01/10/2025 12:17:52 CLEMENTY05 MUHAMAD DHARMARULLAH PUTRA BN…" at bounding box center [267, 210] width 520 height 37
click at [504, 283] on link "Manual Link" at bounding box center [501, 288] width 38 height 17
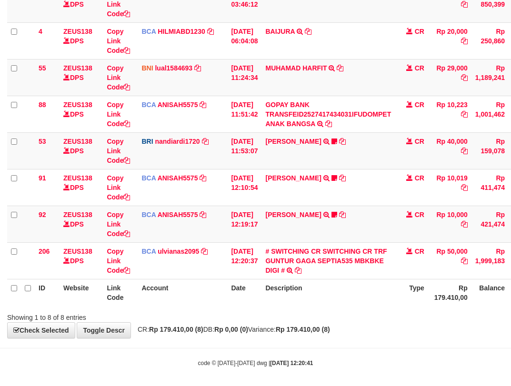
scroll to position [139, 0]
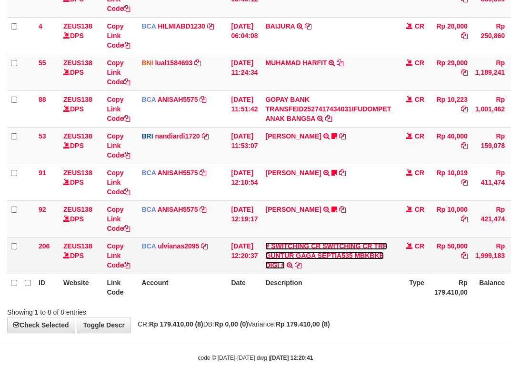
click at [320, 254] on link "# SWITCHING CR SWITCHING CR TRF GUNTUR GAGA SEPTIA535 MBKBKE DIGI #" at bounding box center [325, 255] width 121 height 27
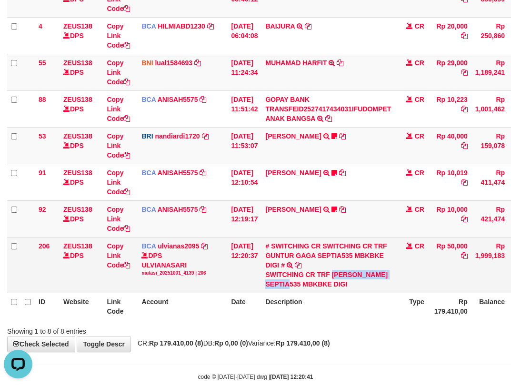
scroll to position [0, 0]
drag, startPoint x: 339, startPoint y: 272, endPoint x: 289, endPoint y: 289, distance: 52.2
click at [289, 289] on td "# SWITCHING CR SWITCHING CR TRF GUNTUR GAGA SEPTIA535 MBKBKE DIGI # SWITCHING C…" at bounding box center [327, 265] width 133 height 56
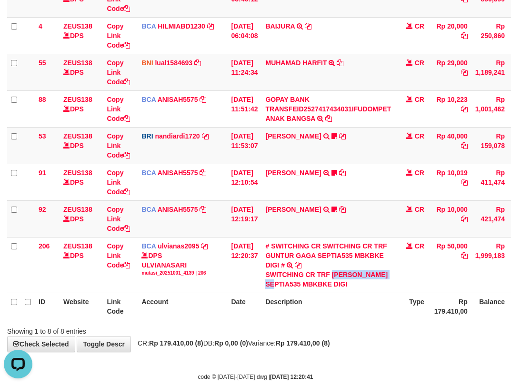
copy div "GUNTUR GAGA SEPT"
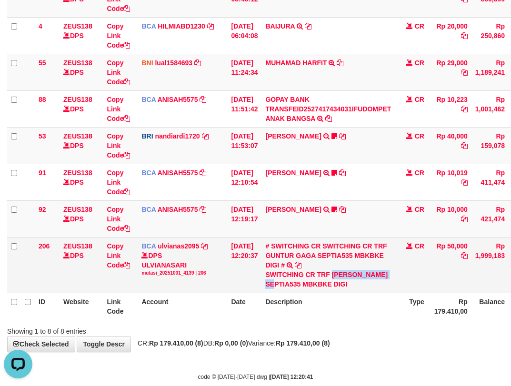
click at [225, 282] on tr "206 ZEUS138 DPS Copy Link Code BCA ulvianas2095 DPS ULVIANASARI mutasi_20251001…" at bounding box center [291, 265] width 568 height 56
click at [116, 267] on link "Copy Link Code" at bounding box center [118, 255] width 23 height 27
click at [124, 266] on link "Copy Link Code" at bounding box center [118, 255] width 23 height 27
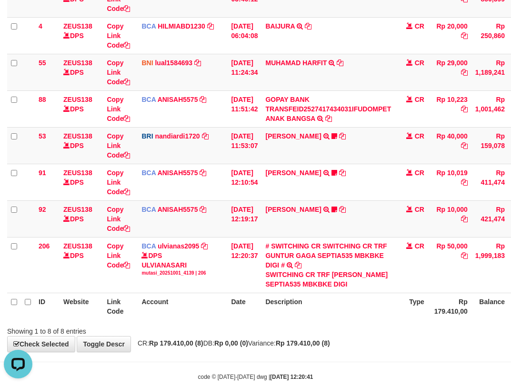
scroll to position [152, 0]
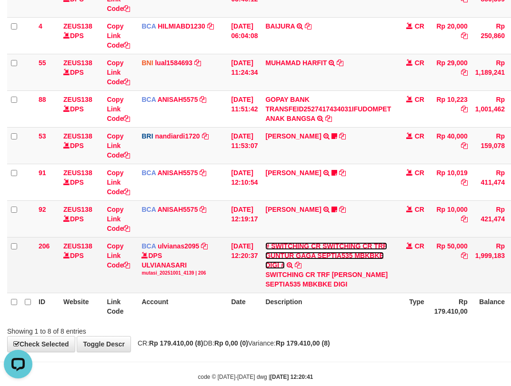
click at [265, 242] on link "# SWITCHING CR SWITCHING CR TRF GUNTUR GAGA SEPTIA535 MBKBKE DIGI #" at bounding box center [325, 255] width 121 height 27
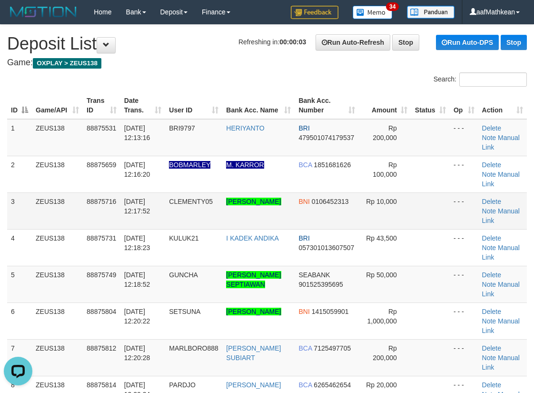
click at [47, 195] on td "ZEUS138" at bounding box center [57, 210] width 51 height 37
click at [51, 195] on td "ZEUS138" at bounding box center [57, 210] width 51 height 37
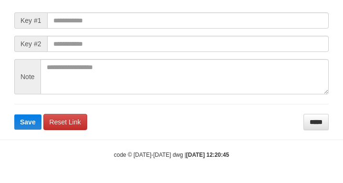
scroll to position [129, 0]
click at [36, 28] on span "Key #1" at bounding box center [30, 20] width 33 height 16
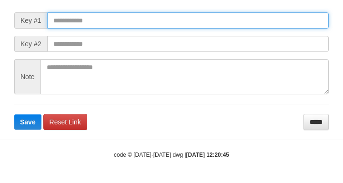
click at [61, 23] on input "text" at bounding box center [187, 20] width 281 height 16
paste input "**********"
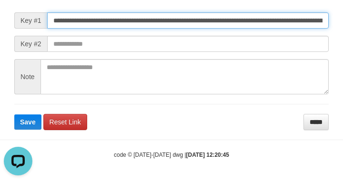
scroll to position [0, 704]
type input "**********"
click at [14, 114] on button "Save" at bounding box center [27, 121] width 27 height 15
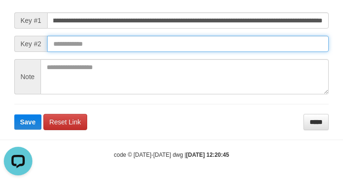
click at [244, 44] on input "text" at bounding box center [187, 44] width 281 height 16
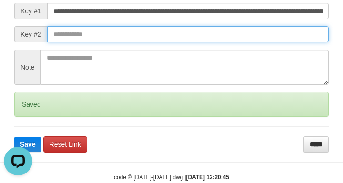
click at [247, 42] on input "text" at bounding box center [187, 34] width 281 height 16
click at [14, 137] on button "Save" at bounding box center [27, 144] width 27 height 15
click at [259, 42] on input "text" at bounding box center [187, 34] width 281 height 16
click at [14, 137] on button "Save" at bounding box center [27, 144] width 27 height 15
drag, startPoint x: 261, startPoint y: 48, endPoint x: 289, endPoint y: 56, distance: 29.6
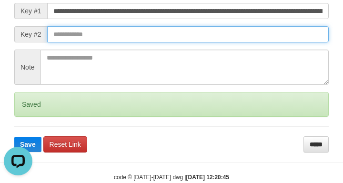
click at [281, 52] on form "**********" at bounding box center [171, 68] width 314 height 170
drag, startPoint x: 289, startPoint y: 56, endPoint x: 285, endPoint y: 50, distance: 7.1
click at [288, 53] on form "**********" at bounding box center [171, 68] width 314 height 170
click at [14, 137] on button "Save" at bounding box center [27, 144] width 27 height 15
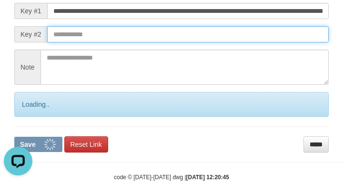
drag, startPoint x: 286, startPoint y: 50, endPoint x: 0, endPoint y: 60, distance: 285.8
click at [285, 42] on input "text" at bounding box center [187, 34] width 281 height 16
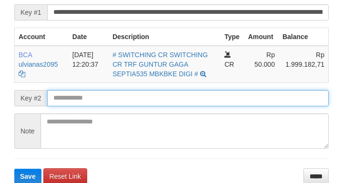
click at [141, 106] on input "text" at bounding box center [187, 98] width 281 height 16
click at [145, 111] on form "**********" at bounding box center [171, 84] width 314 height 200
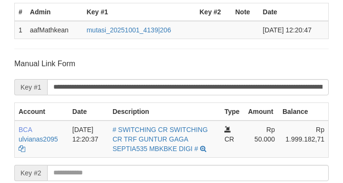
click at [143, 111] on form "**********" at bounding box center [171, 159] width 314 height 200
click at [142, 110] on form "**********" at bounding box center [171, 159] width 314 height 200
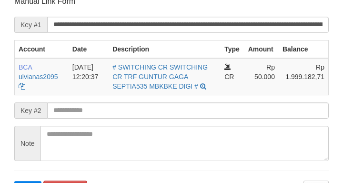
drag, startPoint x: 89, startPoint y: 58, endPoint x: 87, endPoint y: 49, distance: 9.8
click at [90, 56] on form "**********" at bounding box center [171, 96] width 314 height 200
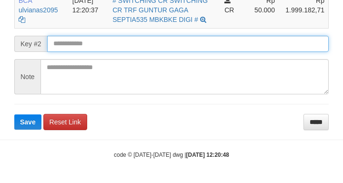
click at [14, 114] on button "Save" at bounding box center [27, 121] width 27 height 15
click at [93, 49] on input "text" at bounding box center [187, 44] width 281 height 16
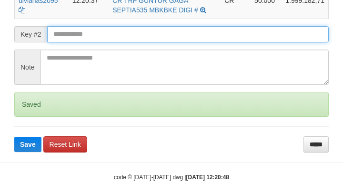
click at [14, 137] on button "Save" at bounding box center [27, 144] width 27 height 15
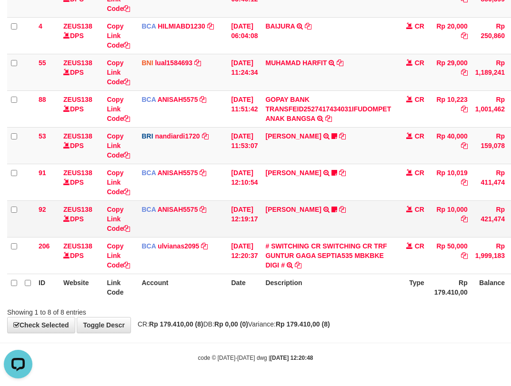
click at [306, 235] on tr "92 ZEUS138 DPS Copy Link Code BCA ANISAH5575 DPS [PERSON_NAME] mutasi_20251001_…" at bounding box center [291, 218] width 568 height 37
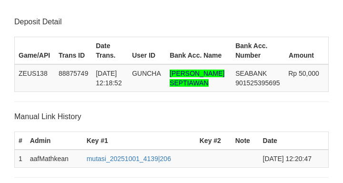
scroll to position [267, 0]
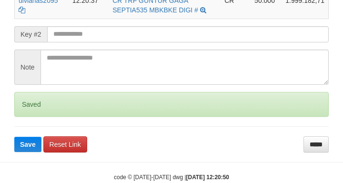
click at [108, 42] on input "text" at bounding box center [187, 34] width 281 height 16
click at [110, 42] on input "text" at bounding box center [187, 34] width 281 height 16
click at [14, 137] on button "Save" at bounding box center [27, 144] width 27 height 15
click at [111, 42] on input "text" at bounding box center [187, 34] width 281 height 16
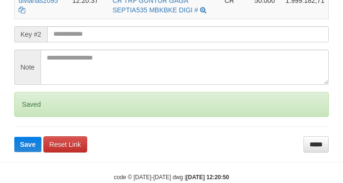
click at [14, 137] on button "Save" at bounding box center [27, 144] width 27 height 15
click at [112, 42] on input "text" at bounding box center [187, 34] width 281 height 16
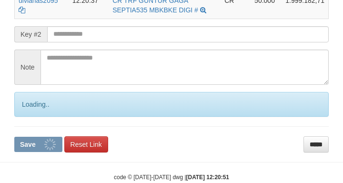
click at [114, 42] on input "text" at bounding box center [187, 34] width 281 height 16
click at [14, 137] on button "Save" at bounding box center [38, 144] width 48 height 15
click at [115, 42] on input "text" at bounding box center [187, 34] width 281 height 16
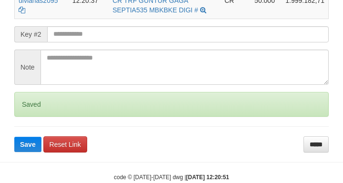
click at [14, 137] on button "Save" at bounding box center [27, 144] width 27 height 15
drag, startPoint x: 115, startPoint y: 45, endPoint x: 121, endPoint y: 45, distance: 6.7
click at [117, 42] on input "text" at bounding box center [187, 34] width 281 height 16
drag, startPoint x: 121, startPoint y: 45, endPoint x: 132, endPoint y: 44, distance: 11.0
click at [129, 42] on input "text" at bounding box center [187, 34] width 281 height 16
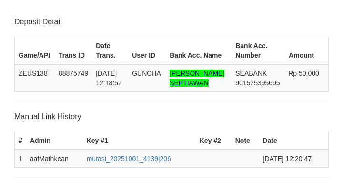
scroll to position [267, 0]
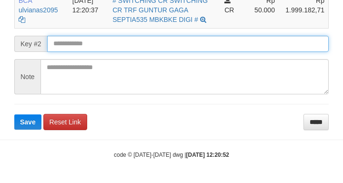
click at [14, 114] on button "Save" at bounding box center [27, 121] width 27 height 15
click at [121, 45] on input "text" at bounding box center [187, 44] width 281 height 16
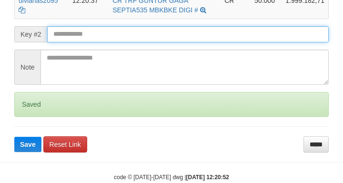
click at [14, 137] on button "Save" at bounding box center [27, 144] width 27 height 15
click at [123, 42] on input "text" at bounding box center [187, 34] width 281 height 16
click at [124, 42] on input "text" at bounding box center [187, 34] width 281 height 16
click at [14, 137] on button "Save" at bounding box center [27, 144] width 27 height 15
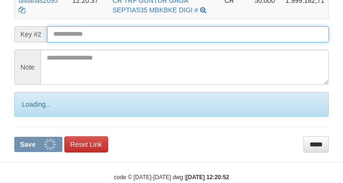
click at [121, 42] on input "text" at bounding box center [187, 34] width 281 height 16
click at [14, 137] on button "Save" at bounding box center [38, 144] width 48 height 15
click at [122, 42] on input "text" at bounding box center [187, 34] width 281 height 16
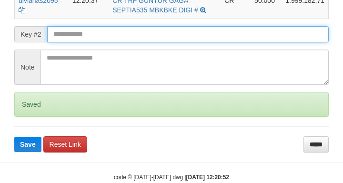
click at [14, 137] on button "Save" at bounding box center [27, 144] width 27 height 15
click at [123, 42] on input "text" at bounding box center [187, 34] width 281 height 16
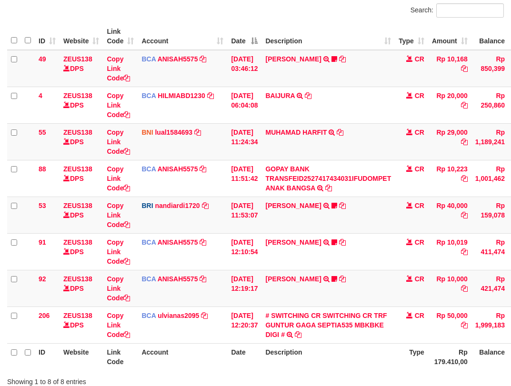
scroll to position [139, 0]
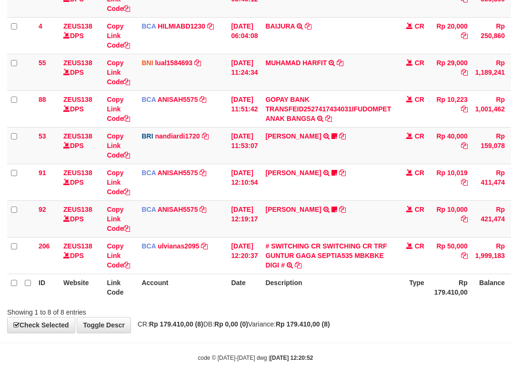
drag, startPoint x: 255, startPoint y: 259, endPoint x: 369, endPoint y: 274, distance: 115.3
click at [350, 273] on tr "206 ZEUS138 DPS Copy Link Code BCA ulvianas2095 DPS ULVIANASARI mutasi_20251001…" at bounding box center [291, 255] width 568 height 37
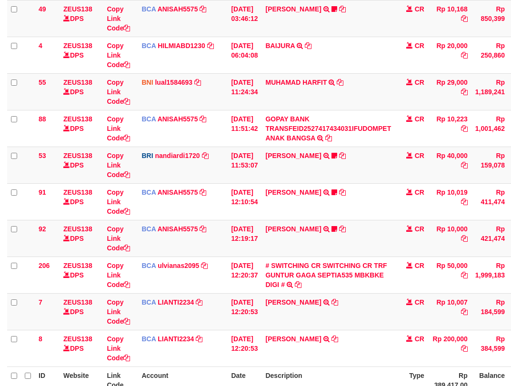
scroll to position [139, 0]
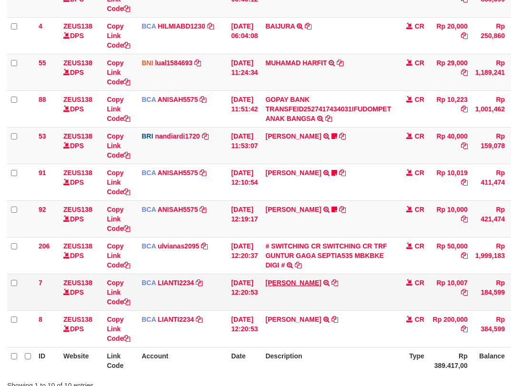
click at [282, 275] on tbody "49 ZEUS138 DPS Copy Link Code BCA ANISAH5575 DPS ANISAH mutasi_20251001_3827 | …" at bounding box center [291, 163] width 568 height 367
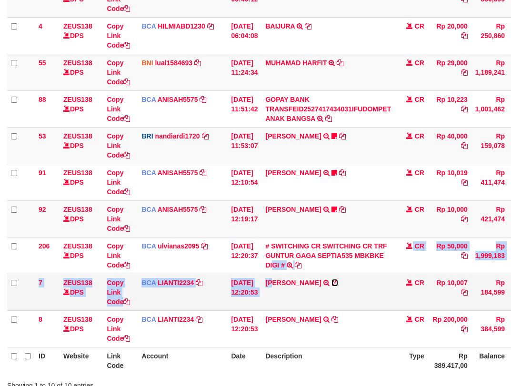
click at [335, 282] on icon at bounding box center [334, 282] width 7 height 7
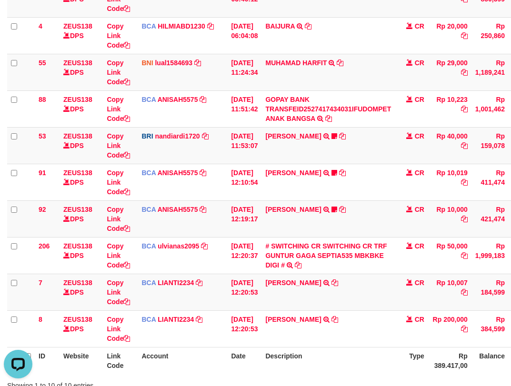
scroll to position [0, 0]
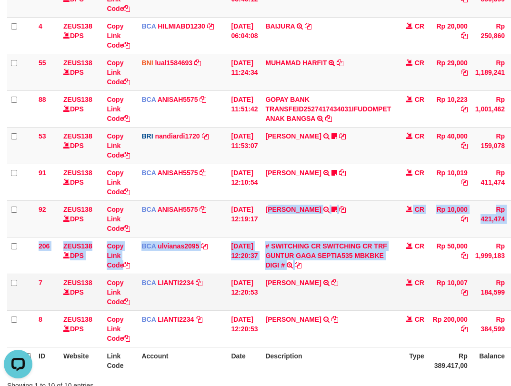
drag, startPoint x: 340, startPoint y: 264, endPoint x: 393, endPoint y: 275, distance: 53.9
click at [379, 279] on tbody "49 ZEUS138 DPS Copy Link Code BCA ANISAH5575 DPS ANISAH mutasi_20251001_3827 | …" at bounding box center [291, 163] width 568 height 367
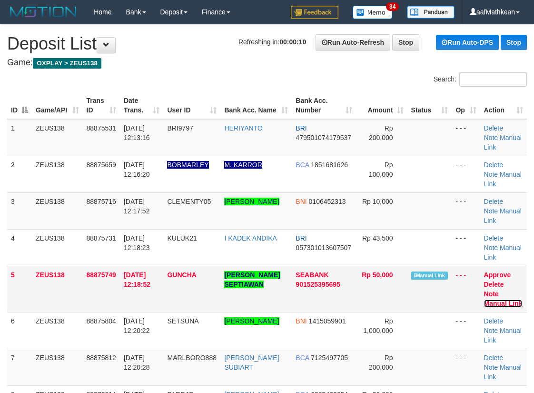
click at [493, 301] on link "Manual Link" at bounding box center [503, 303] width 39 height 8
click at [277, 35] on div "Refreshing in: 00:00:08 Run Auto-Refresh Stop Run Auto-DPS Stop" at bounding box center [383, 42] width 289 height 16
drag, startPoint x: 269, startPoint y: 89, endPoint x: 216, endPoint y: 98, distance: 53.5
click at [265, 91] on div "Search: ID Game/API Trans ID Date Trans. User ID Bank Acc. Name Bank Acc. Numbe…" at bounding box center [267, 286] width 520 height 429
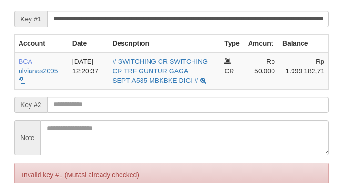
click at [206, 113] on input "text" at bounding box center [187, 105] width 281 height 16
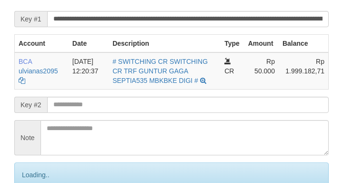
click at [206, 113] on input "text" at bounding box center [187, 105] width 281 height 16
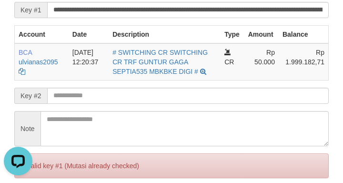
click at [52, 9] on form "**********" at bounding box center [171, 97] width 314 height 232
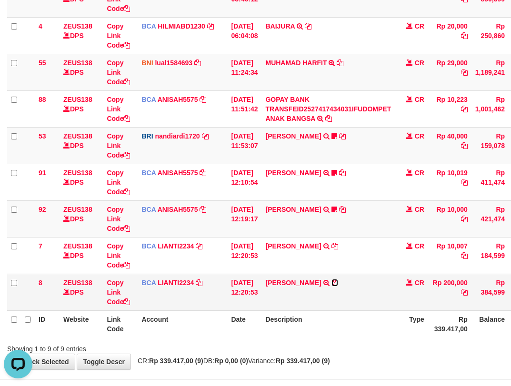
click at [338, 281] on icon at bounding box center [334, 282] width 7 height 7
click at [168, 308] on td "BCA LIANTI2234 DPS YULIANTI mutasi_20251001_4646 | 8 mutasi_20251001_4646 | 8" at bounding box center [183, 292] width 90 height 37
drag, startPoint x: 200, startPoint y: 318, endPoint x: 215, endPoint y: 313, distance: 15.1
click at [205, 321] on th "Account" at bounding box center [183, 323] width 90 height 27
drag, startPoint x: 215, startPoint y: 313, endPoint x: 228, endPoint y: 303, distance: 17.0
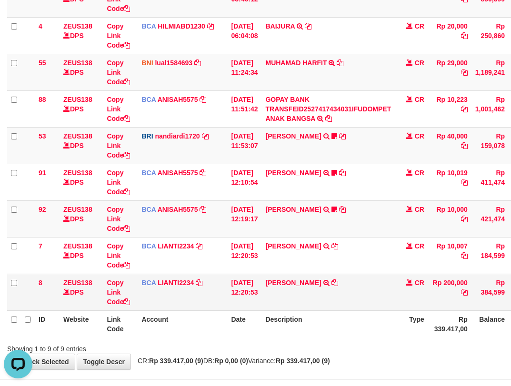
click at [218, 315] on th "Account" at bounding box center [183, 323] width 90 height 27
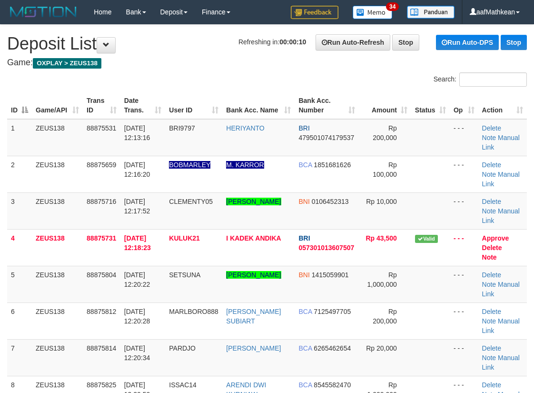
drag, startPoint x: 259, startPoint y: 108, endPoint x: 268, endPoint y: 105, distance: 9.5
click at [268, 105] on table "ID Game/API Trans ID Date Trans. User ID Bank Acc. Name Bank Acc. Number Amount…" at bounding box center [267, 266] width 520 height 348
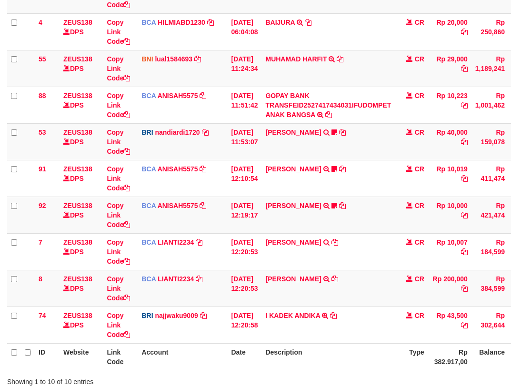
scroll to position [212, 0]
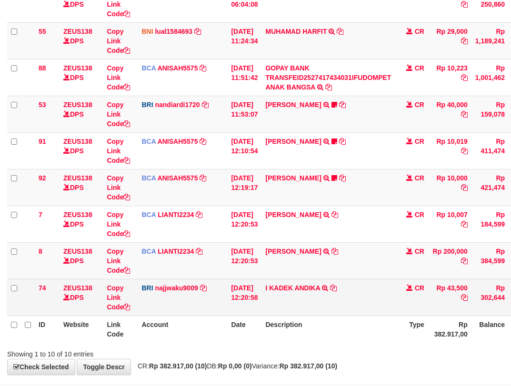
scroll to position [212, 0]
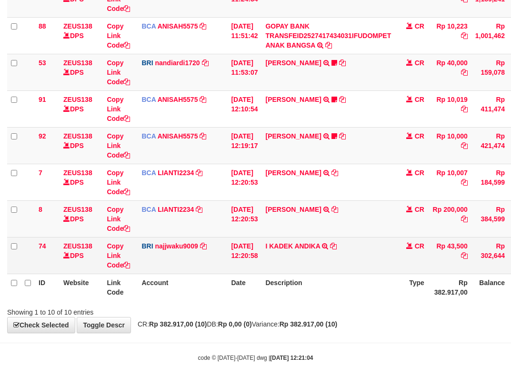
click at [336, 247] on td "I KADEK ANDIKA TRANSFER NBMB I KADEK ANDIKA TO SITI KURNIA NINGSIH" at bounding box center [327, 255] width 133 height 37
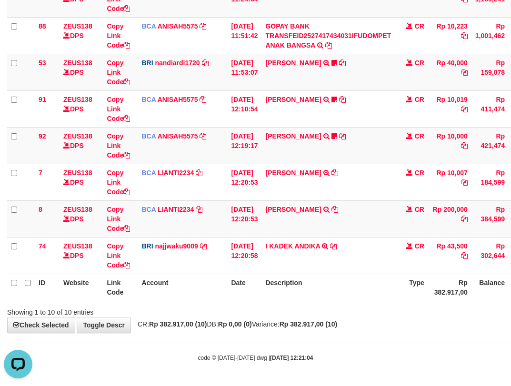
scroll to position [0, 0]
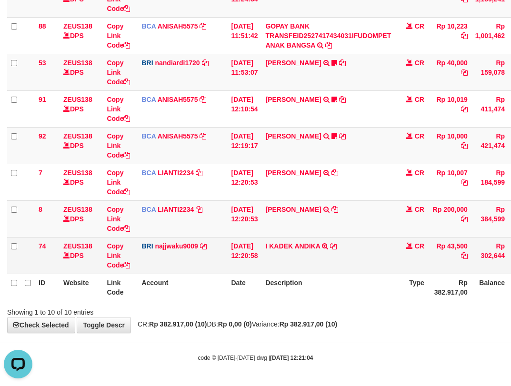
click at [344, 249] on td "I KADEK ANDIKA TRANSFER NBMB I KADEK ANDIKA TO SITI KURNIA NINGSIH" at bounding box center [327, 255] width 133 height 37
click at [343, 241] on td "I KADEK ANDIKA TRANSFER NBMB I KADEK ANDIKA TO SITI KURNIA NINGSIH" at bounding box center [327, 255] width 133 height 37
drag, startPoint x: 349, startPoint y: 262, endPoint x: 350, endPoint y: 272, distance: 9.6
click at [350, 271] on td "I KADEK ANDIKA TRANSFER NBMB I KADEK ANDIKA TO SITI KURNIA NINGSIH" at bounding box center [327, 255] width 133 height 37
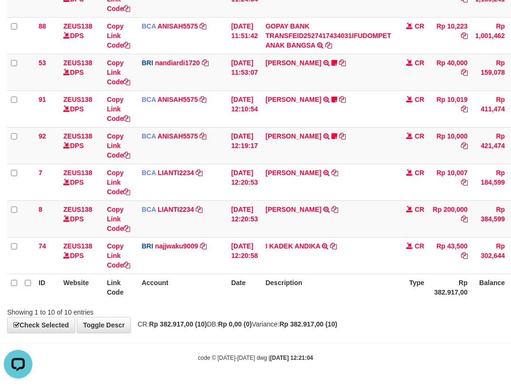
drag, startPoint x: 348, startPoint y: 293, endPoint x: 353, endPoint y: 291, distance: 5.9
click at [350, 295] on th "Description" at bounding box center [327, 287] width 133 height 27
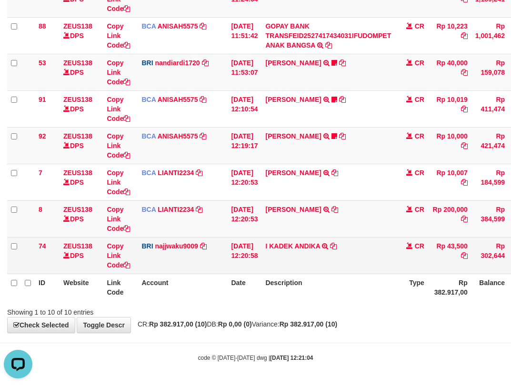
click at [352, 279] on th "Description" at bounding box center [327, 287] width 133 height 27
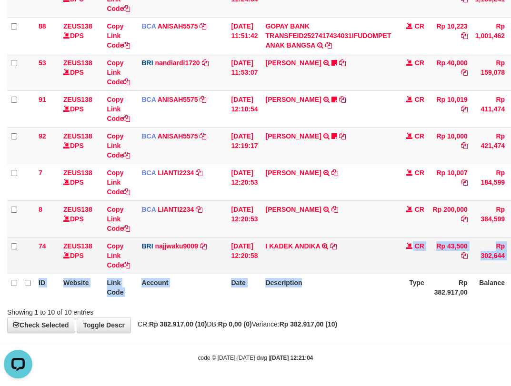
drag, startPoint x: 352, startPoint y: 275, endPoint x: 350, endPoint y: 269, distance: 5.4
click at [352, 274] on table "ID Website Link Code Account Date Description Type Amount Balance Status Action…" at bounding box center [291, 90] width 568 height 421
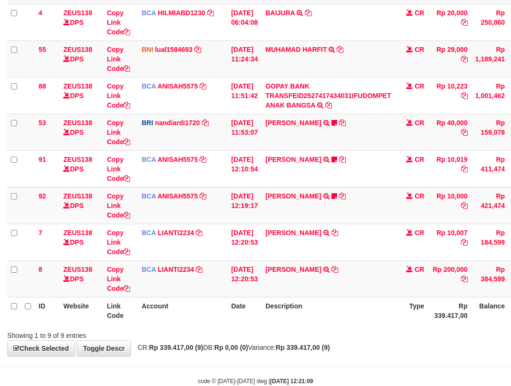
scroll to position [175, 0]
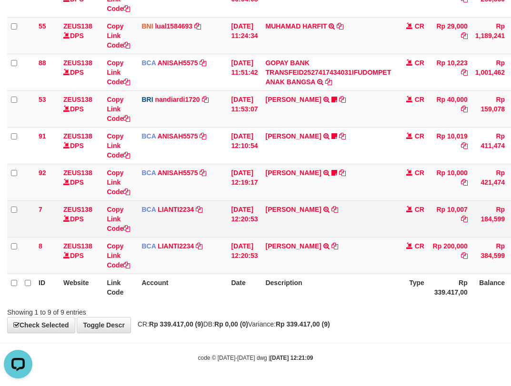
click at [259, 226] on td "[DATE] 12:20:53" at bounding box center [244, 218] width 34 height 37
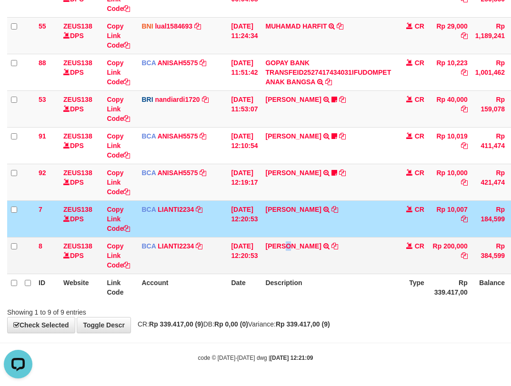
click at [304, 259] on td "SISKA MUTIARA WAHY TRSF E-BANKING CR 10/01 687J1 SISKA MUTIARA WAHY" at bounding box center [327, 255] width 133 height 37
drag, startPoint x: 308, startPoint y: 253, endPoint x: 323, endPoint y: 257, distance: 15.1
click at [323, 257] on td "SISKA MUTIARA WAHY TRSF E-BANKING CR 10/01 687J1 SISKA MUTIARA WAHY" at bounding box center [327, 255] width 133 height 37
drag, startPoint x: 337, startPoint y: 251, endPoint x: 344, endPoint y: 250, distance: 6.7
click at [340, 253] on td "SISKA MUTIARA WAHY TRSF E-BANKING CR 10/01 687J1 SISKA MUTIARA WAHY" at bounding box center [327, 255] width 133 height 37
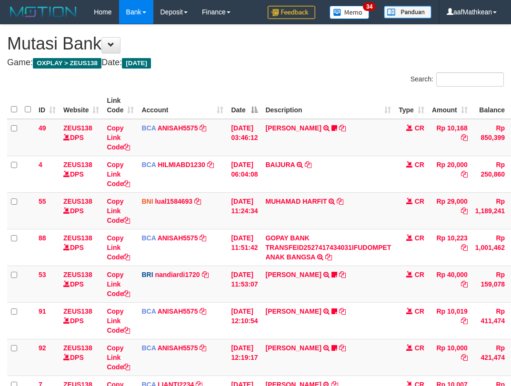
scroll to position [165, 0]
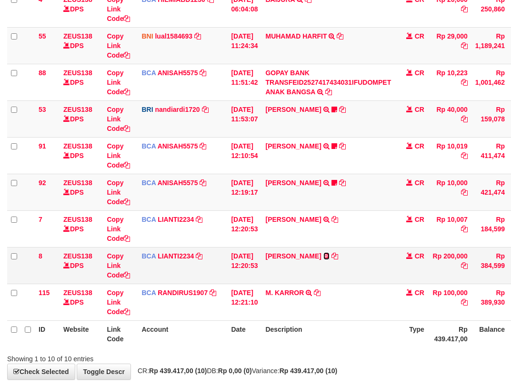
click at [323, 252] on link at bounding box center [326, 256] width 6 height 8
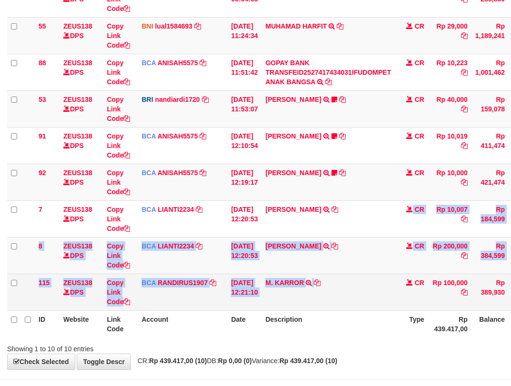
click at [330, 302] on tbody "49 ZEUS138 DPS Copy Link Code BCA ANISAH5575 DPS [PERSON_NAME] mutasi_20251001_…" at bounding box center [291, 127] width 568 height 367
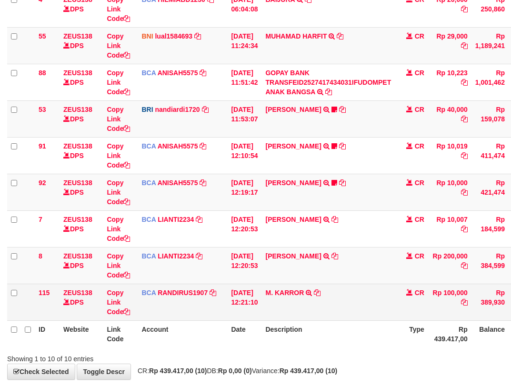
scroll to position [175, 0]
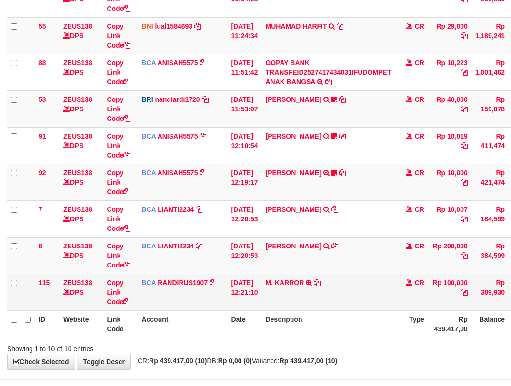
click at [322, 292] on td "M. KARROR TRSF E-BANKING CR 0110/FTSCY/WS95031 100000.00M. KARROR" at bounding box center [327, 292] width 133 height 37
click at [320, 283] on icon at bounding box center [317, 282] width 7 height 7
click at [320, 281] on icon at bounding box center [317, 282] width 7 height 7
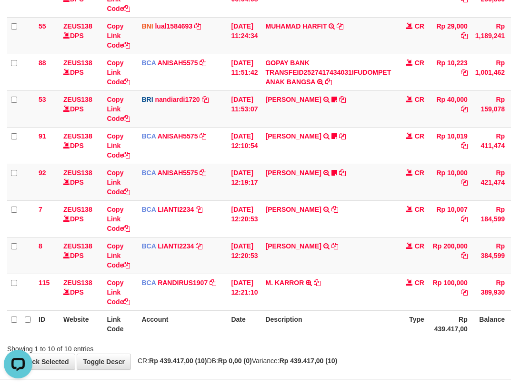
click at [290, 386] on html "Toggle navigation Home Bank Account List Load By Website Group [OXPLAY] ZEUS138…" at bounding box center [255, 124] width 511 height 598
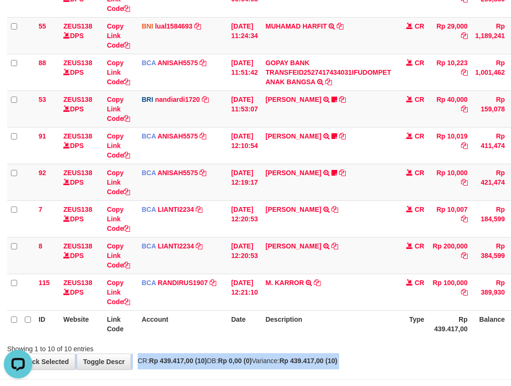
scroll to position [185, 0]
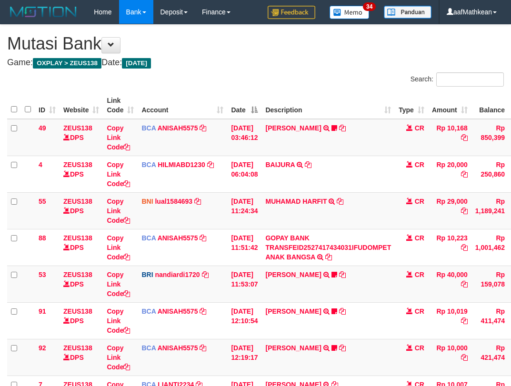
scroll to position [116, 0]
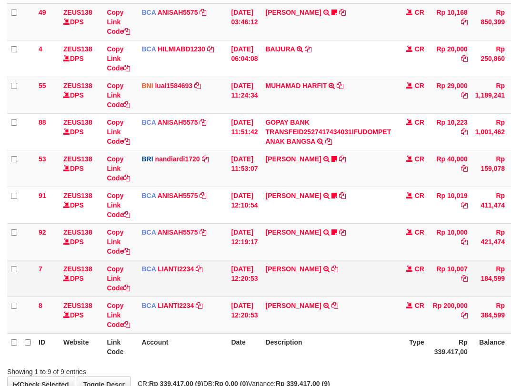
scroll to position [175, 0]
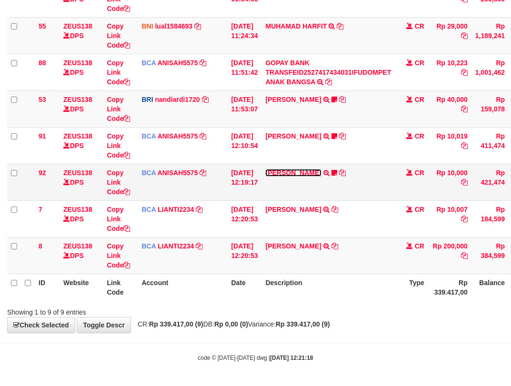
click at [303, 169] on link "TYAS PRATOMO" at bounding box center [293, 173] width 56 height 8
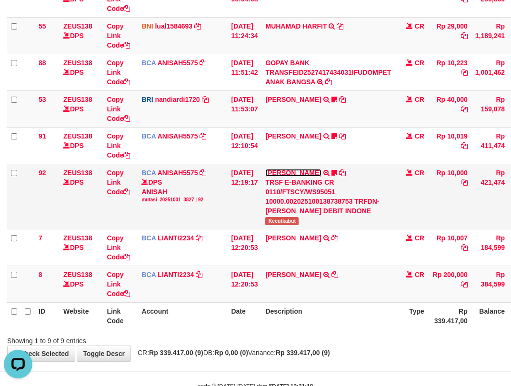
scroll to position [0, 0]
drag, startPoint x: 277, startPoint y: 225, endPoint x: 319, endPoint y: 224, distance: 41.9
click at [317, 225] on td "TYAS PRATOMO TRSF E-BANKING CR 0110/FTSCY/WS95051 10000.002025100138738753 TRFD…" at bounding box center [327, 196] width 133 height 65
copy span "Kecutkabut"
click at [217, 302] on td "BCA LIANTI2234 DPS YULIANTI mutasi_20251001_4646 | 8 mutasi_20251001_4646 | 8" at bounding box center [183, 284] width 90 height 37
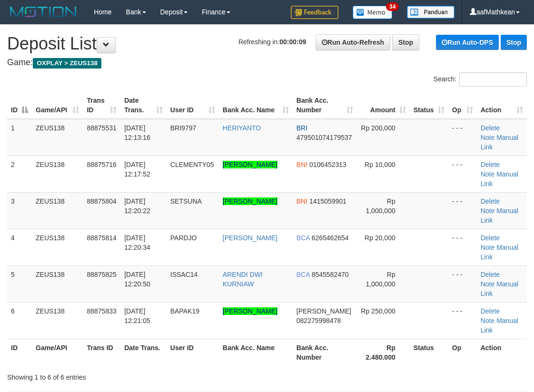
click at [192, 85] on div "Search: ID Game/API Trans ID Date Trans. User ID Bank Acc. Name Bank Acc. Numbe…" at bounding box center [267, 227] width 520 height 310
drag, startPoint x: 189, startPoint y: 65, endPoint x: 188, endPoint y: 70, distance: 5.7
click at [187, 65] on h4 "Game: OXPLAY > ZEUS138" at bounding box center [267, 63] width 520 height 10
click at [128, 85] on div "Search: ID Game/API Trans ID Date Trans. User ID Bank Acc. Name Bank Acc. Numbe…" at bounding box center [267, 227] width 520 height 310
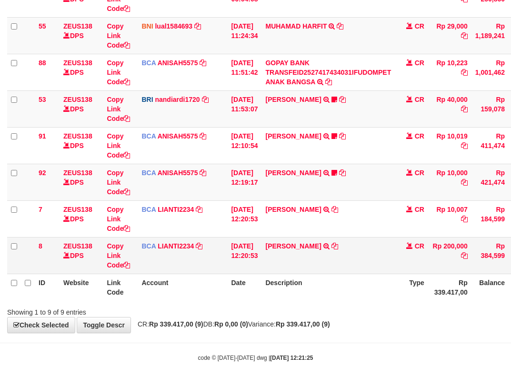
click at [359, 251] on td "SISKA MUTIARA WAHY TRSF E-BANKING CR 10/01 687J1 SISKA MUTIARA WAHY" at bounding box center [327, 255] width 133 height 37
click at [338, 244] on icon at bounding box center [334, 246] width 7 height 7
click at [293, 309] on div "Showing 1 to 9 of 9 entries" at bounding box center [255, 310] width 511 height 13
drag, startPoint x: 307, startPoint y: 322, endPoint x: 302, endPoint y: 313, distance: 10.5
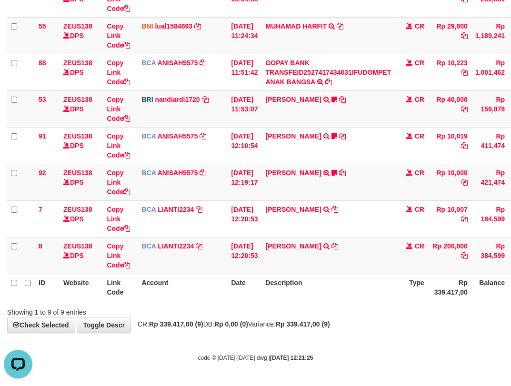
click at [308, 321] on div "**********" at bounding box center [255, 91] width 511 height 483
drag, startPoint x: 302, startPoint y: 313, endPoint x: 300, endPoint y: 288, distance: 25.3
click at [311, 302] on div "Search: ID Website Link Code Account Date Description Type Amount Balance Statu…" at bounding box center [255, 107] width 497 height 420
drag, startPoint x: 307, startPoint y: 295, endPoint x: 317, endPoint y: 293, distance: 10.2
click at [309, 296] on th "Description" at bounding box center [327, 287] width 133 height 27
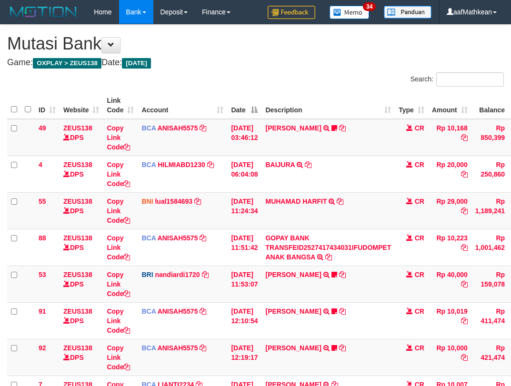
scroll to position [106, 0]
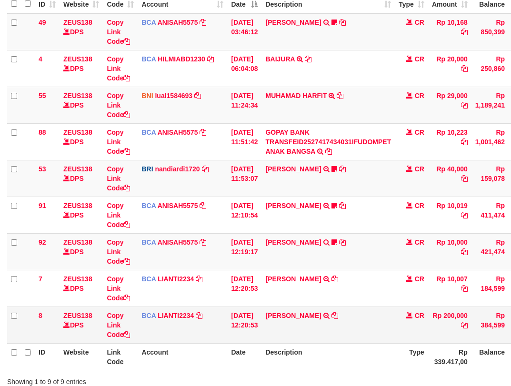
drag, startPoint x: 220, startPoint y: 325, endPoint x: 230, endPoint y: 322, distance: 9.9
click at [224, 325] on td "BCA LIANTI2234 DPS YULIANTI mutasi_20251001_4646 | 8 mutasi_20251001_4646 | 8" at bounding box center [183, 325] width 90 height 37
drag, startPoint x: 249, startPoint y: 321, endPoint x: 284, endPoint y: 317, distance: 35.0
click at [254, 321] on td "[DATE] 12:20:53" at bounding box center [244, 325] width 34 height 37
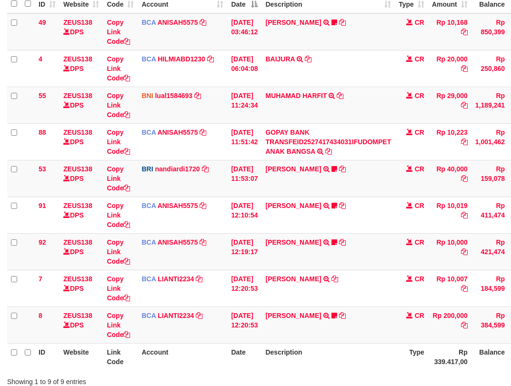
scroll to position [175, 0]
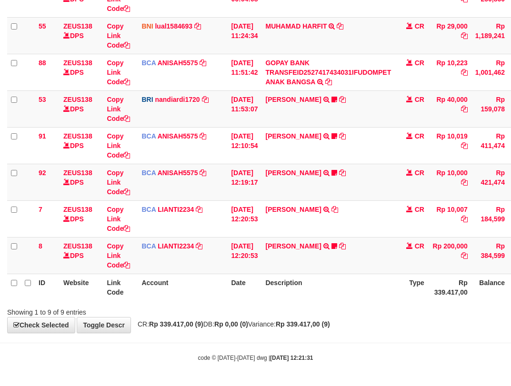
click at [364, 279] on th "Description" at bounding box center [327, 287] width 133 height 27
drag, startPoint x: 366, startPoint y: 286, endPoint x: 343, endPoint y: 285, distance: 22.9
click at [365, 286] on th "Description" at bounding box center [327, 287] width 133 height 27
click at [324, 300] on th "Description" at bounding box center [327, 287] width 133 height 27
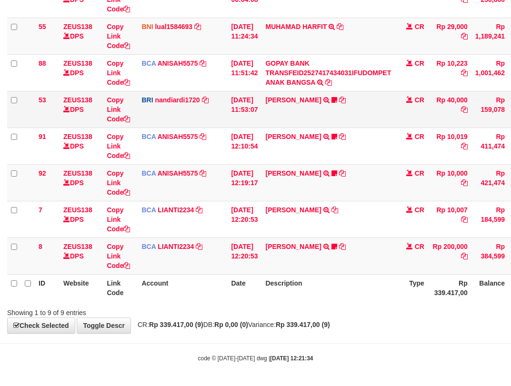
scroll to position [175, 0]
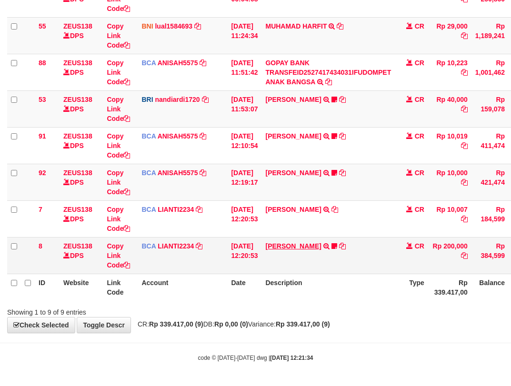
click at [291, 253] on td "SISKA MUTIARA WAHY TRSF E-BANKING CR 10/01 687J1 SISKA MUTIARA WAHY Kecutkabut …" at bounding box center [327, 255] width 133 height 37
click at [291, 248] on link "[PERSON_NAME]" at bounding box center [293, 246] width 56 height 8
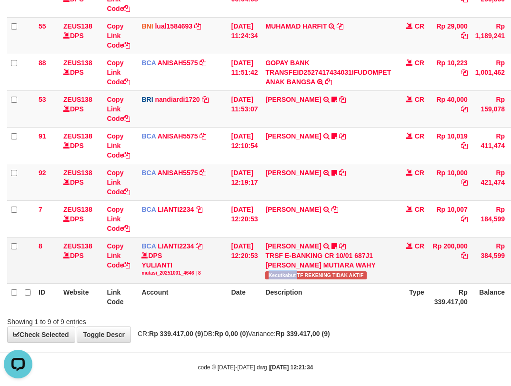
scroll to position [0, 0]
drag, startPoint x: 290, startPoint y: 278, endPoint x: 304, endPoint y: 276, distance: 13.5
click at [304, 277] on span "Kecutkabut TF REKENING TIDAK AKTIF" at bounding box center [315, 275] width 101 height 8
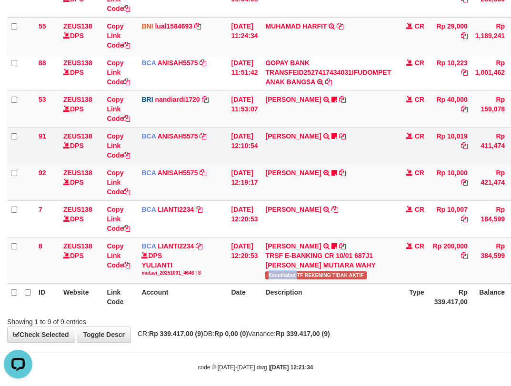
copy span "Kecutkabut"
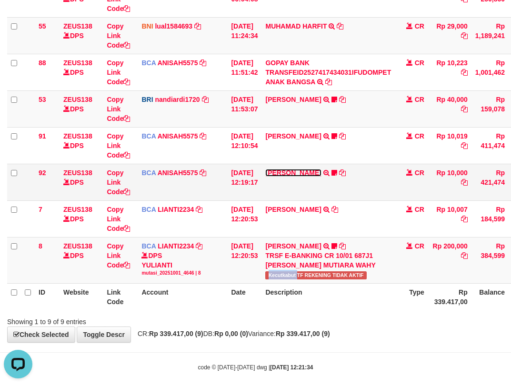
click at [305, 171] on link "TYAS PRATOMO" at bounding box center [293, 173] width 56 height 8
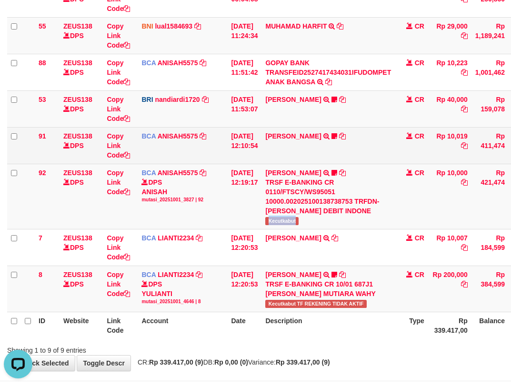
drag, startPoint x: 276, startPoint y: 220, endPoint x: 507, endPoint y: 132, distance: 247.6
click at [316, 221] on td "TYAS PRATOMO TRSF E-BANKING CR 0110/FTSCY/WS95051 10000.002025100138738753 TRFD…" at bounding box center [327, 196] width 133 height 65
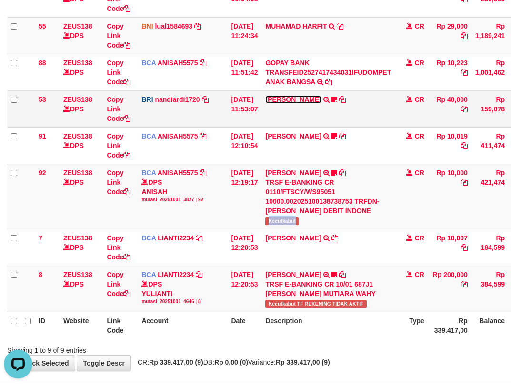
click at [299, 98] on link "[PERSON_NAME]" at bounding box center [293, 100] width 56 height 8
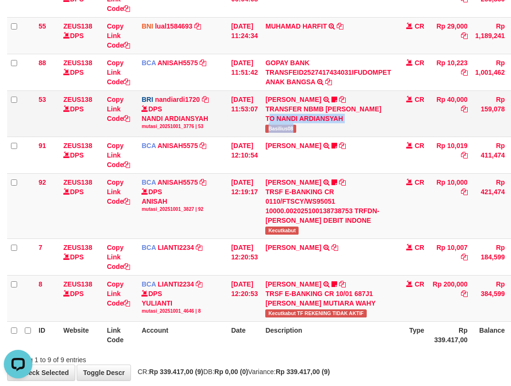
drag, startPoint x: 274, startPoint y: 124, endPoint x: 347, endPoint y: 118, distance: 73.6
click at [313, 133] on td "BASILIUS CHARL TRANSFER NBMB BASILIUS CHARL TO NANDI ARDIANSYAH Basilius08" at bounding box center [327, 113] width 133 height 46
copy td "TO NANDI ARDIANSYAH Basilius08"
click at [286, 123] on td "BASILIUS CHARL TRANSFER NBMB BASILIUS CHARL TO NANDI ARDIANSYAH Basilius08" at bounding box center [327, 113] width 133 height 46
click at [285, 127] on span "Basilius08" at bounding box center [280, 129] width 31 height 8
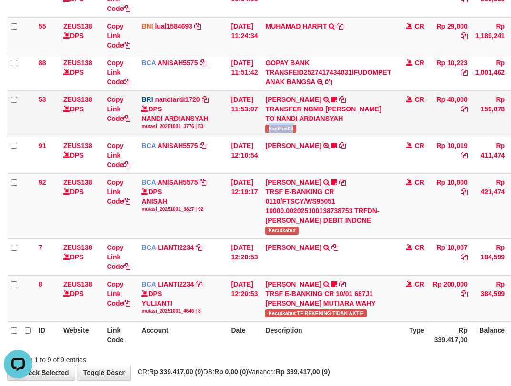
click at [285, 128] on span "Basilius08" at bounding box center [280, 129] width 31 height 8
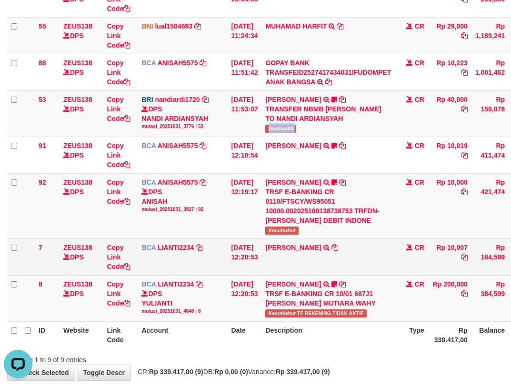
drag, startPoint x: 258, startPoint y: 249, endPoint x: 267, endPoint y: 251, distance: 9.4
click at [260, 251] on td "[DATE] 12:20:53" at bounding box center [244, 257] width 34 height 37
click at [261, 256] on td "[DATE] 12:20:53" at bounding box center [244, 257] width 34 height 37
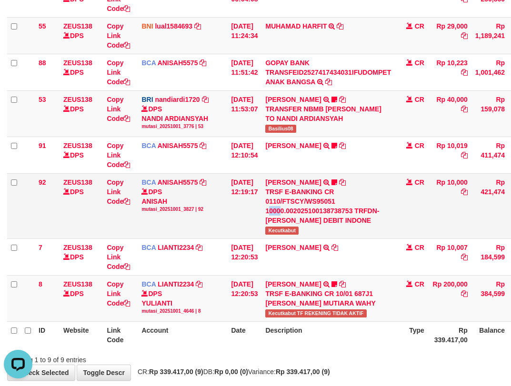
drag, startPoint x: 287, startPoint y: 211, endPoint x: 301, endPoint y: 200, distance: 18.4
click at [290, 211] on div "TRSF E-BANKING CR 0110/FTSCY/WS95051 10000.002025100138738753 TRFDN-[PERSON_NAM…" at bounding box center [328, 206] width 126 height 38
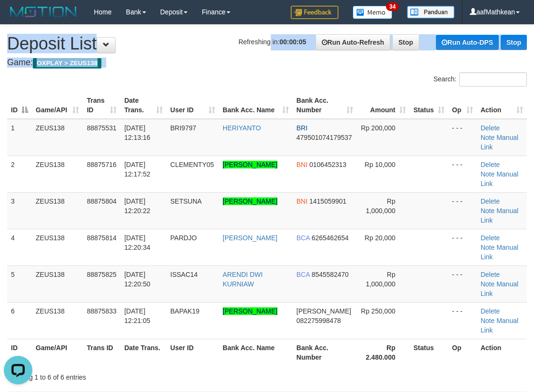
drag, startPoint x: 216, startPoint y: 45, endPoint x: 3, endPoint y: 98, distance: 219.3
click at [198, 65] on h4 "Game: OXPLAY > ZEUS138" at bounding box center [267, 63] width 520 height 10
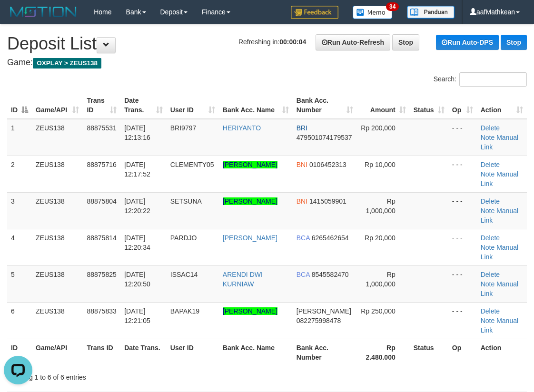
scroll to position [238, 0]
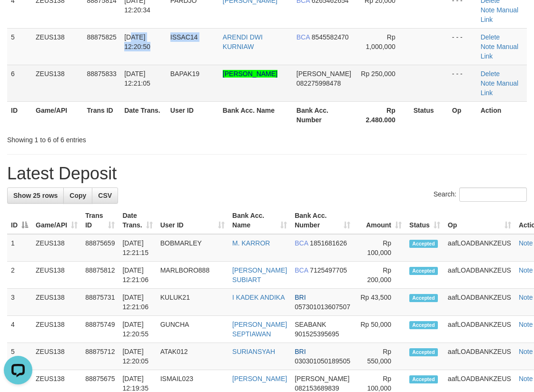
click at [189, 60] on tr "5 ZEUS138 88875825 01/10/2025 12:20:50 ISSAC14 ARENDI DWI KURNIAW BCA 854558247…" at bounding box center [267, 46] width 520 height 37
drag, startPoint x: 280, startPoint y: 58, endPoint x: 138, endPoint y: 85, distance: 144.8
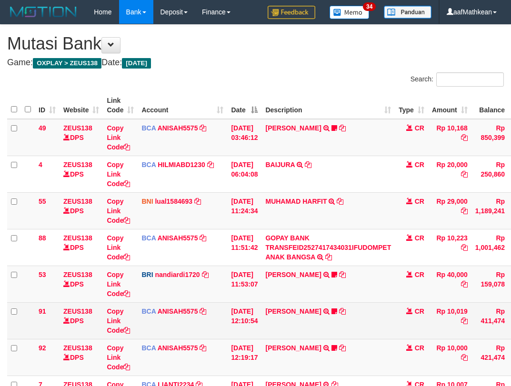
scroll to position [106, 0]
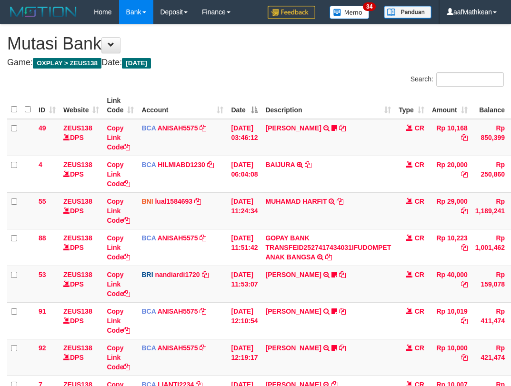
scroll to position [175, 0]
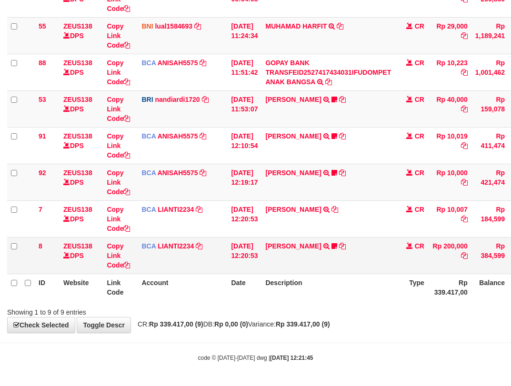
click at [394, 257] on td "SISKA MUTIARA WAHY TRSF E-BANKING CR 10/01 687J1 SISKA MUTIARA WAHY Kecutkabut …" at bounding box center [327, 255] width 133 height 37
click at [382, 253] on td "SISKA MUTIARA WAHY TRSF E-BANKING CR 10/01 687J1 SISKA MUTIARA WAHY Kecutkabut …" at bounding box center [327, 255] width 133 height 37
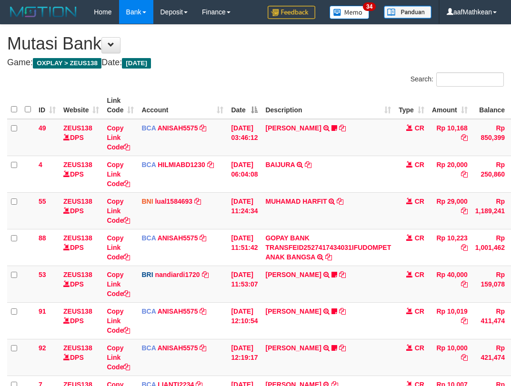
scroll to position [106, 0]
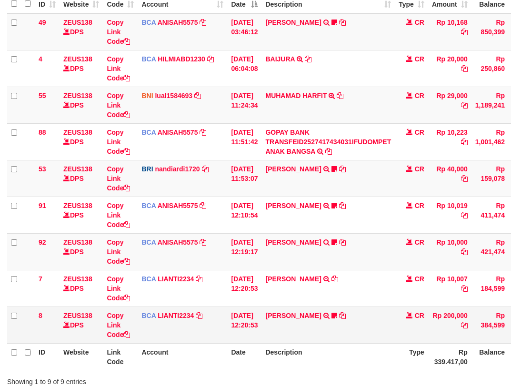
click at [273, 319] on td "SISKA MUTIARA WAHY TRSF E-BANKING CR 10/01 687J1 SISKA MUTIARA WAHY Kecutkabut …" at bounding box center [327, 325] width 133 height 37
click at [283, 326] on td "SISKA MUTIARA WAHY TRSF E-BANKING CR 10/01 687J1 SISKA MUTIARA WAHY Kecutkabut …" at bounding box center [327, 325] width 133 height 37
drag, startPoint x: 336, startPoint y: 324, endPoint x: 344, endPoint y: 324, distance: 8.1
click at [336, 324] on td "SISKA MUTIARA WAHY TRSF E-BANKING CR 10/01 687J1 SISKA MUTIARA WAHY Kecutkabut …" at bounding box center [327, 325] width 133 height 37
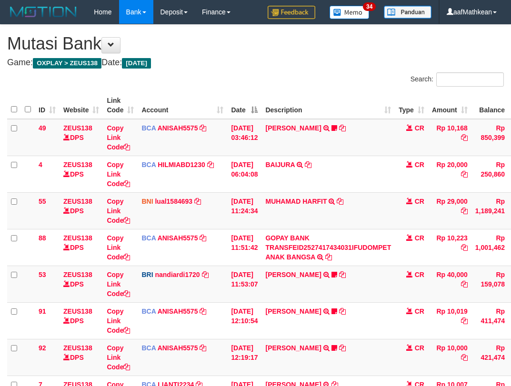
scroll to position [106, 0]
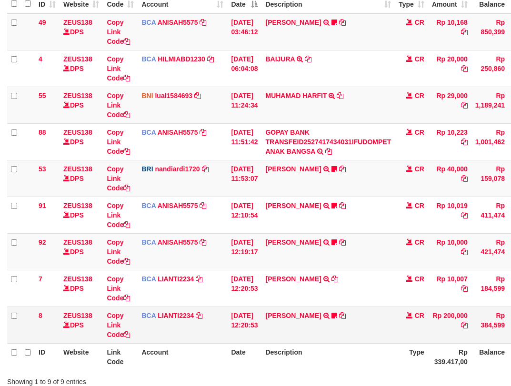
click at [403, 339] on td "CR" at bounding box center [411, 325] width 33 height 37
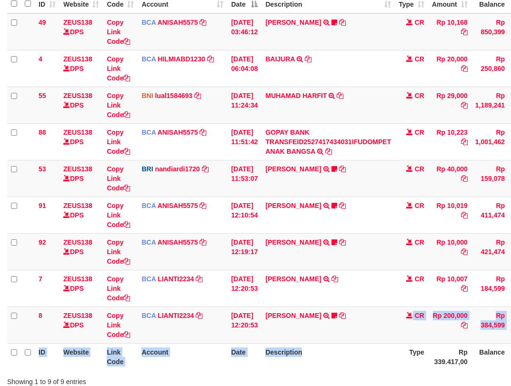
drag, startPoint x: 397, startPoint y: 341, endPoint x: 291, endPoint y: 295, distance: 116.0
click at [393, 339] on td "SISKA MUTIARA WAHY TRSF E-BANKING CR 10/01 687J1 SISKA MUTIARA WAHY Kecutkabut …" at bounding box center [327, 325] width 133 height 37
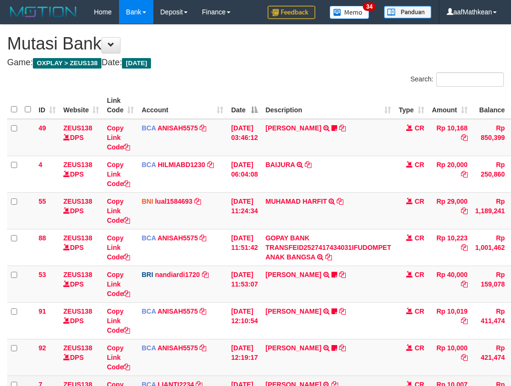
scroll to position [106, 0]
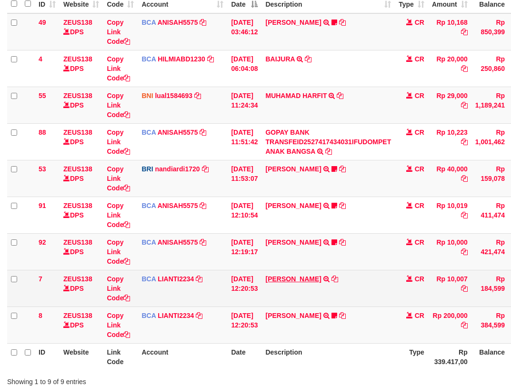
click at [320, 261] on td "TYAS PRATOMO TRSF E-BANKING CR 0110/FTSCY/WS95051 10000.002025100138738753 TRFD…" at bounding box center [327, 251] width 133 height 37
drag, startPoint x: 317, startPoint y: 283, endPoint x: 336, endPoint y: 285, distance: 19.1
click at [325, 289] on td "[PERSON_NAME] TRSF E-BANKING CR 0110/FTSCY/WS95031 10007.00[PERSON_NAME]" at bounding box center [327, 288] width 133 height 37
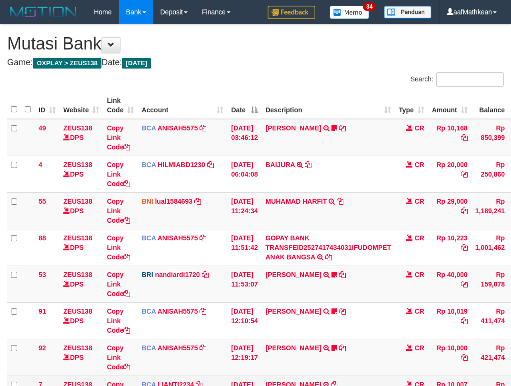
scroll to position [106, 0]
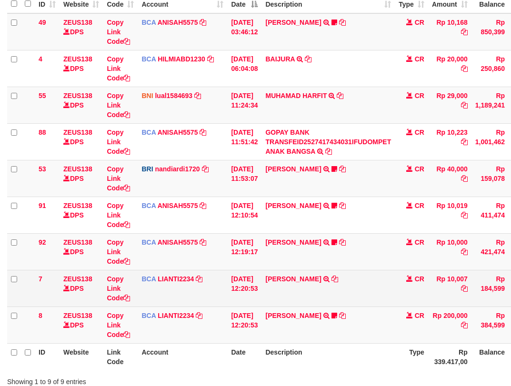
click at [345, 291] on td "[PERSON_NAME] TRSF E-BANKING CR 0110/FTSCY/WS95031 10007.00[PERSON_NAME]" at bounding box center [327, 288] width 133 height 37
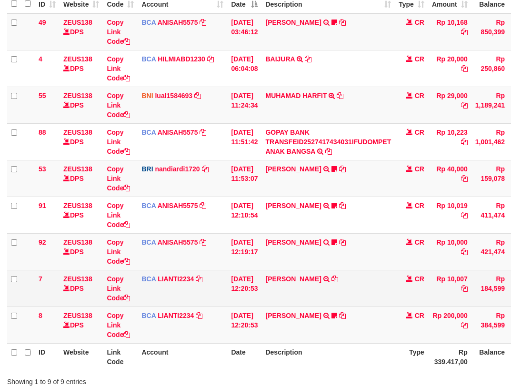
drag, startPoint x: 0, startPoint y: 0, endPoint x: 364, endPoint y: 289, distance: 464.9
click at [364, 289] on table "ID Website Link Code Account Date Description Type Amount Balance Status Action…" at bounding box center [291, 178] width 568 height 384
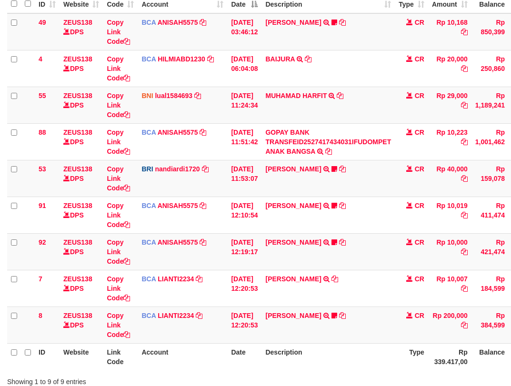
scroll to position [175, 0]
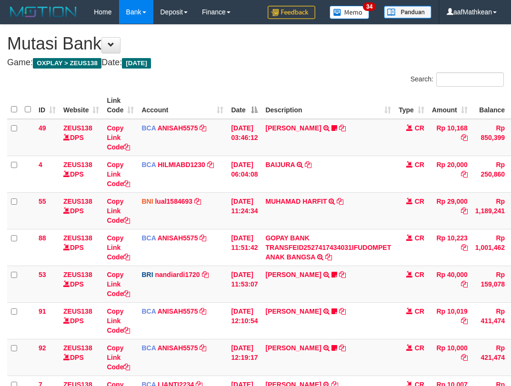
scroll to position [106, 0]
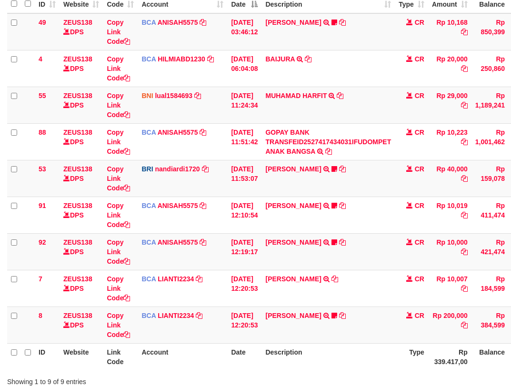
click at [364, 289] on td "[PERSON_NAME] TRSF E-BANKING CR 0110/FTSCY/WS95031 10007.00[PERSON_NAME]" at bounding box center [327, 288] width 133 height 37
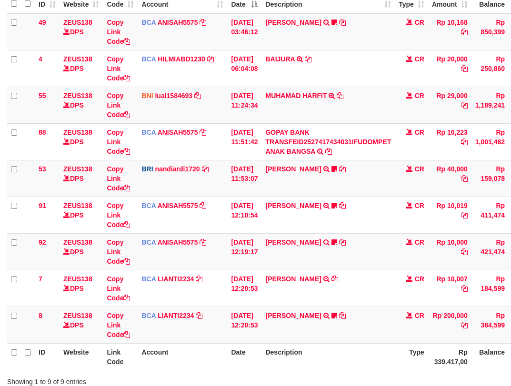
click at [367, 290] on td "SANTI RUSTINA TRSF E-BANKING CR 0110/FTSCY/WS95031 10007.00SANTI RUSTINA" at bounding box center [327, 288] width 133 height 37
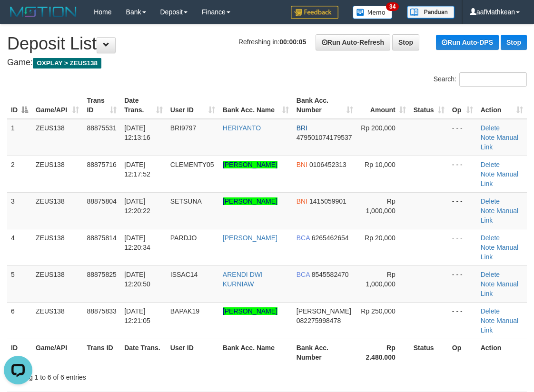
click at [40, 92] on tr "ID Game/API Trans ID Date Trans. User ID Bank Acc. Name Bank Acc. Number Amount…" at bounding box center [267, 105] width 520 height 27
drag, startPoint x: 200, startPoint y: 39, endPoint x: 119, endPoint y: 47, distance: 81.3
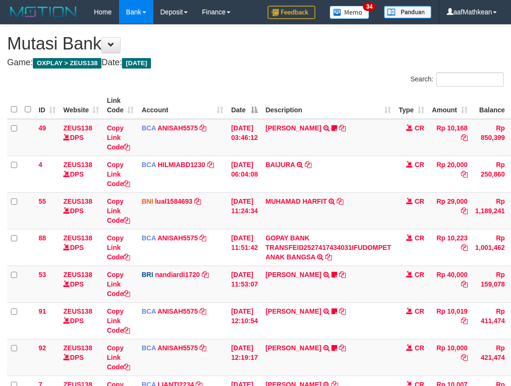
scroll to position [106, 0]
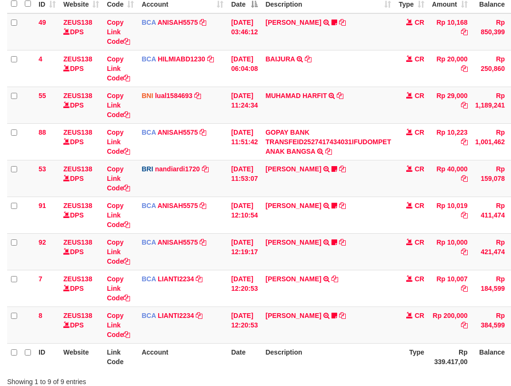
click at [367, 290] on td "[PERSON_NAME] TRSF E-BANKING CR 0110/FTSCY/WS95031 10007.00[PERSON_NAME]" at bounding box center [327, 288] width 133 height 37
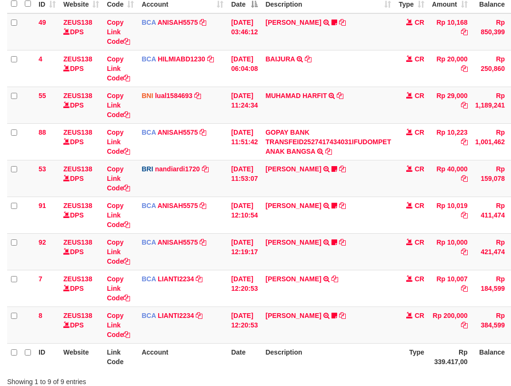
click at [367, 290] on td "[PERSON_NAME] TRSF E-BANKING CR 0110/FTSCY/WS95031 10007.00[PERSON_NAME]" at bounding box center [327, 288] width 133 height 37
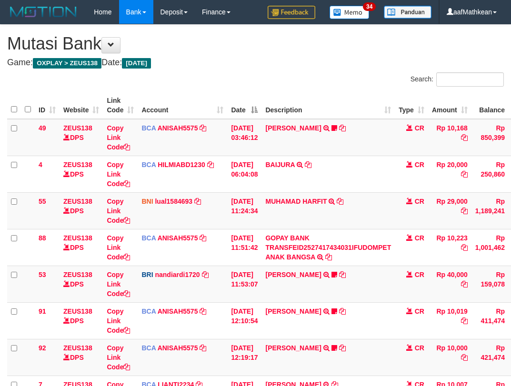
scroll to position [106, 0]
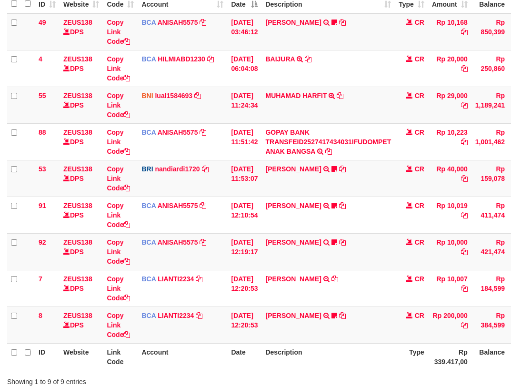
click at [367, 289] on td "[PERSON_NAME] TRSF E-BANKING CR 0110/FTSCY/WS95031 10007.00[PERSON_NAME]" at bounding box center [327, 288] width 133 height 37
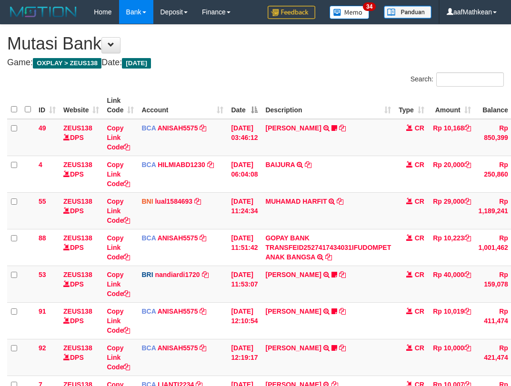
scroll to position [165, 0]
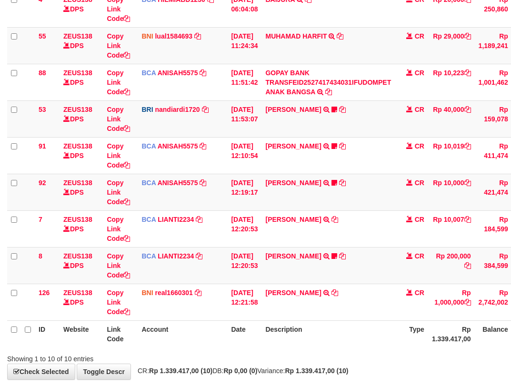
click at [372, 293] on td "LUTHFI RIJALUL FIKRI TRANSFER DARI BPK LUTHFI RIJALUL FIKRI" at bounding box center [327, 302] width 133 height 37
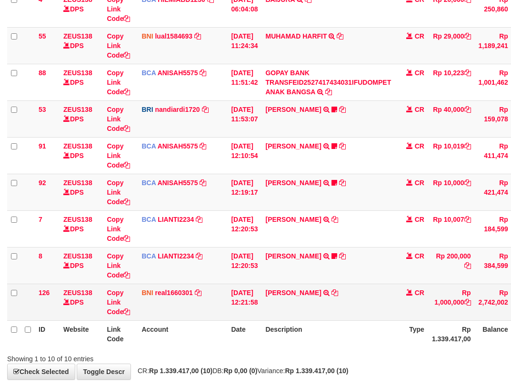
scroll to position [175, 0]
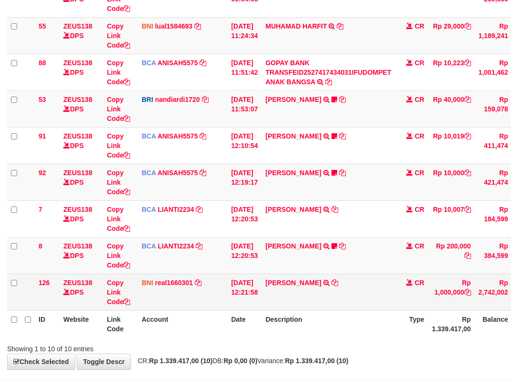
click at [359, 293] on td "[PERSON_NAME] FIKRI TRANSFER DARI BPK [PERSON_NAME]" at bounding box center [327, 292] width 133 height 37
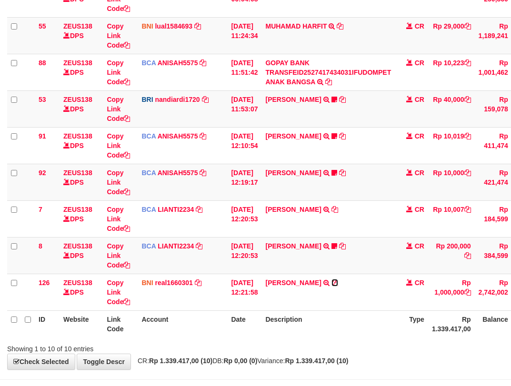
drag, startPoint x: 357, startPoint y: 279, endPoint x: 517, endPoint y: 174, distance: 191.2
click at [338, 279] on icon at bounding box center [334, 282] width 7 height 7
click at [263, 312] on table "ID Website Link Code Account Date Description Type Amount Balance Status Action…" at bounding box center [292, 127] width 571 height 421
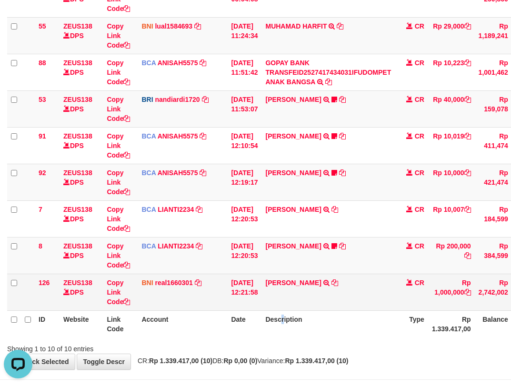
drag, startPoint x: 291, startPoint y: 314, endPoint x: 297, endPoint y: 306, distance: 9.9
click at [289, 314] on th "Description" at bounding box center [327, 323] width 133 height 27
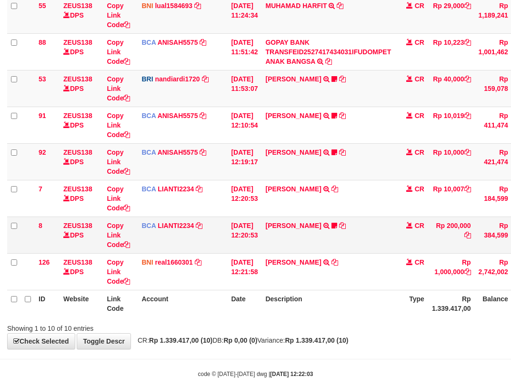
scroll to position [212, 0]
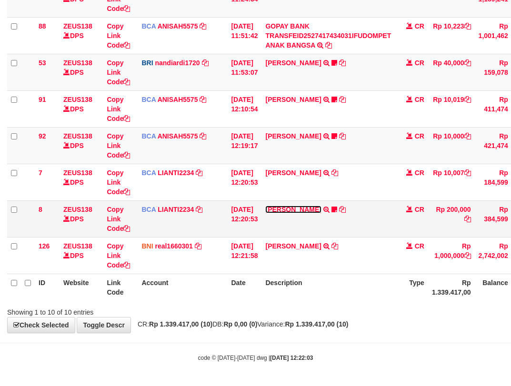
click at [310, 209] on link "[PERSON_NAME]" at bounding box center [293, 210] width 56 height 8
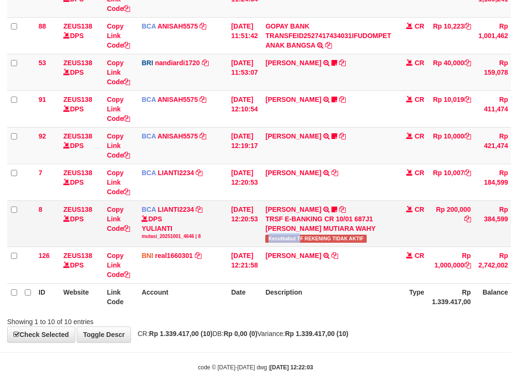
drag, startPoint x: 275, startPoint y: 240, endPoint x: 308, endPoint y: 241, distance: 33.3
click at [308, 241] on span "Kecutkabut TF REKENING TIDAK AKTIF" at bounding box center [315, 239] width 101 height 8
copy span "Kecutkabut T"
drag, startPoint x: 273, startPoint y: 136, endPoint x: 278, endPoint y: 139, distance: 5.6
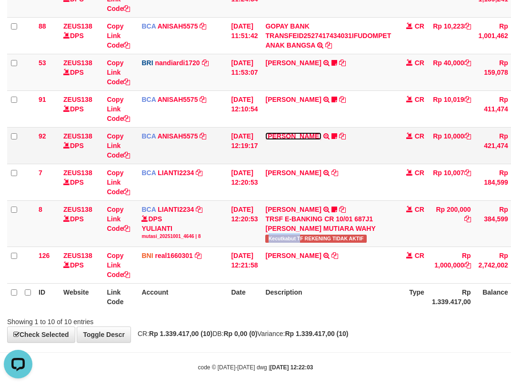
click at [273, 136] on link "[PERSON_NAME]" at bounding box center [293, 136] width 56 height 8
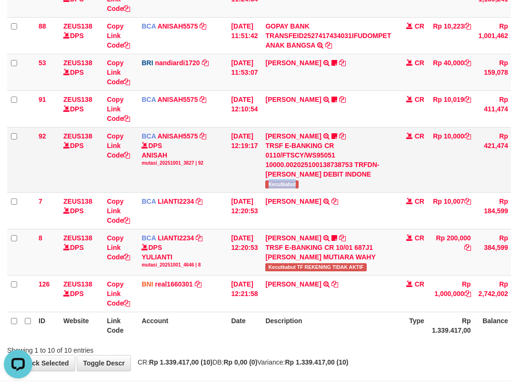
drag, startPoint x: 284, startPoint y: 185, endPoint x: 325, endPoint y: 183, distance: 41.4
click at [325, 185] on td "TYAS PRATOMO TRSF E-BANKING CR 0110/FTSCY/WS95051 10000.002025100138738753 TRFD…" at bounding box center [327, 159] width 133 height 65
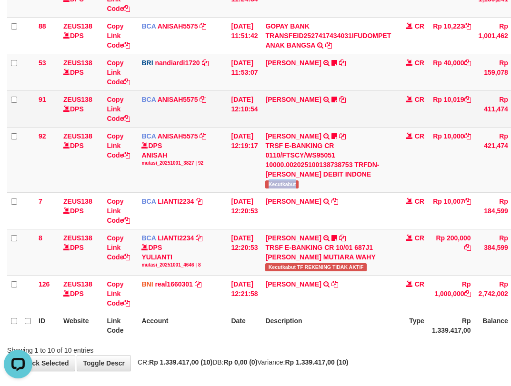
copy span "Kecutkabut"
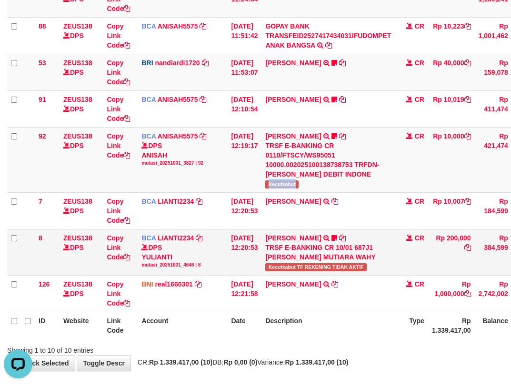
click at [268, 252] on tr "8 ZEUS138 DPS Copy Link Code BCA LIANTI2234 DPS YULIANTI mutasi_20251001_4646 |…" at bounding box center [292, 252] width 571 height 46
click at [261, 249] on td "[DATE] 12:20:53" at bounding box center [244, 252] width 34 height 46
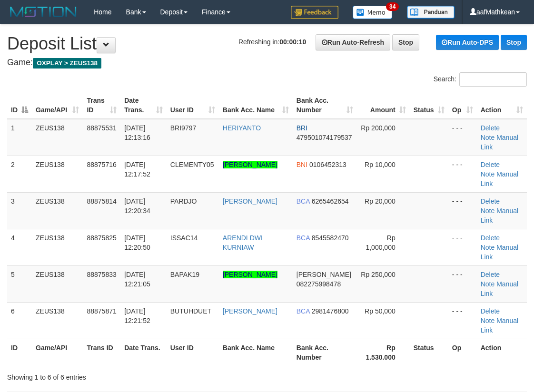
drag, startPoint x: 210, startPoint y: 53, endPoint x: 108, endPoint y: 83, distance: 106.8
drag, startPoint x: 159, startPoint y: 97, endPoint x: 4, endPoint y: 145, distance: 162.0
click at [157, 100] on th "Date Trans." at bounding box center [143, 105] width 46 height 27
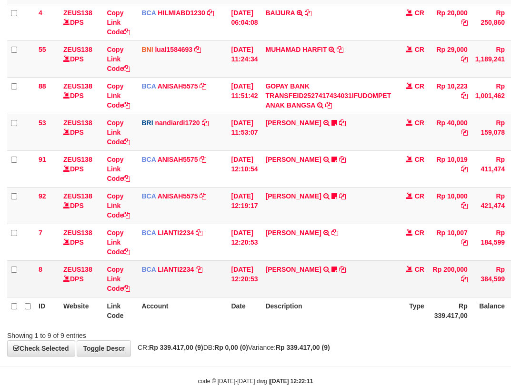
click at [370, 275] on td "SISKA MUTIARA WAHY TRSF E-BANKING CR 10/01 687J1 SISKA MUTIARA WAHY Kecutkabut …" at bounding box center [327, 278] width 133 height 37
click at [371, 277] on table "ID Website Link Code Account Date Description Type Amount Balance Status Action…" at bounding box center [291, 132] width 568 height 384
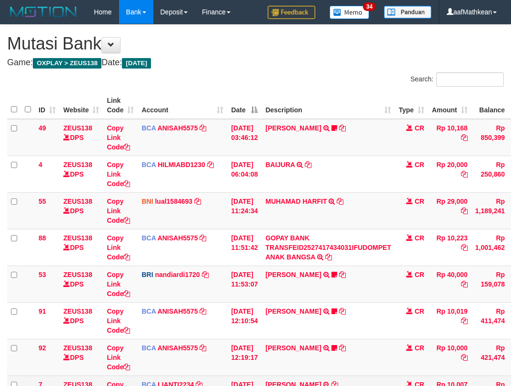
scroll to position [106, 0]
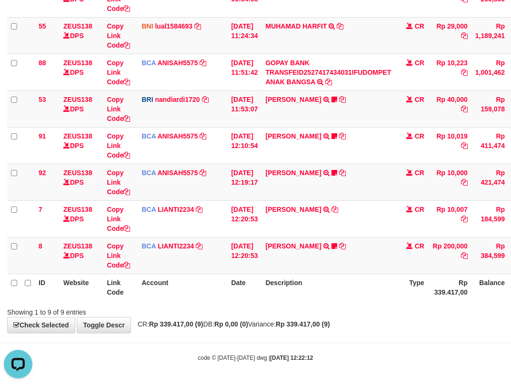
drag, startPoint x: 389, startPoint y: 291, endPoint x: 321, endPoint y: 297, distance: 67.9
click at [365, 300] on th "Description" at bounding box center [327, 287] width 133 height 27
click at [324, 293] on th "Description" at bounding box center [327, 287] width 133 height 27
